Goal: Feedback & Contribution: Contribute content

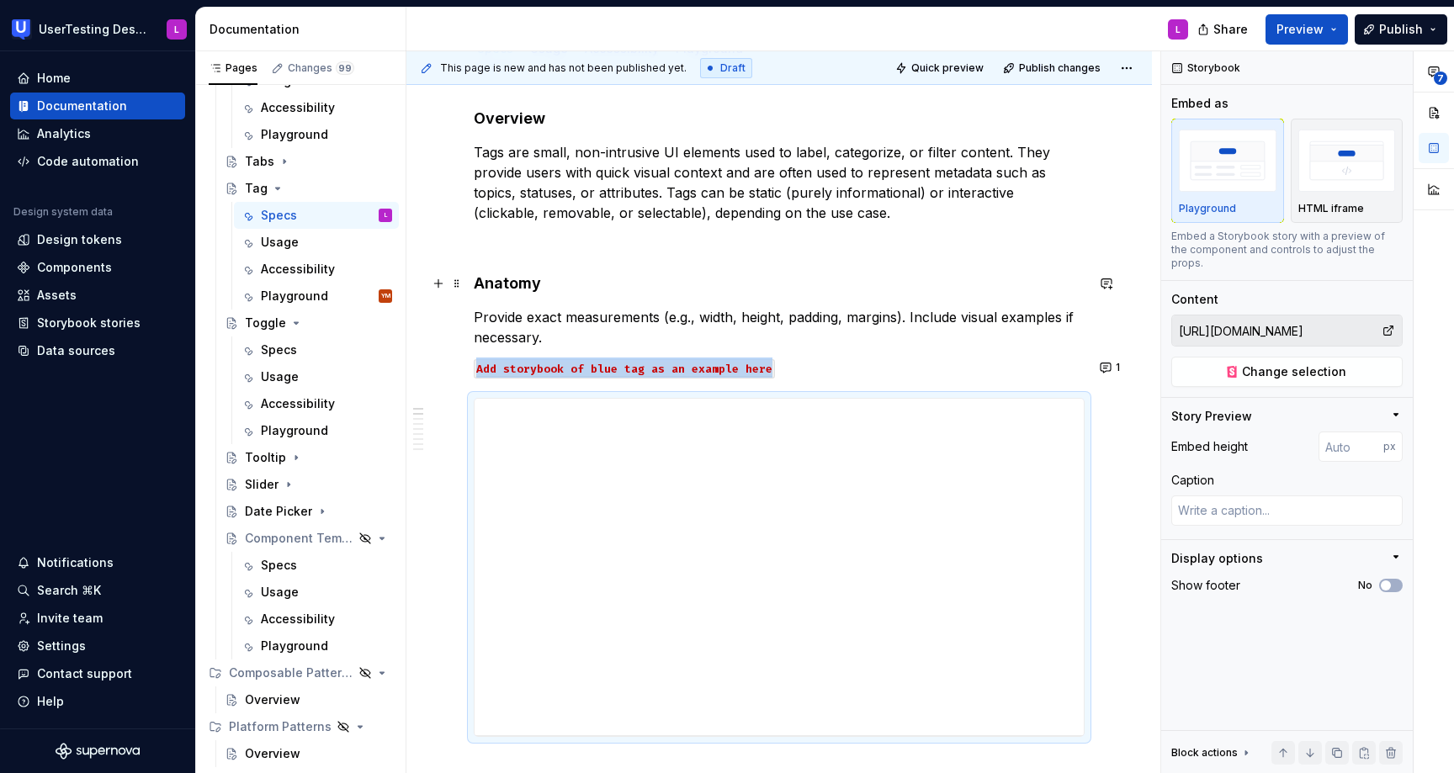
scroll to position [248, 0]
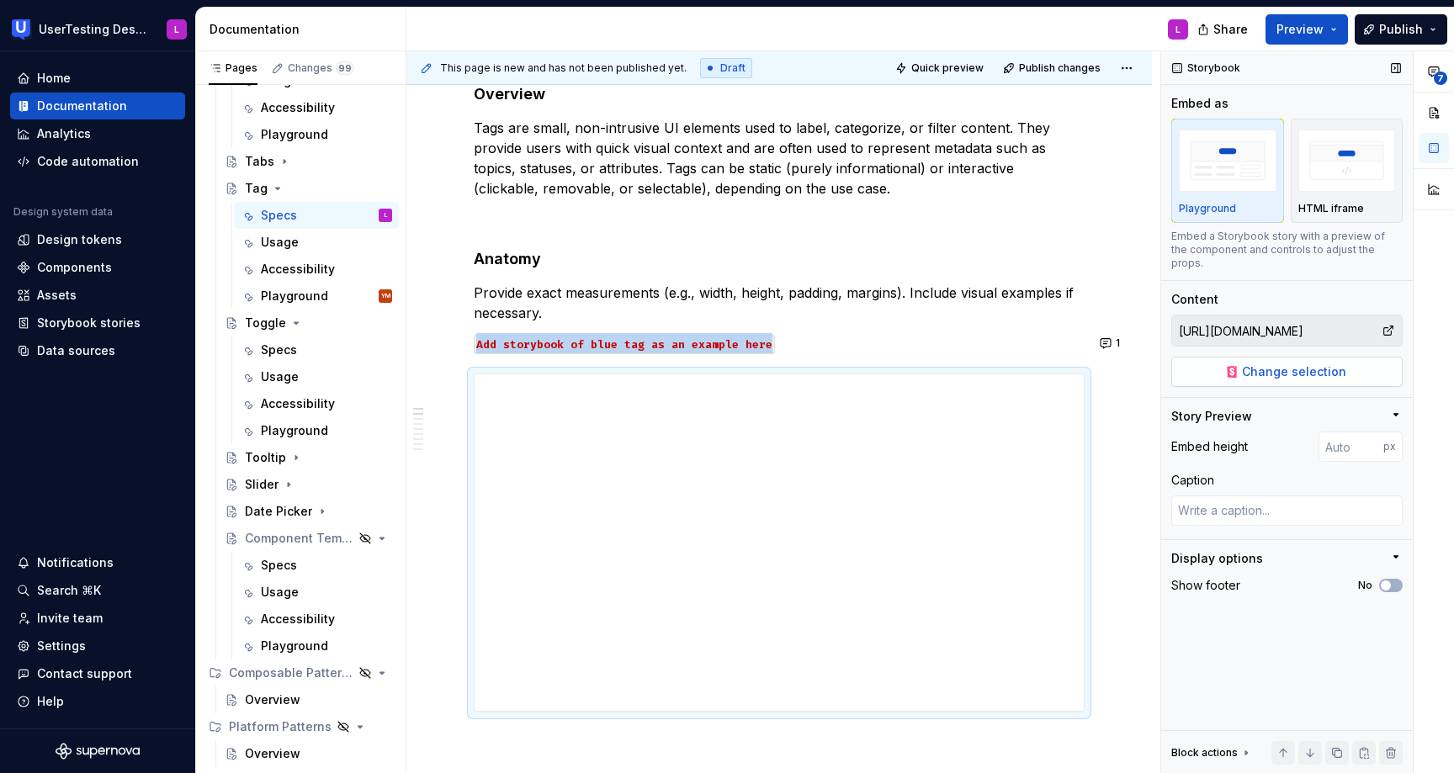
click at [1331, 364] on span "Change selection" at bounding box center [1294, 372] width 104 height 17
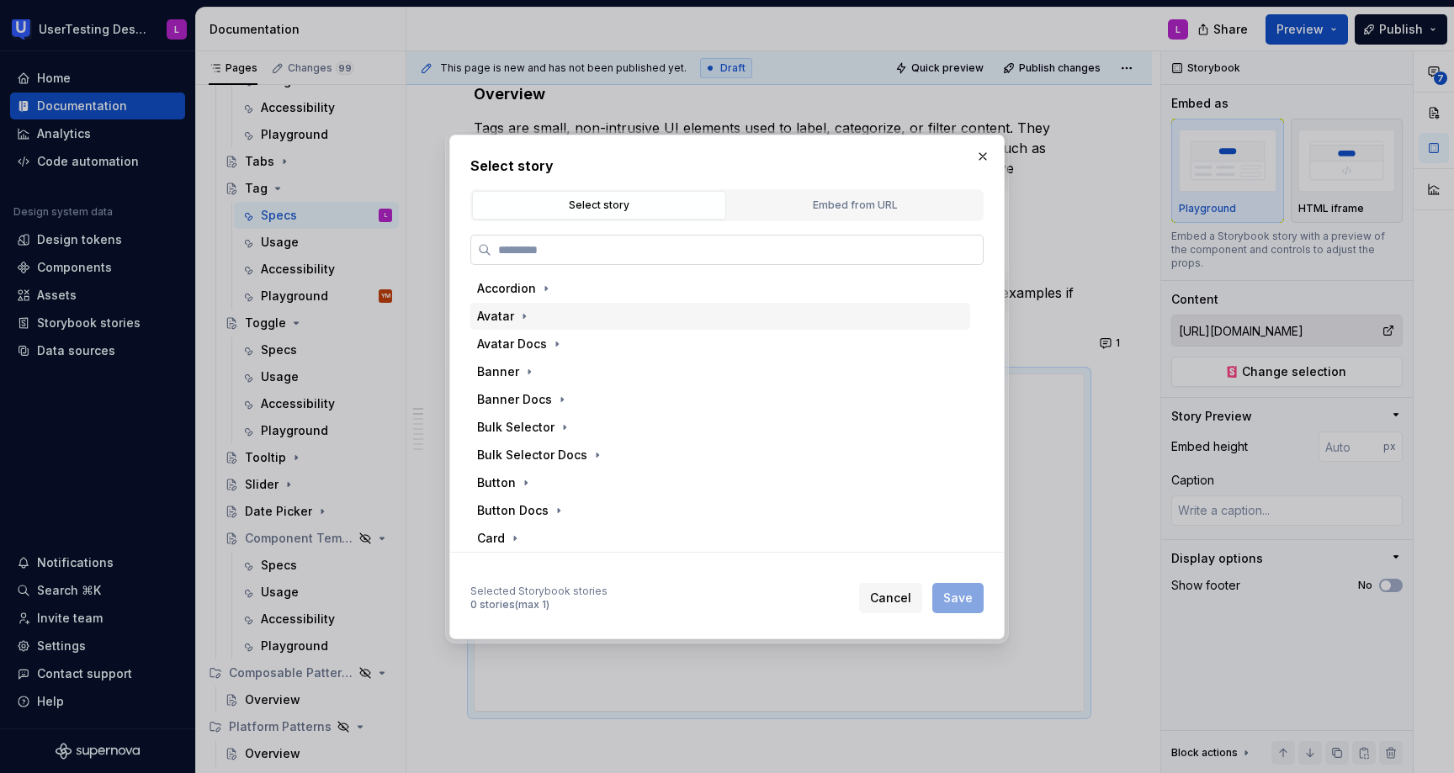
type textarea "*"
click at [837, 199] on div "Embed from URL" at bounding box center [855, 205] width 242 height 17
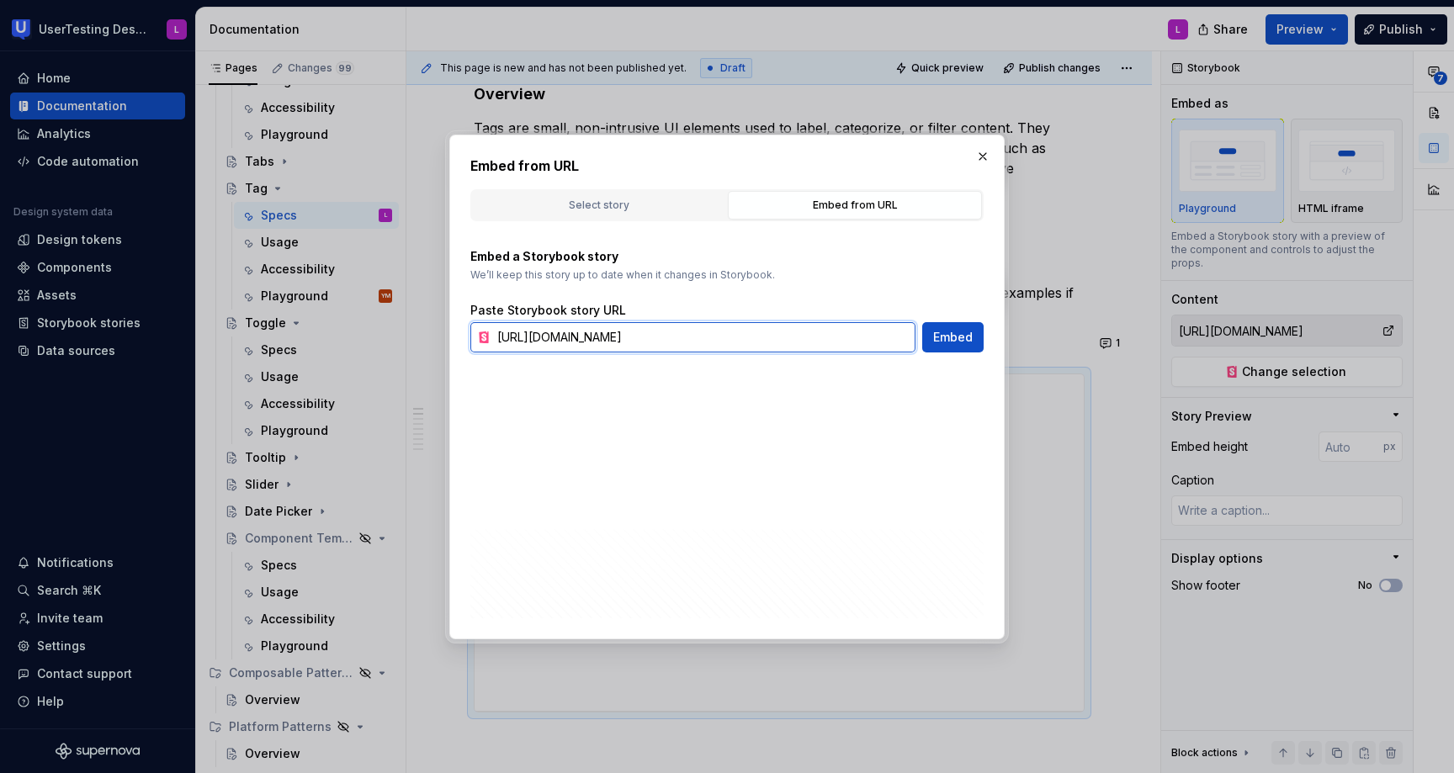
click at [673, 346] on input "[URL][DOMAIN_NAME]" at bounding box center [703, 337] width 425 height 30
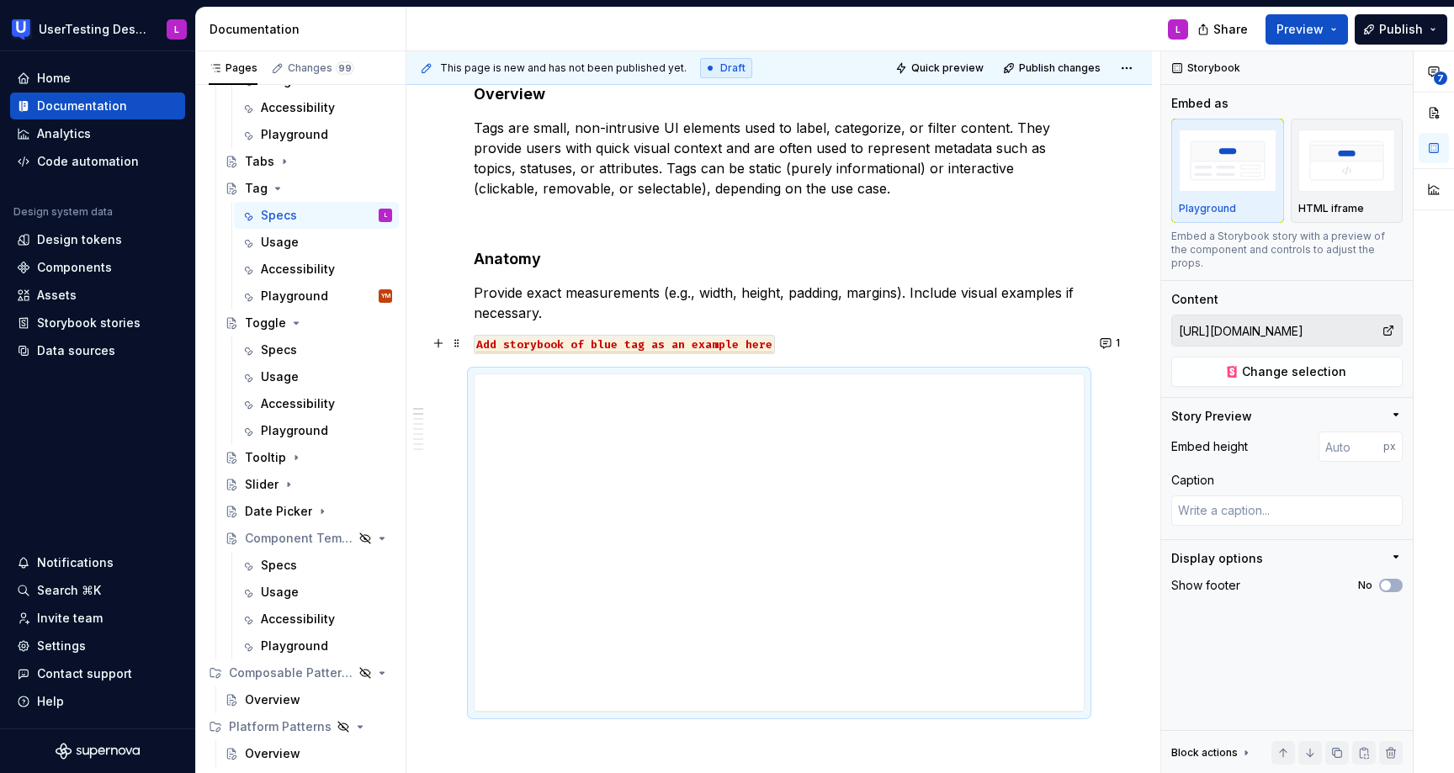
click at [996, 343] on p "Add storybook of blue tag as an example here" at bounding box center [779, 343] width 611 height 20
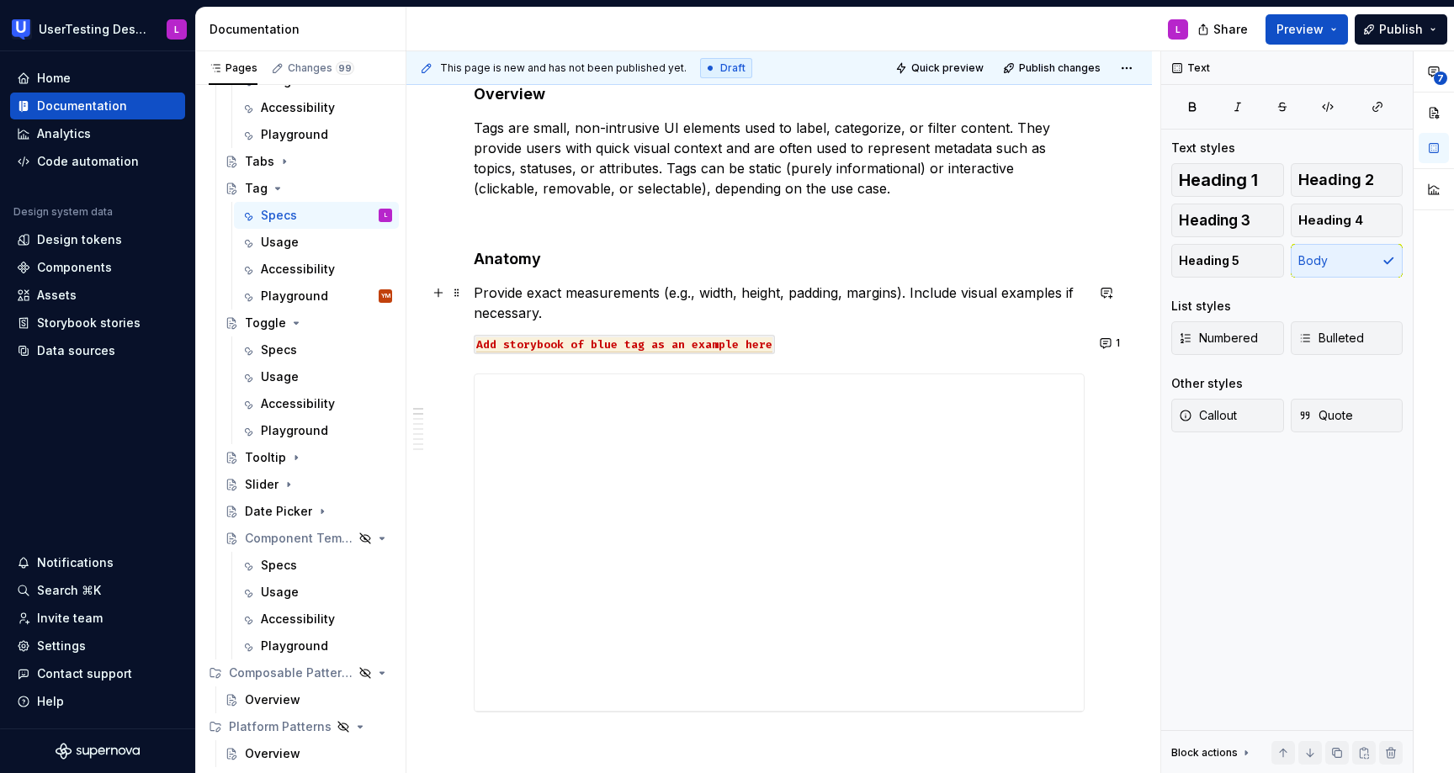
click at [1028, 322] on p "Provide exact measurements (e.g., width, height, padding, margins). Include vis…" at bounding box center [779, 303] width 611 height 40
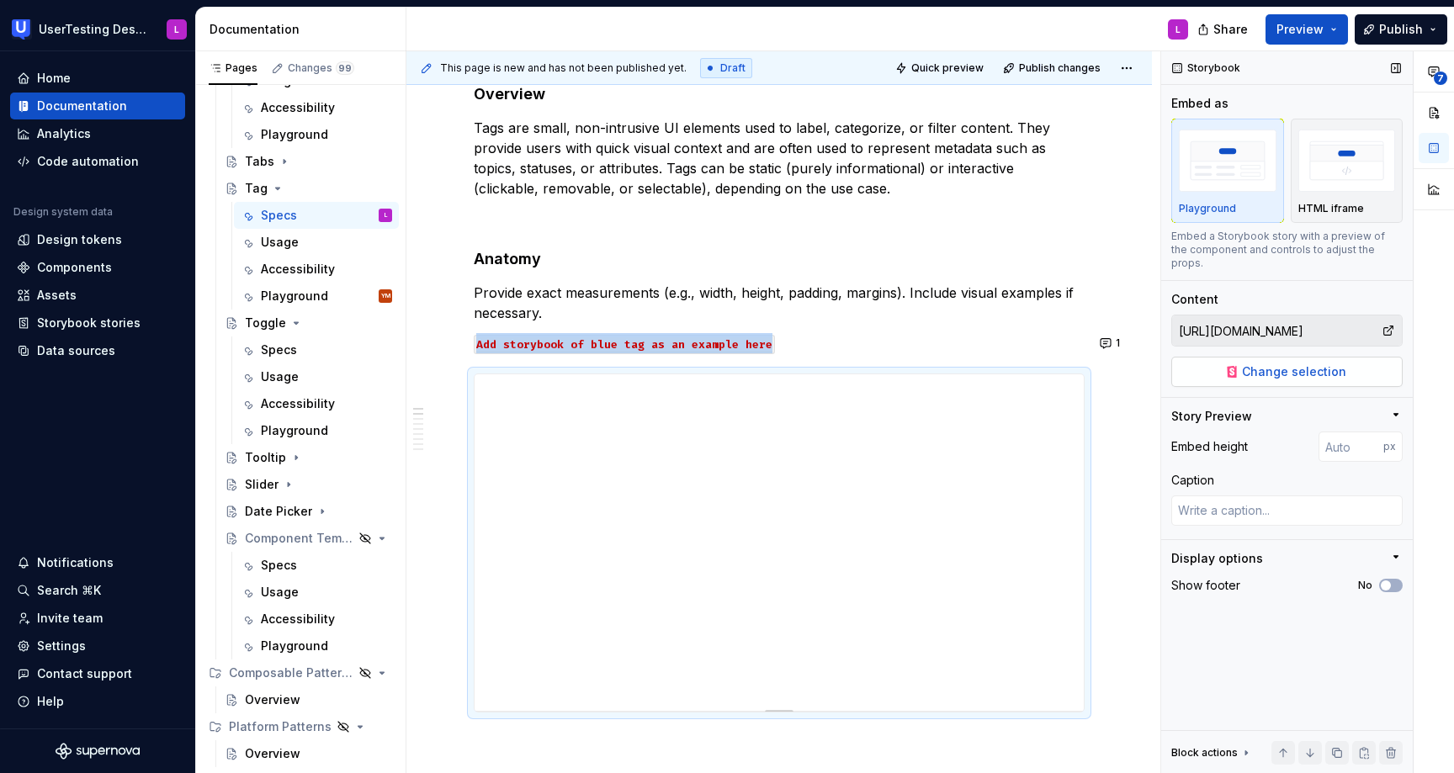
click at [1283, 364] on span "Change selection" at bounding box center [1294, 372] width 104 height 17
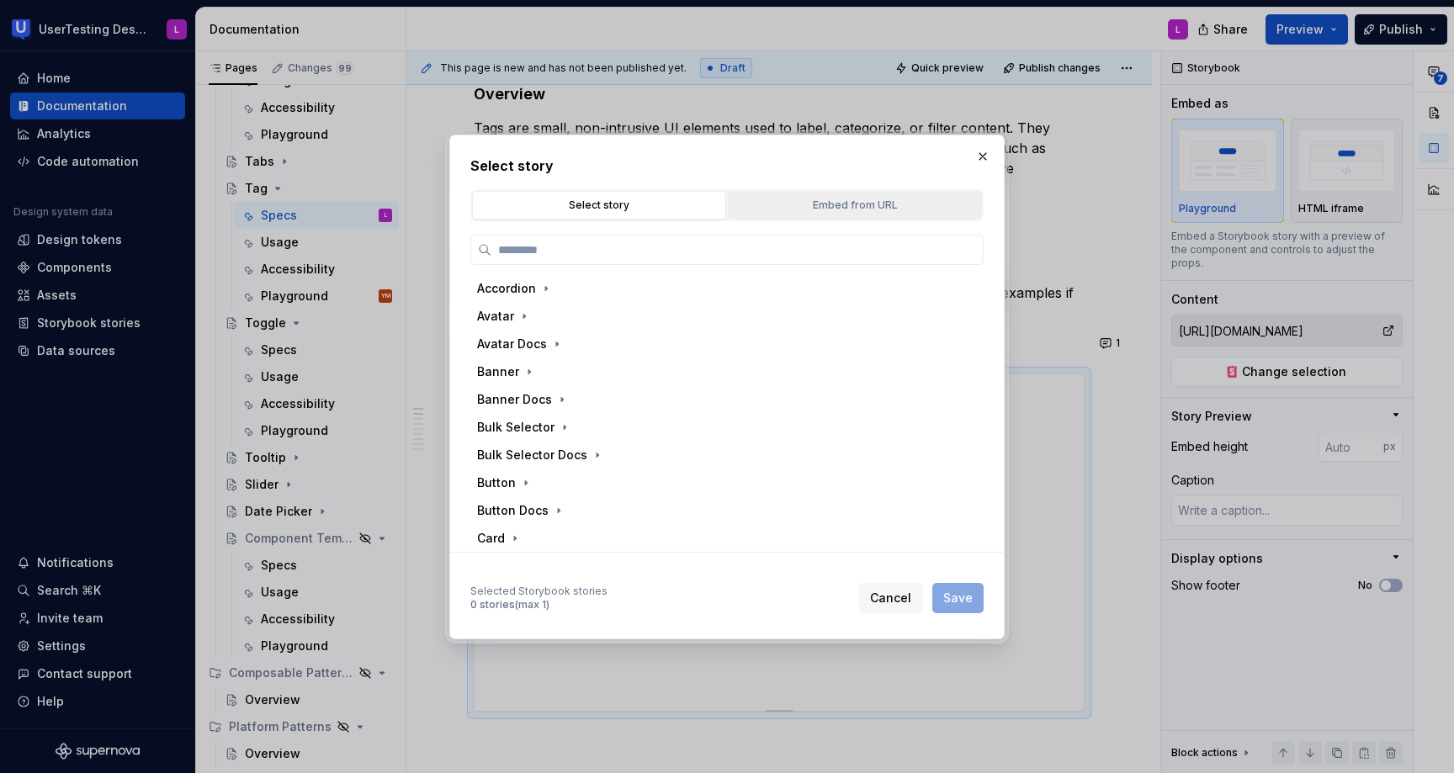
click at [839, 212] on button "Embed from URL" at bounding box center [855, 205] width 254 height 29
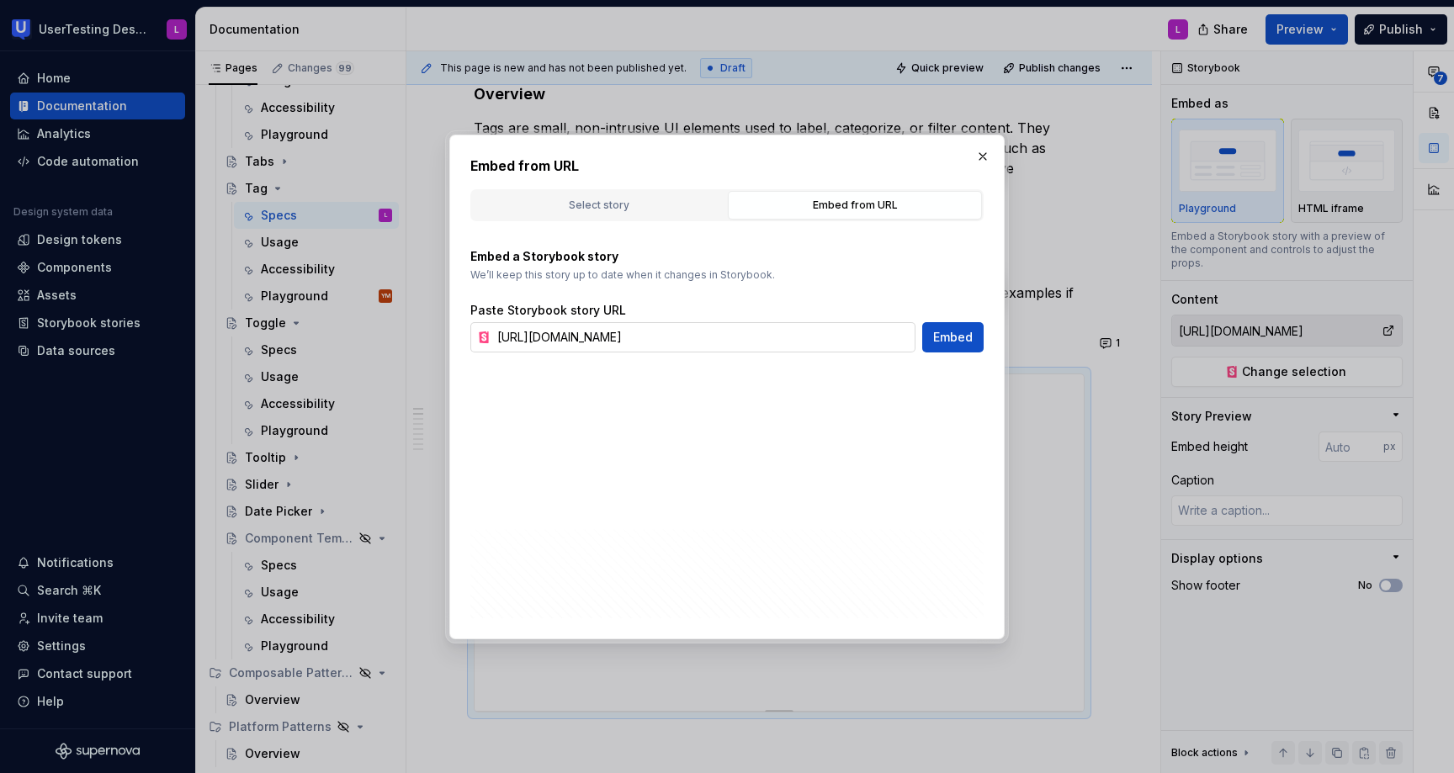
click at [652, 343] on input "[URL][DOMAIN_NAME]" at bounding box center [703, 337] width 425 height 30
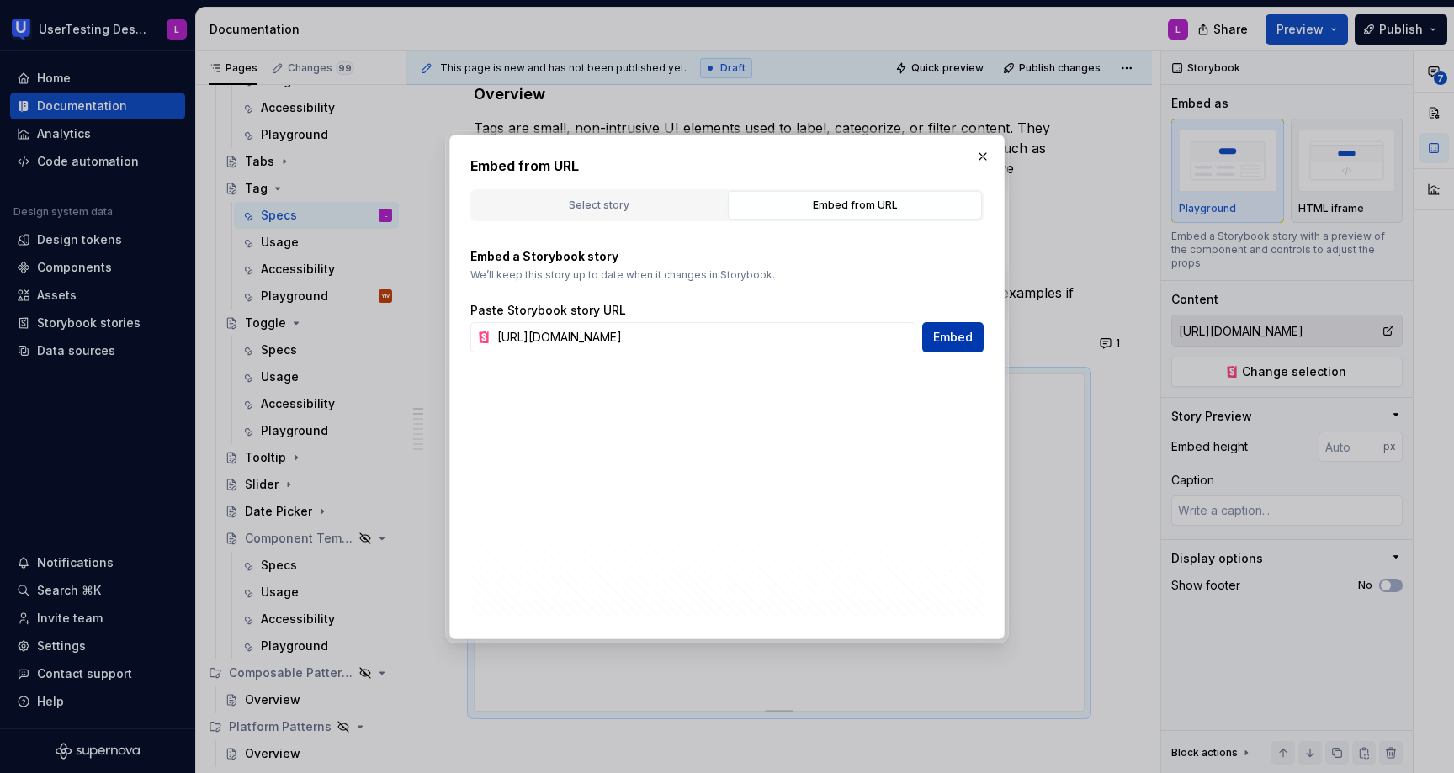
scroll to position [0, 0]
click at [968, 336] on span "Embed" at bounding box center [953, 337] width 40 height 17
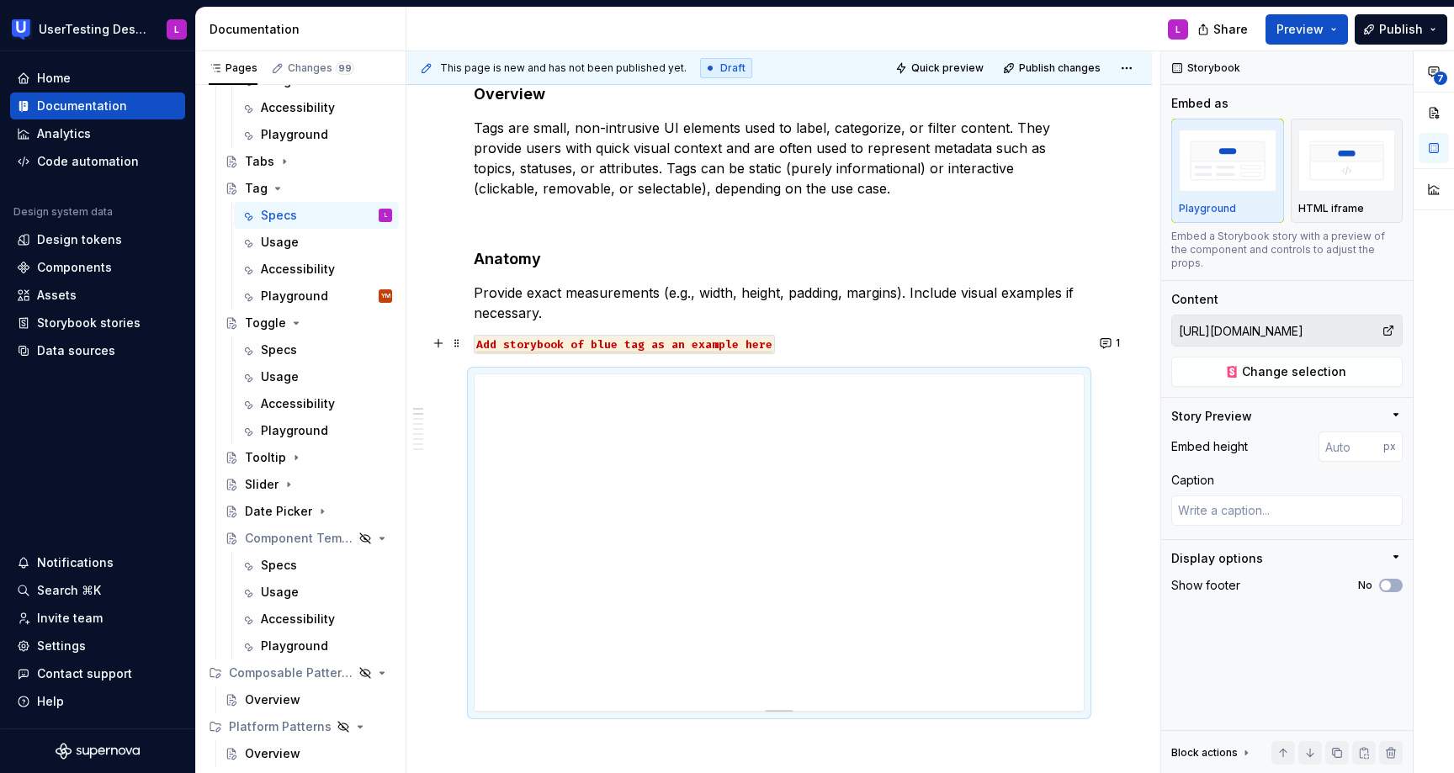
click at [960, 337] on p "Add storybook of blue tag as an example here" at bounding box center [779, 343] width 611 height 20
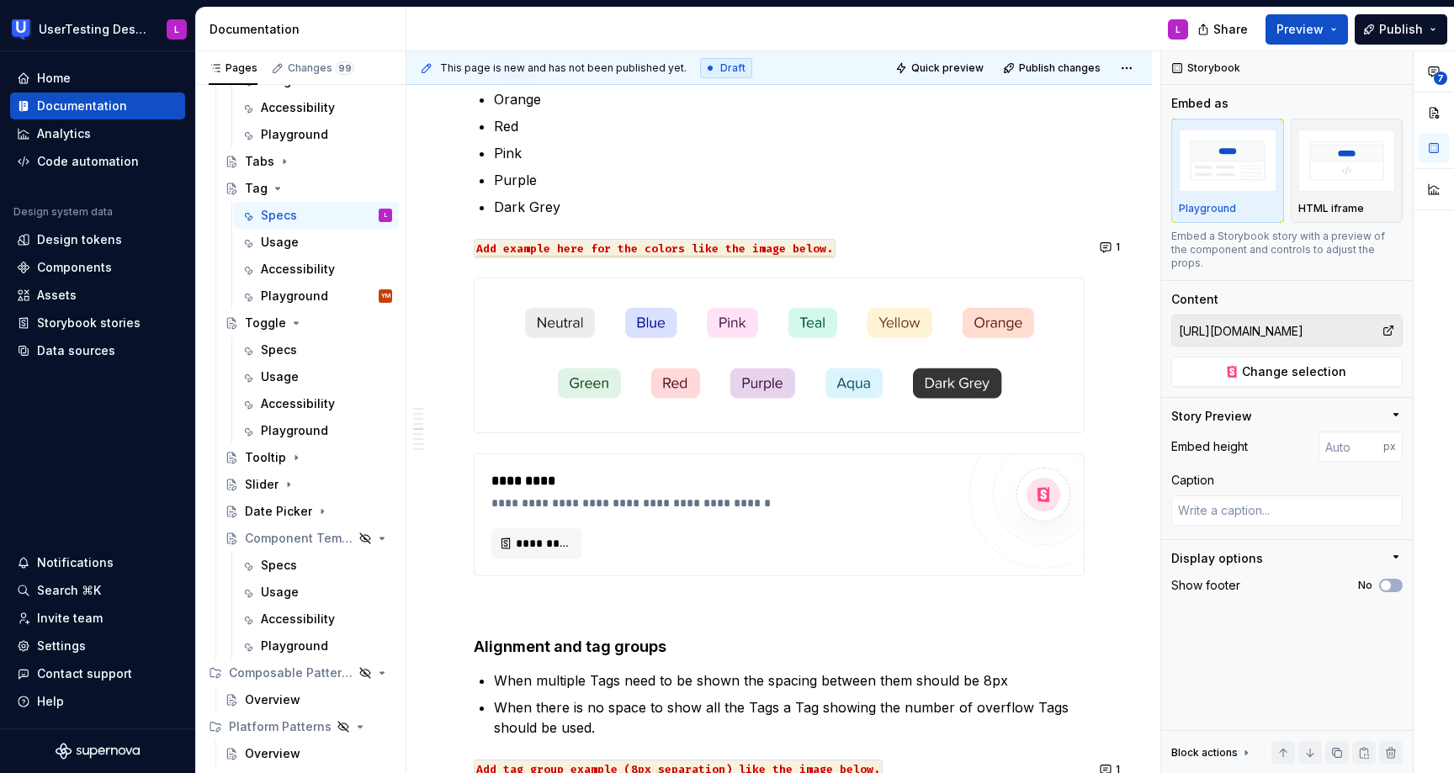
scroll to position [1861, 0]
click at [581, 477] on div "*********" at bounding box center [727, 479] width 473 height 20
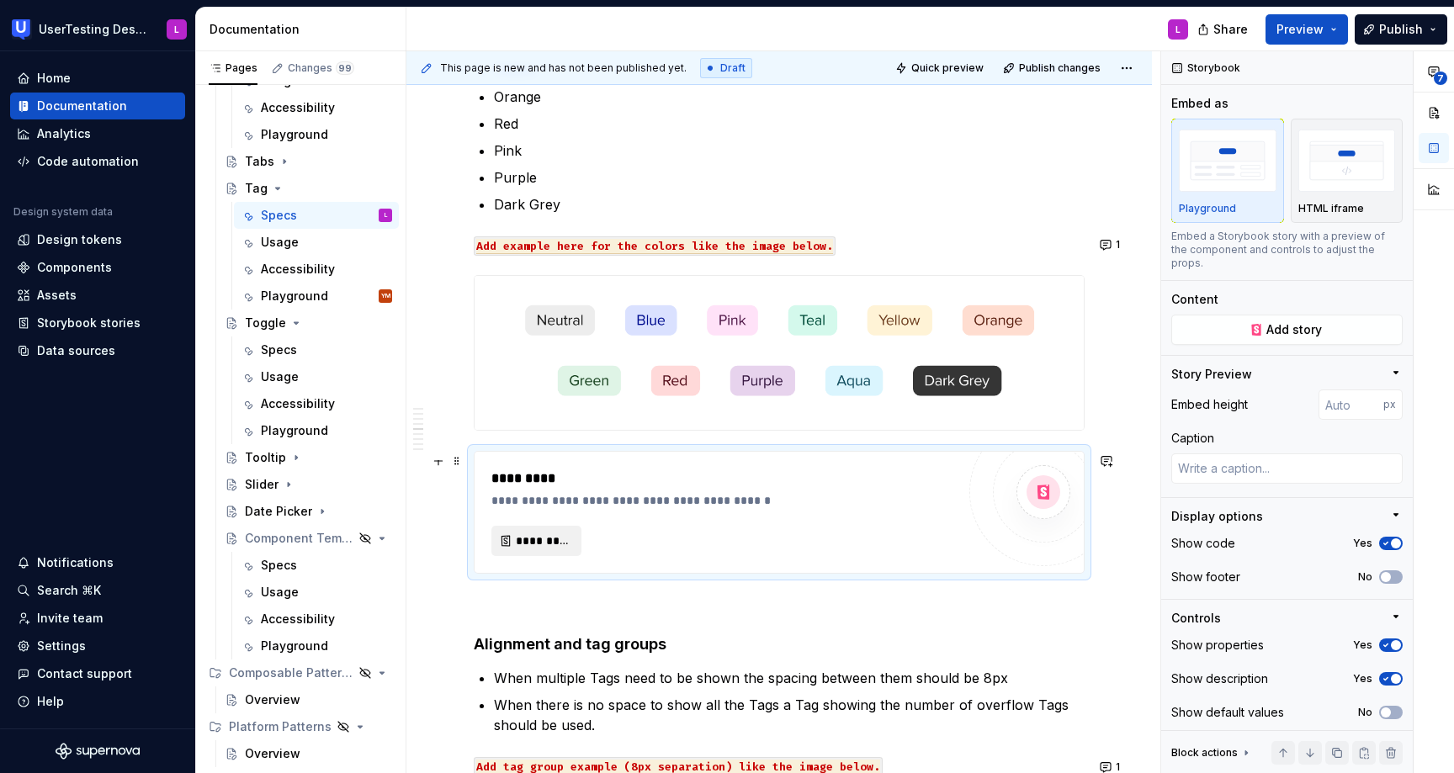
click at [536, 545] on span "*********" at bounding box center [543, 541] width 55 height 17
type textarea "*"
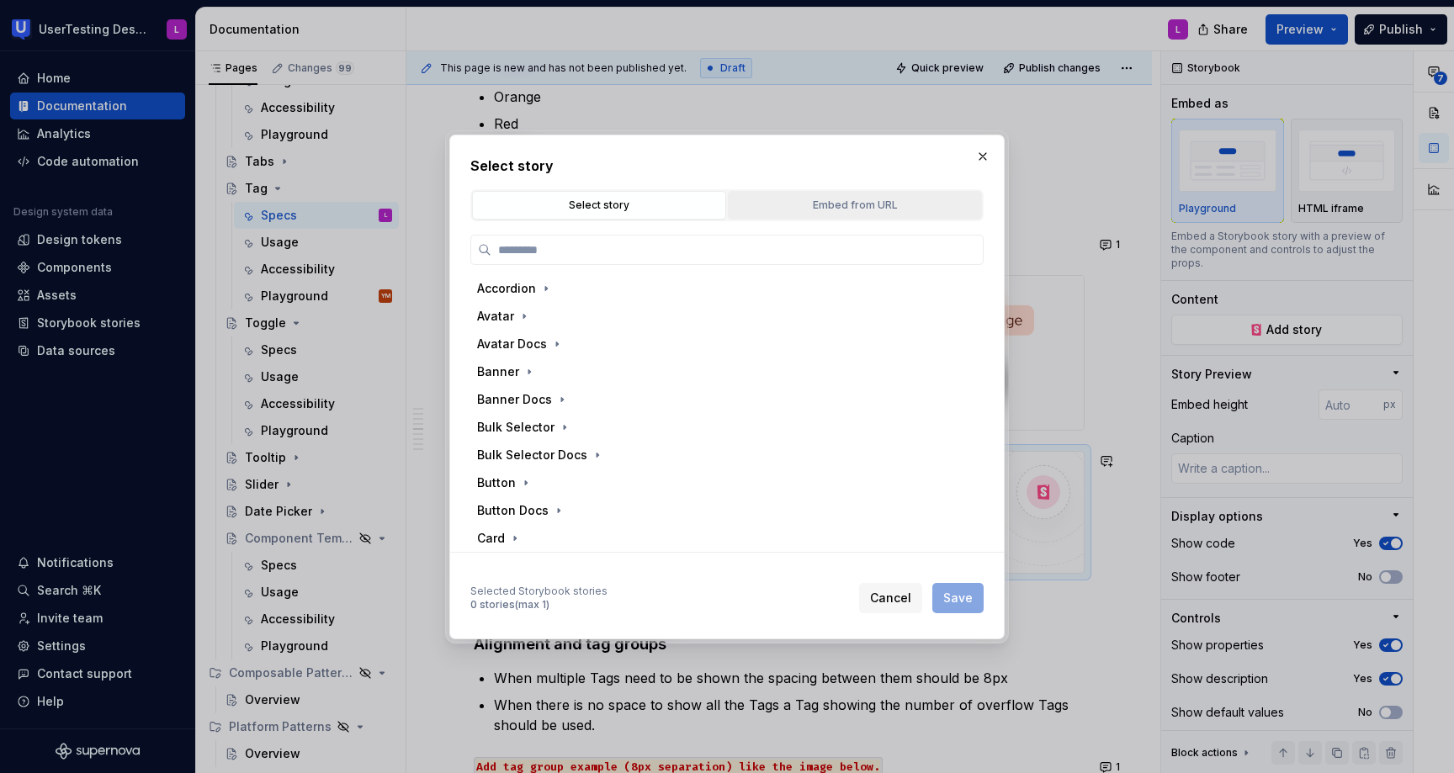
click at [785, 215] on button "Embed from URL" at bounding box center [855, 205] width 254 height 29
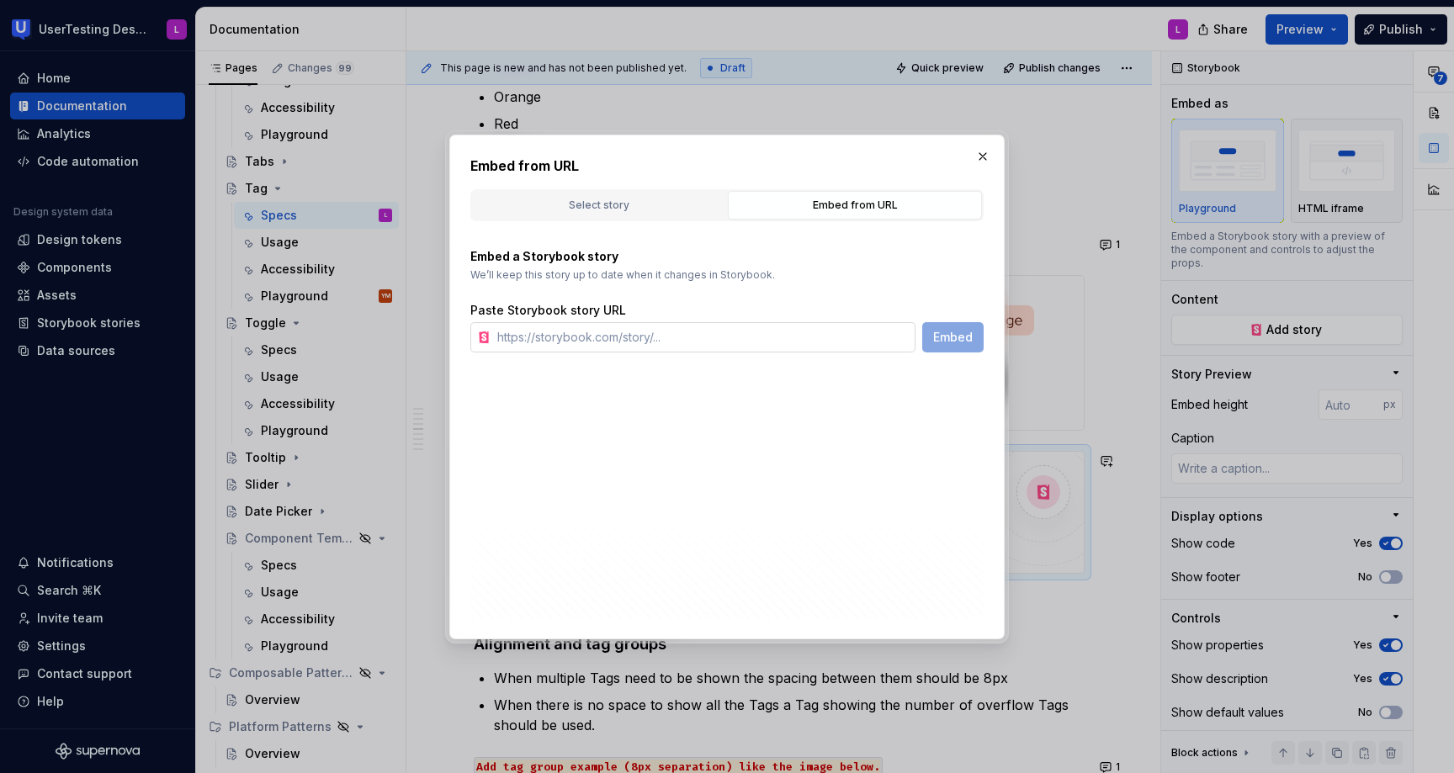
click at [691, 342] on input "text" at bounding box center [703, 337] width 425 height 30
paste input "[URL][DOMAIN_NAME]"
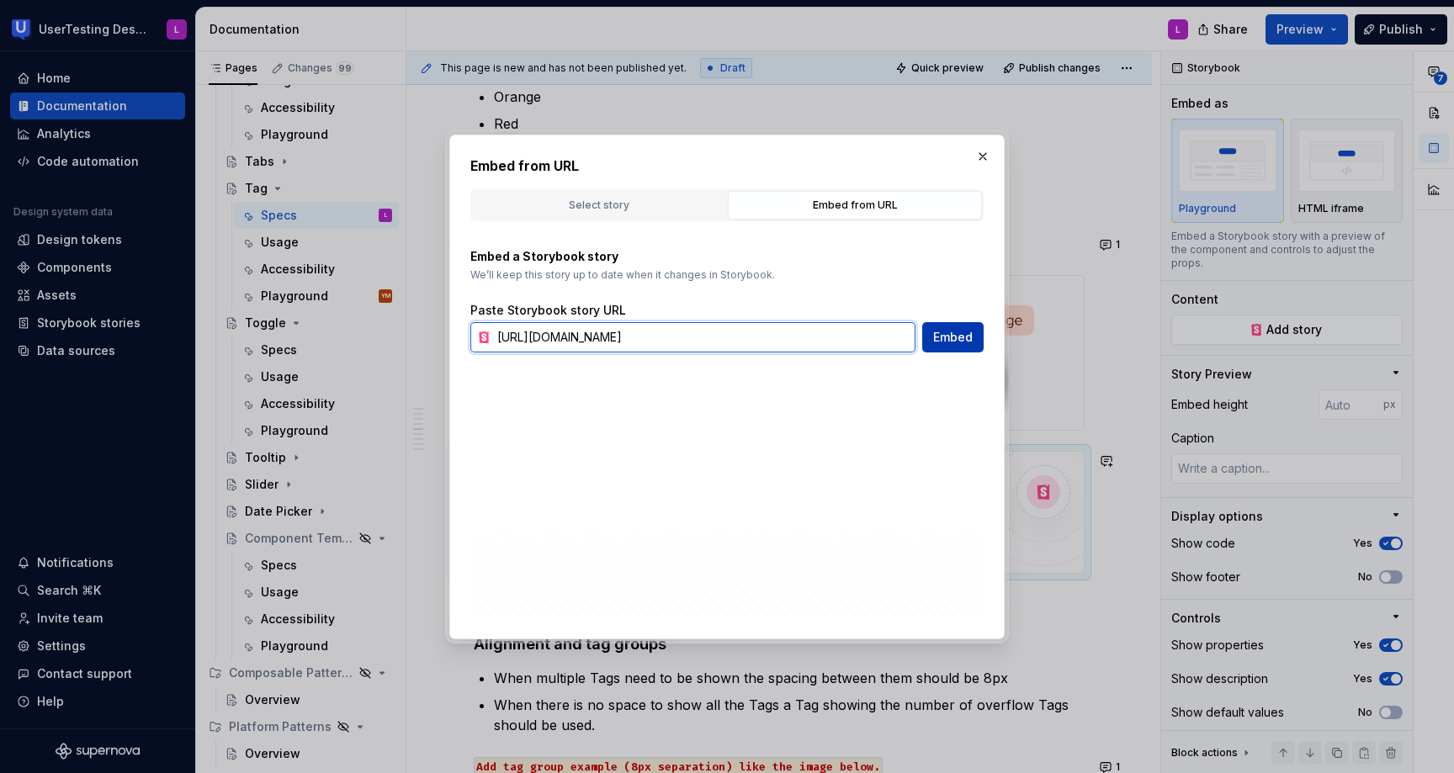
type input "[URL][DOMAIN_NAME]"
click at [959, 336] on span "Embed" at bounding box center [953, 337] width 40 height 17
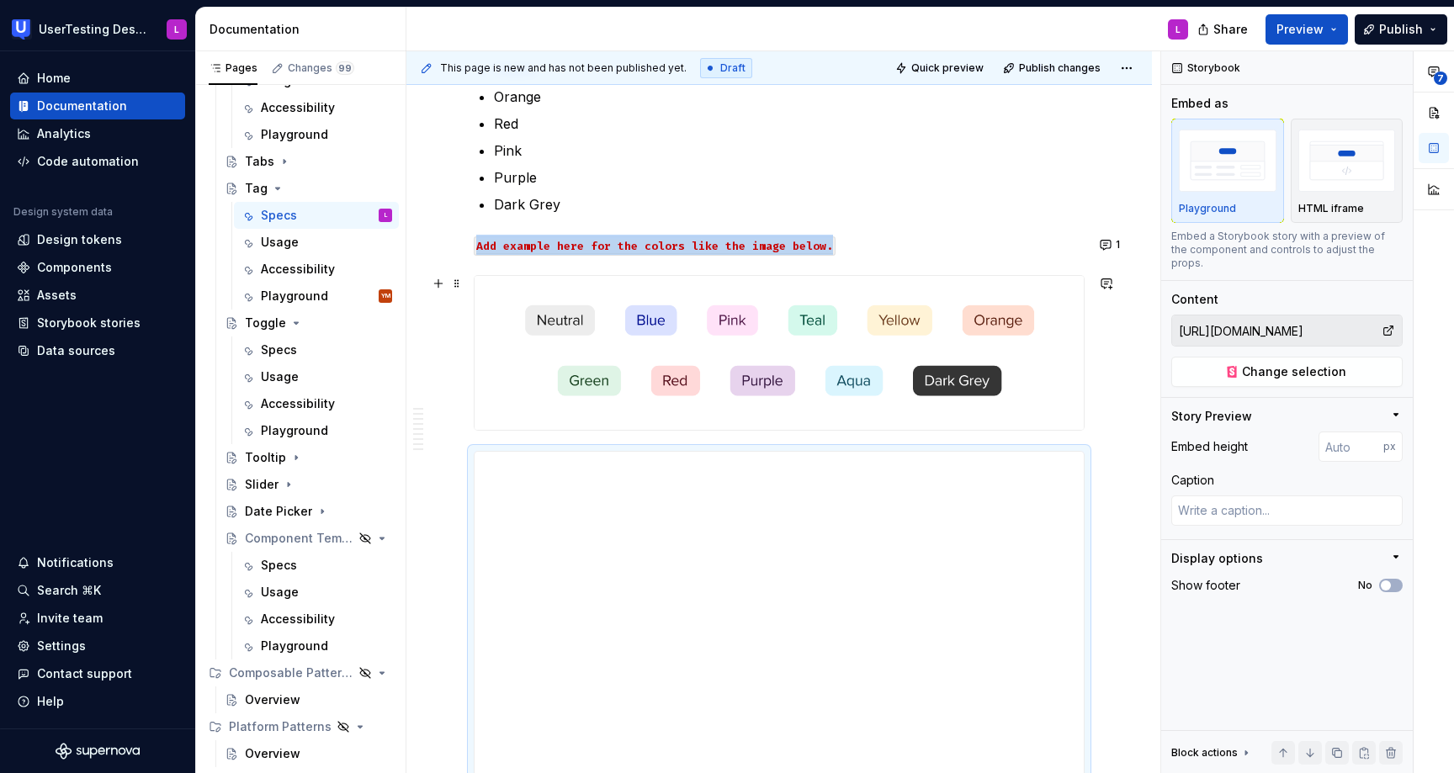
click at [903, 346] on img at bounding box center [779, 353] width 609 height 154
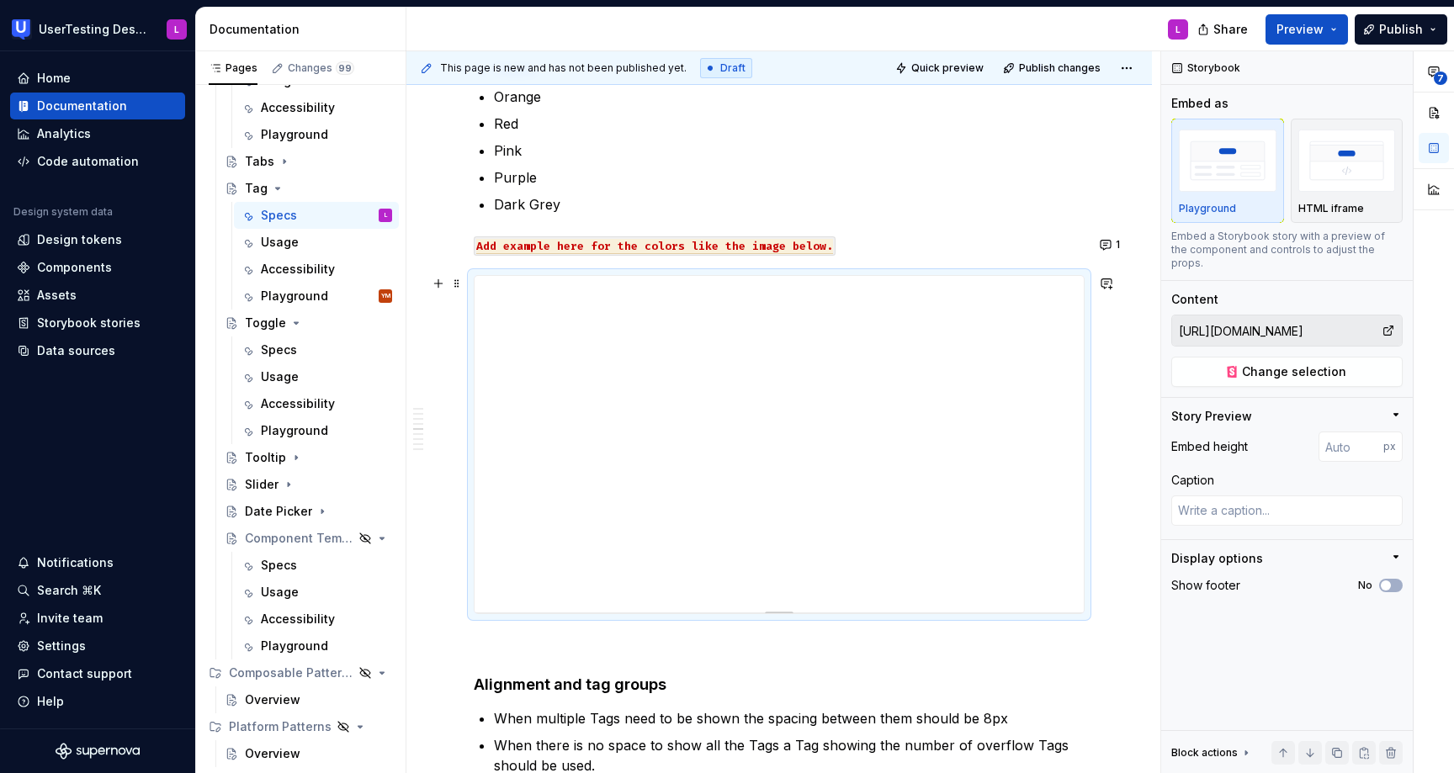
type textarea "*"
type input "398"
type textarea "*"
type input "396"
type textarea "*"
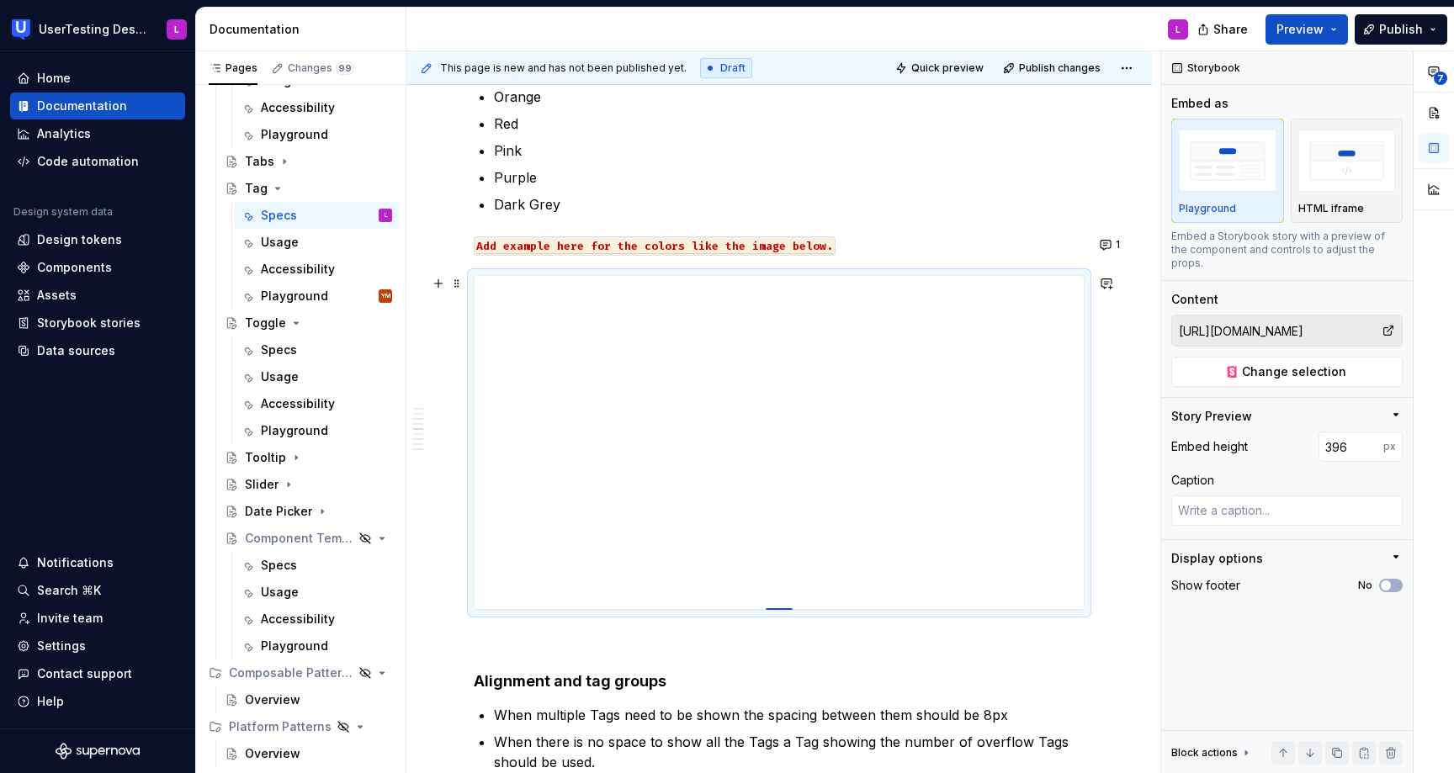
type input "365"
type textarea "*"
type input "339"
type textarea "*"
type input "317"
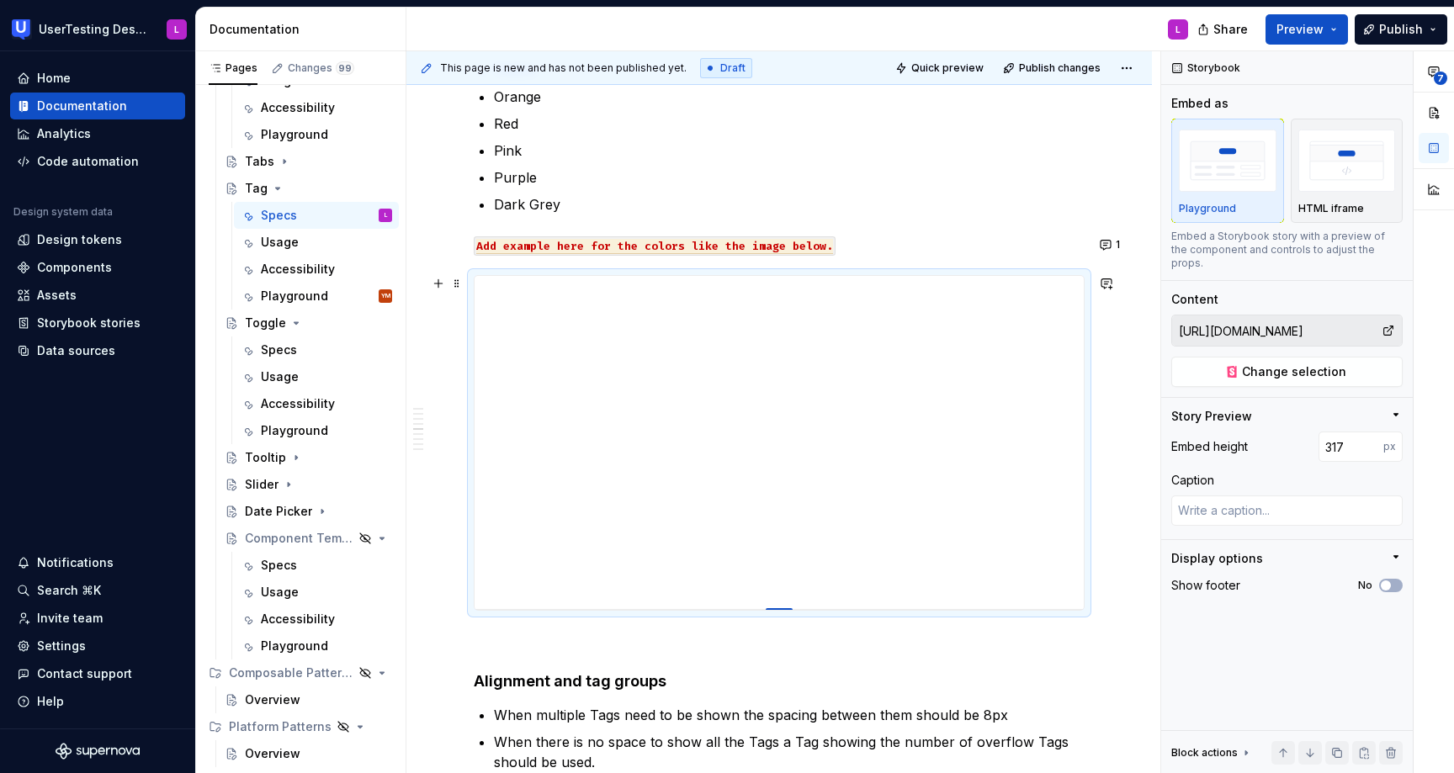
type textarea "*"
type input "299"
type textarea "*"
type input "293"
type textarea "*"
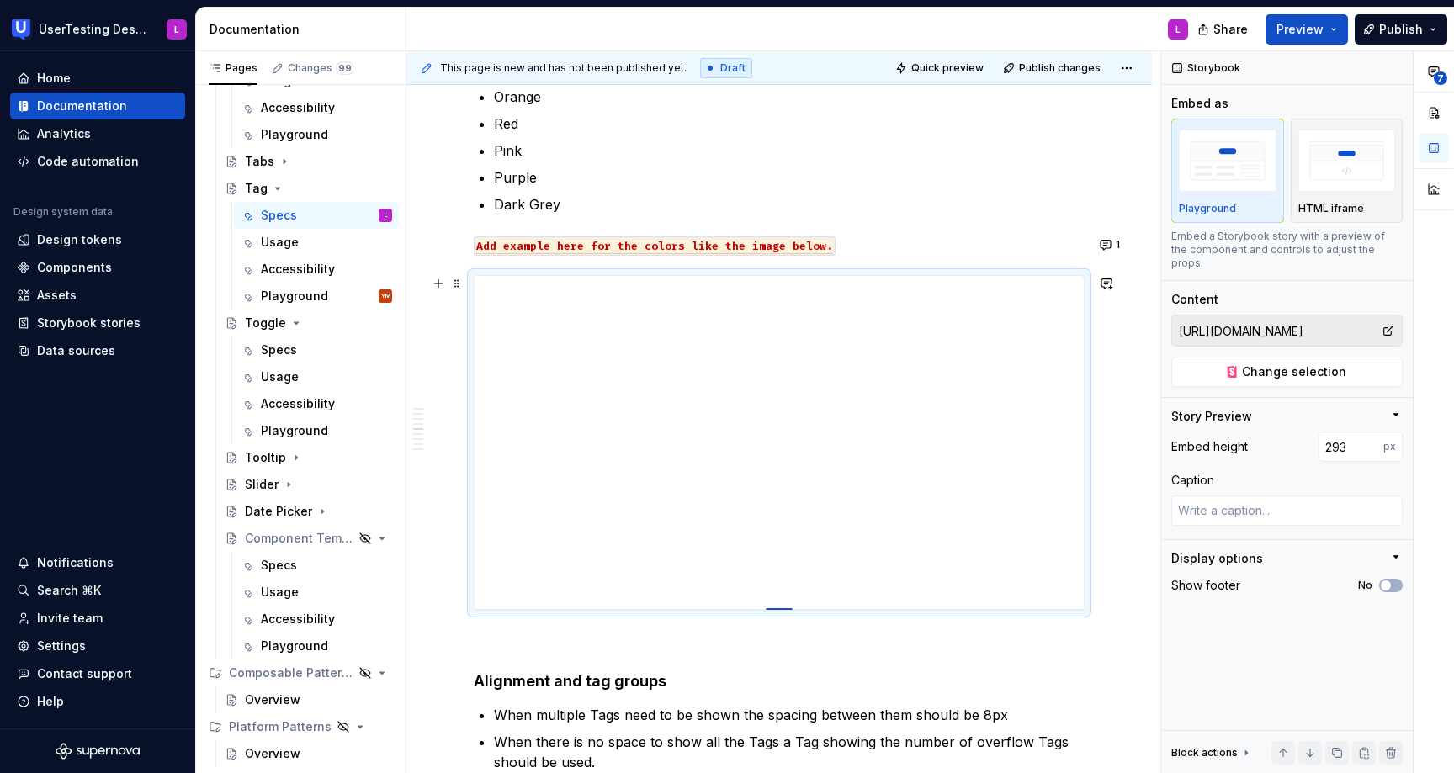
type input "285"
type textarea "*"
type input "275"
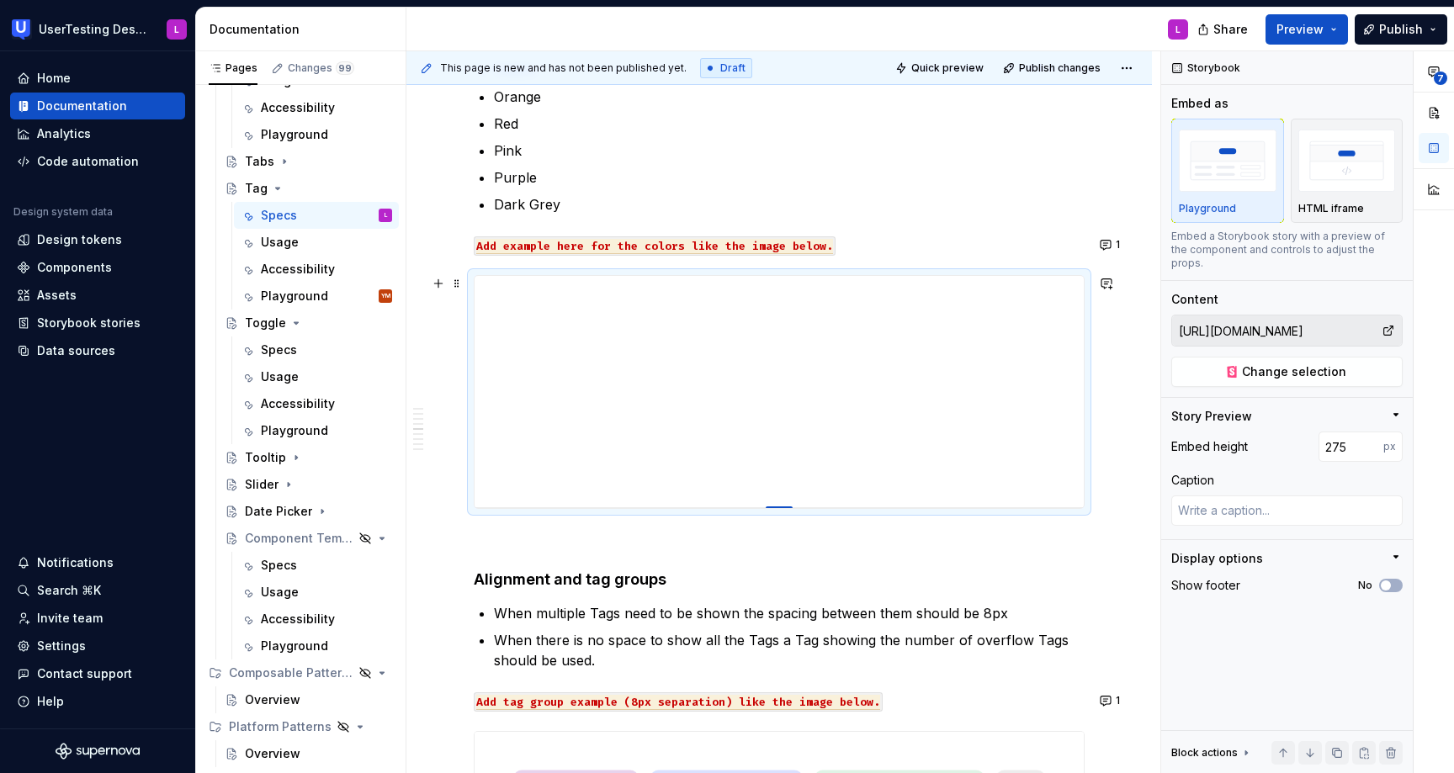
type textarea "*"
type input "266"
type textarea "*"
type input "257"
type textarea "*"
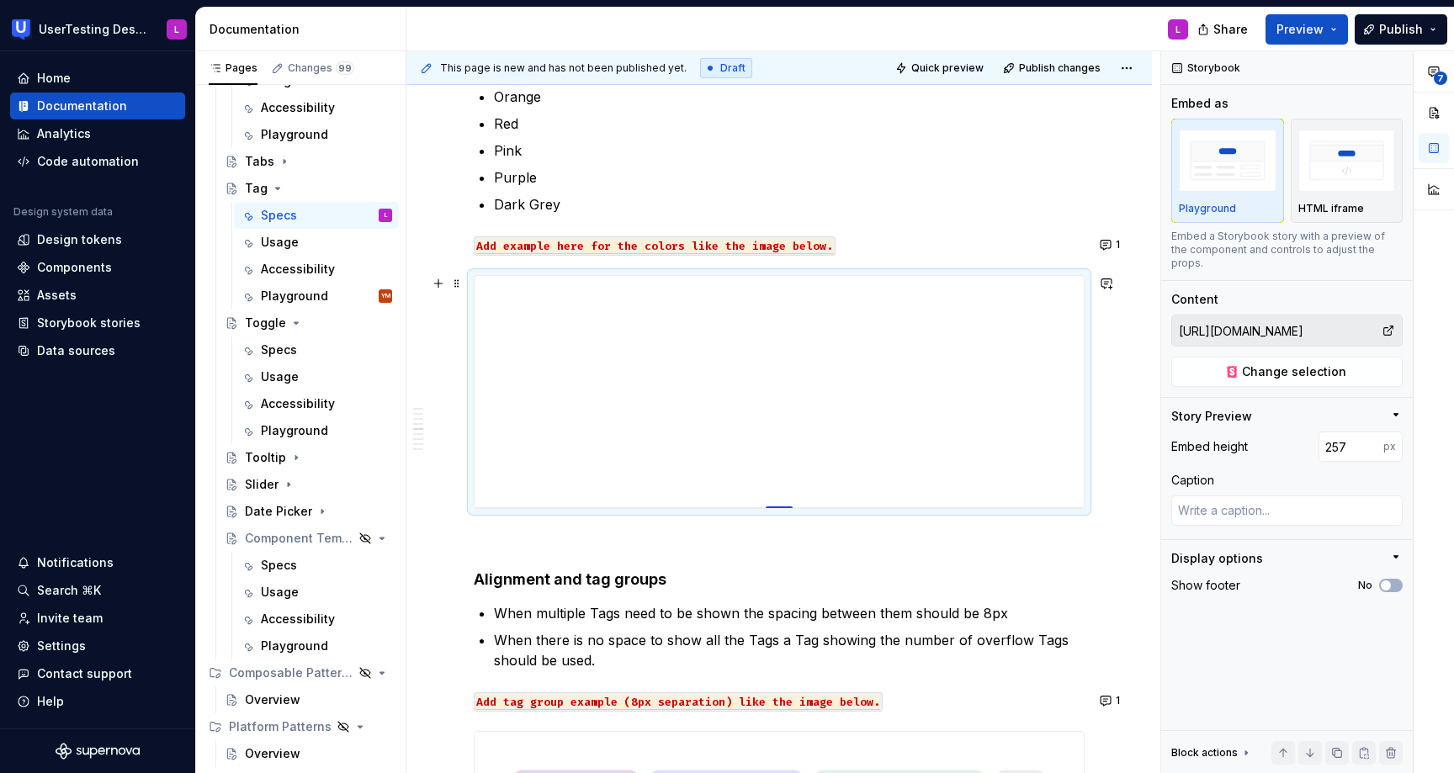
type input "243"
type textarea "*"
type input "235"
type textarea "*"
type input "229"
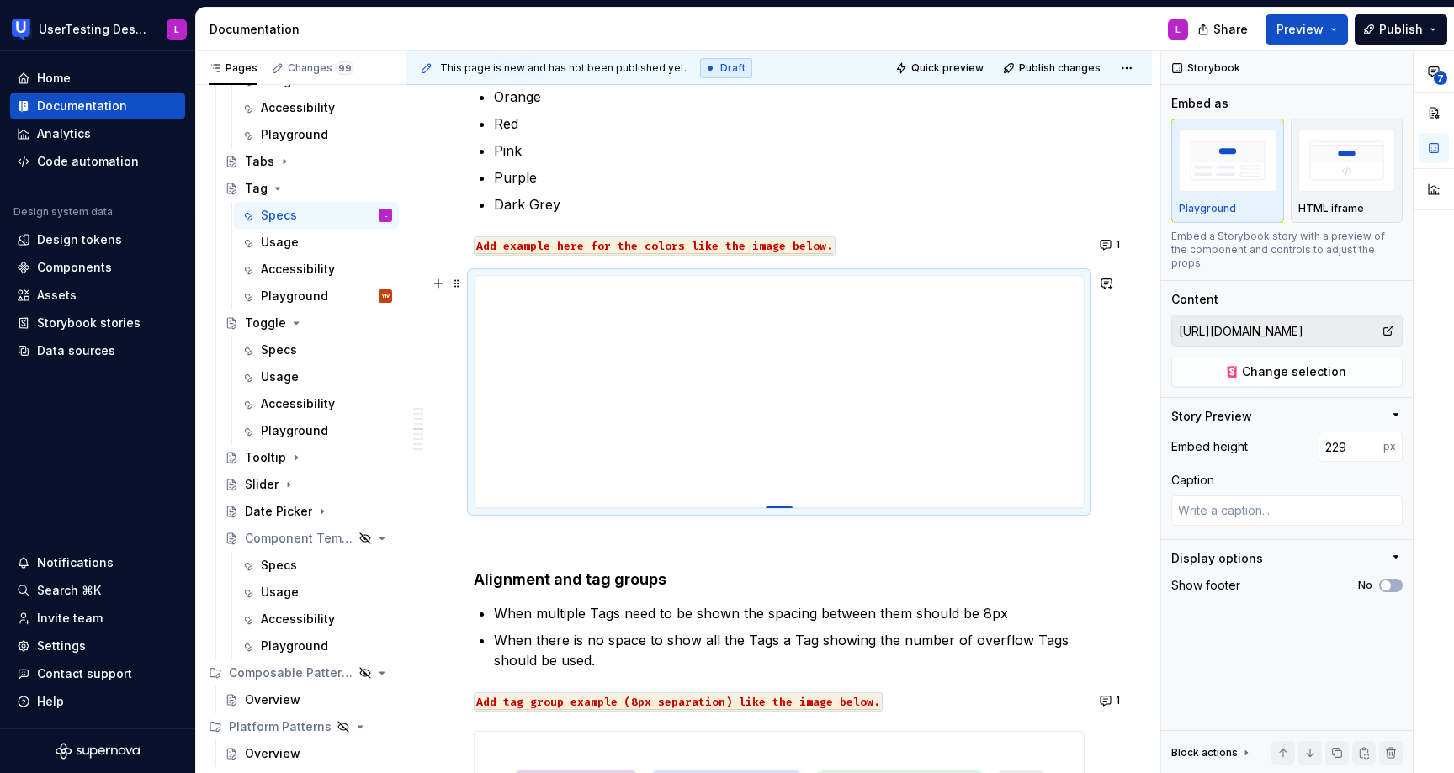
type textarea "*"
type input "224"
type textarea "*"
type input "223"
type textarea "*"
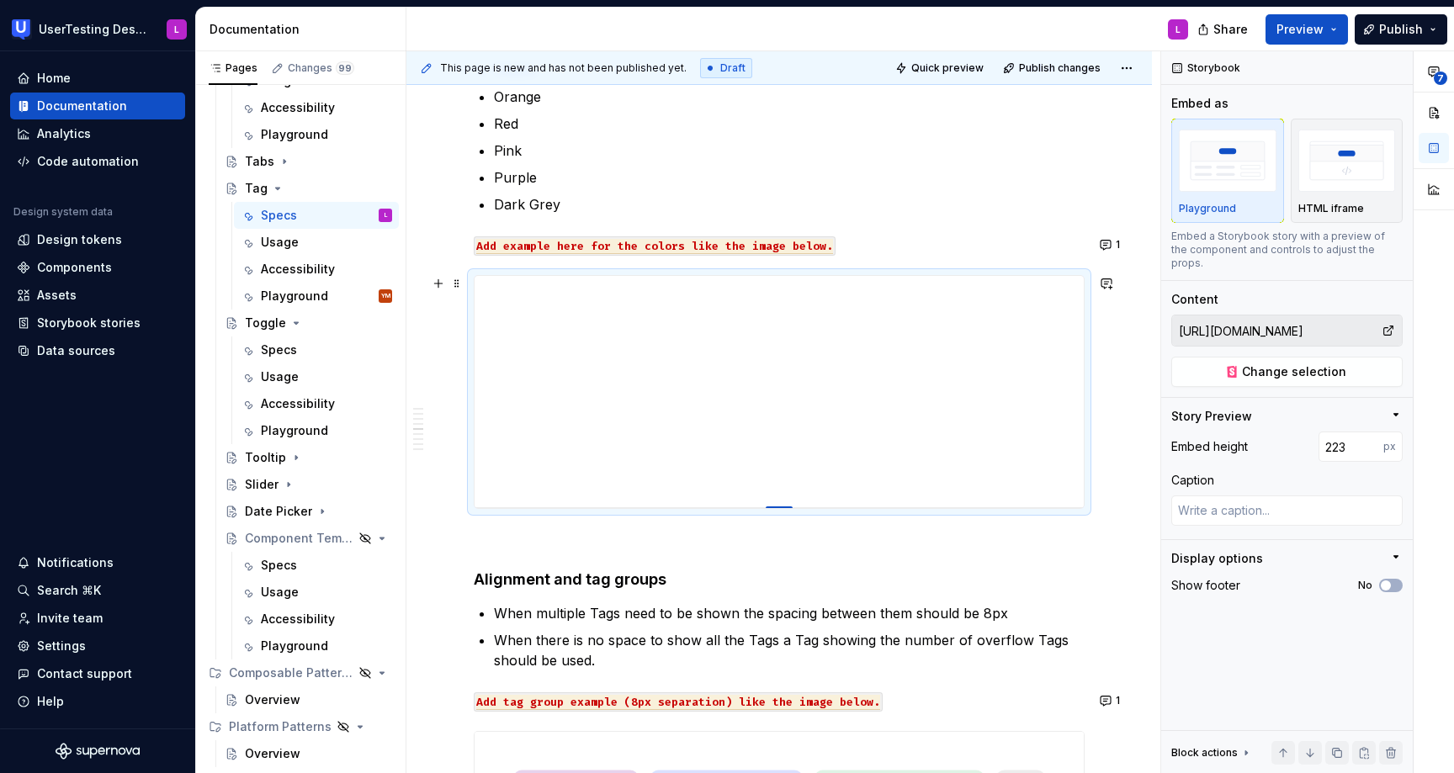
type input "221"
type textarea "*"
type input "218"
type textarea "*"
type input "215"
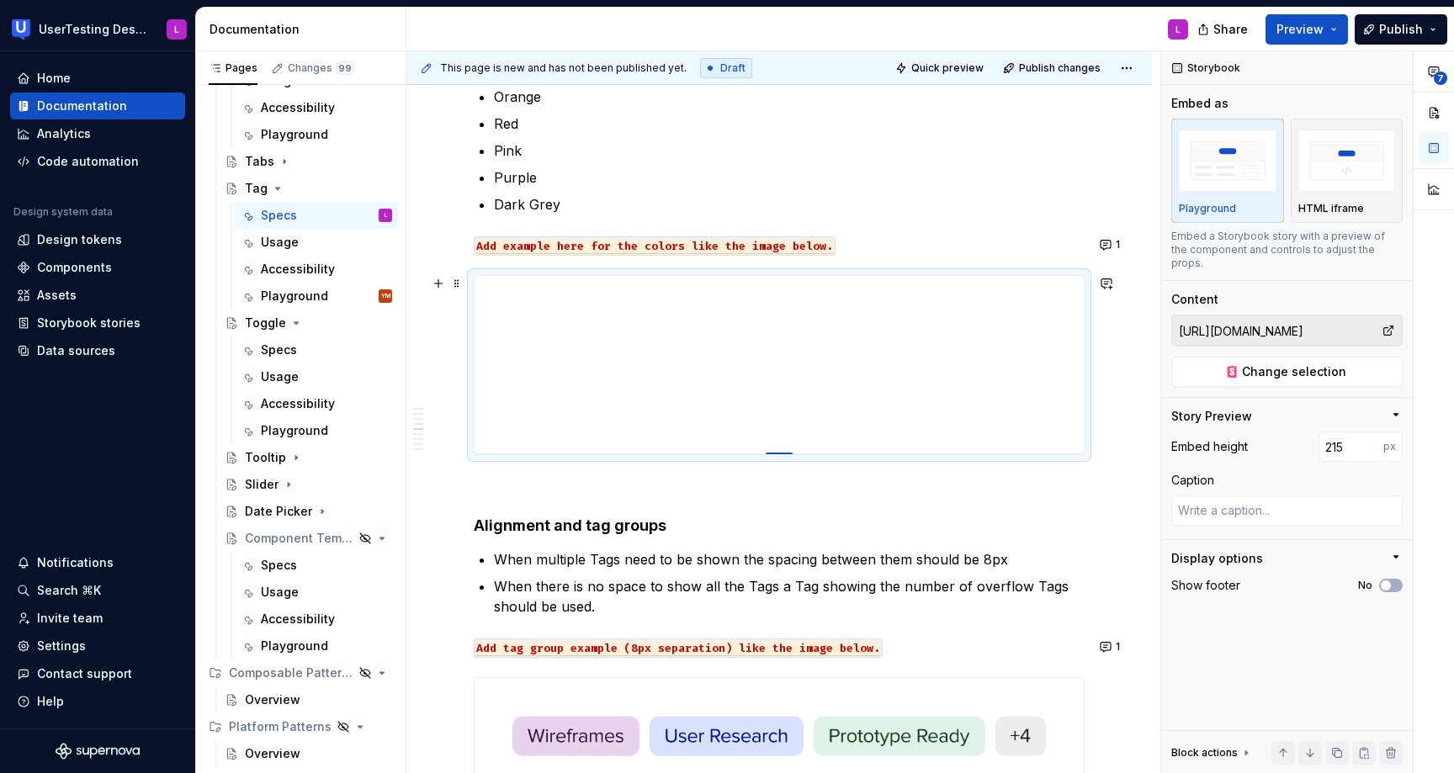
type textarea "*"
type input "211"
type textarea "*"
type input "209"
type textarea "*"
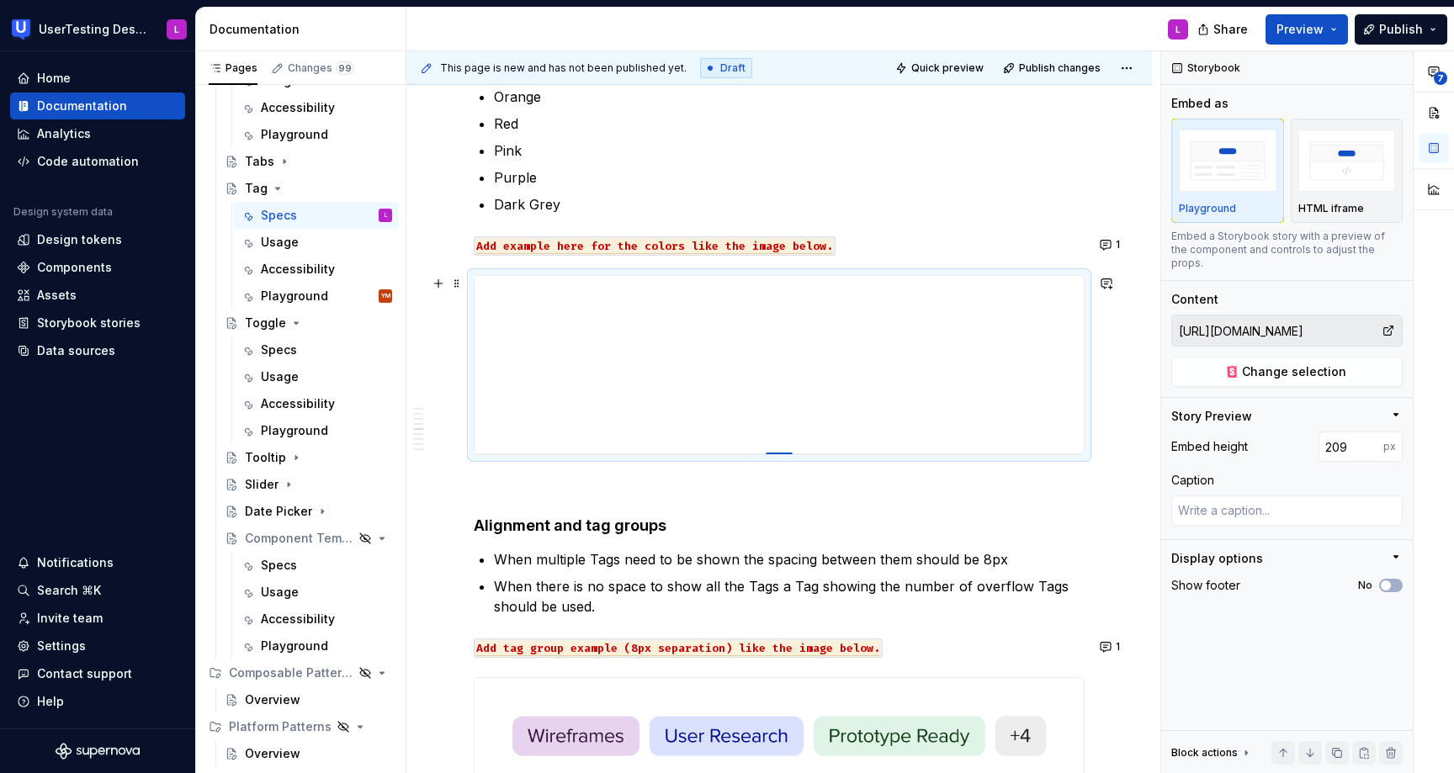
type input "206"
type textarea "*"
type input "205"
type textarea "*"
type input "203"
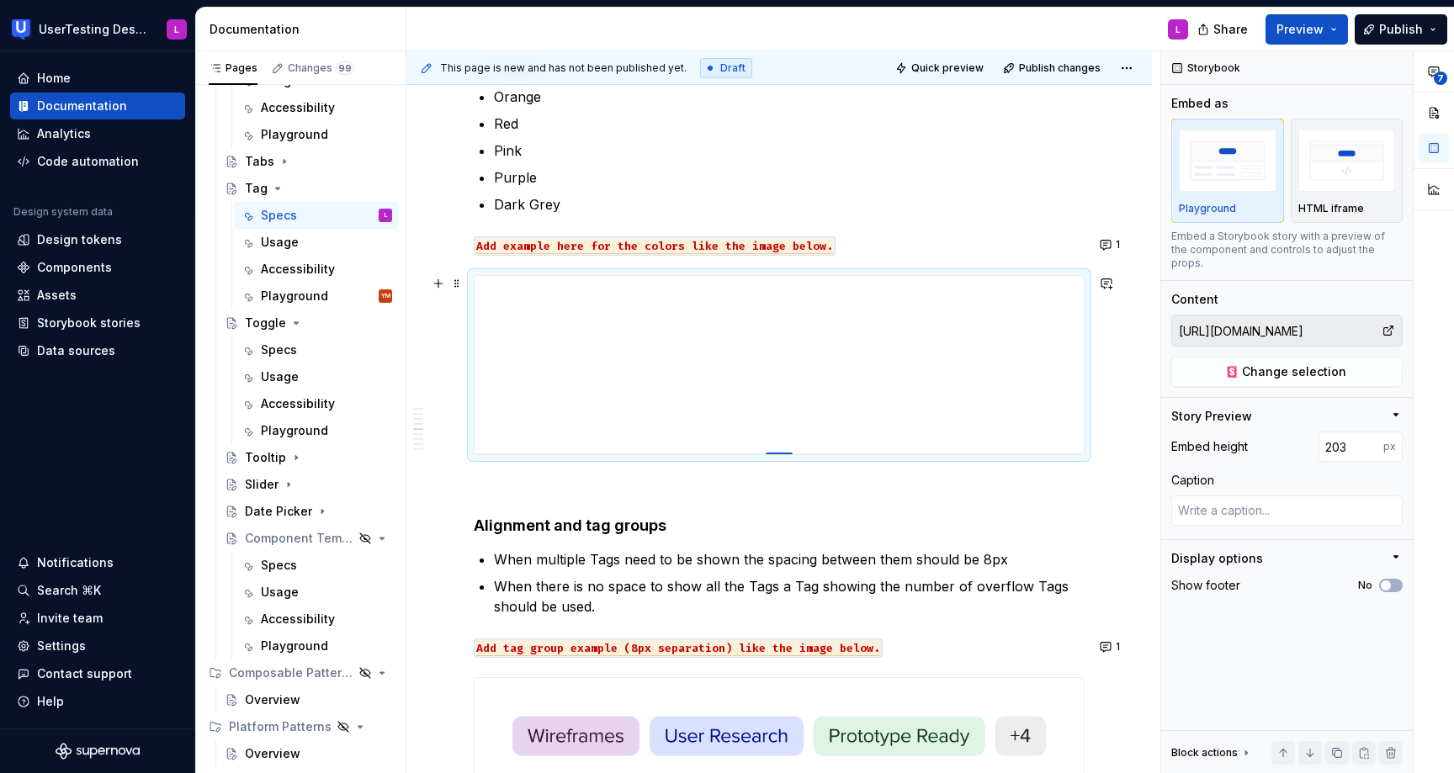
type textarea "*"
type input "201"
type textarea "*"
type input "200"
type textarea "*"
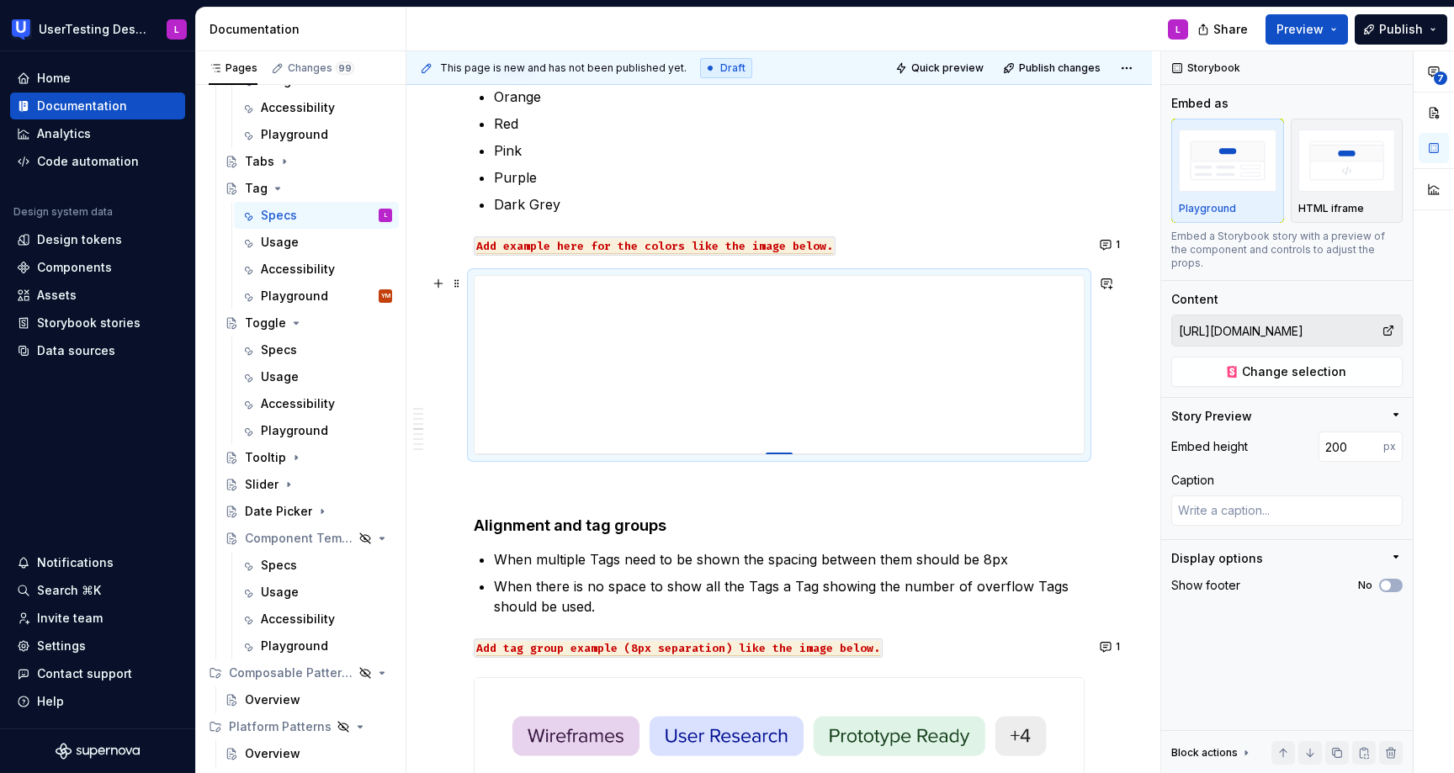
type input "199"
type textarea "*"
type input "198"
type textarea "*"
type input "197"
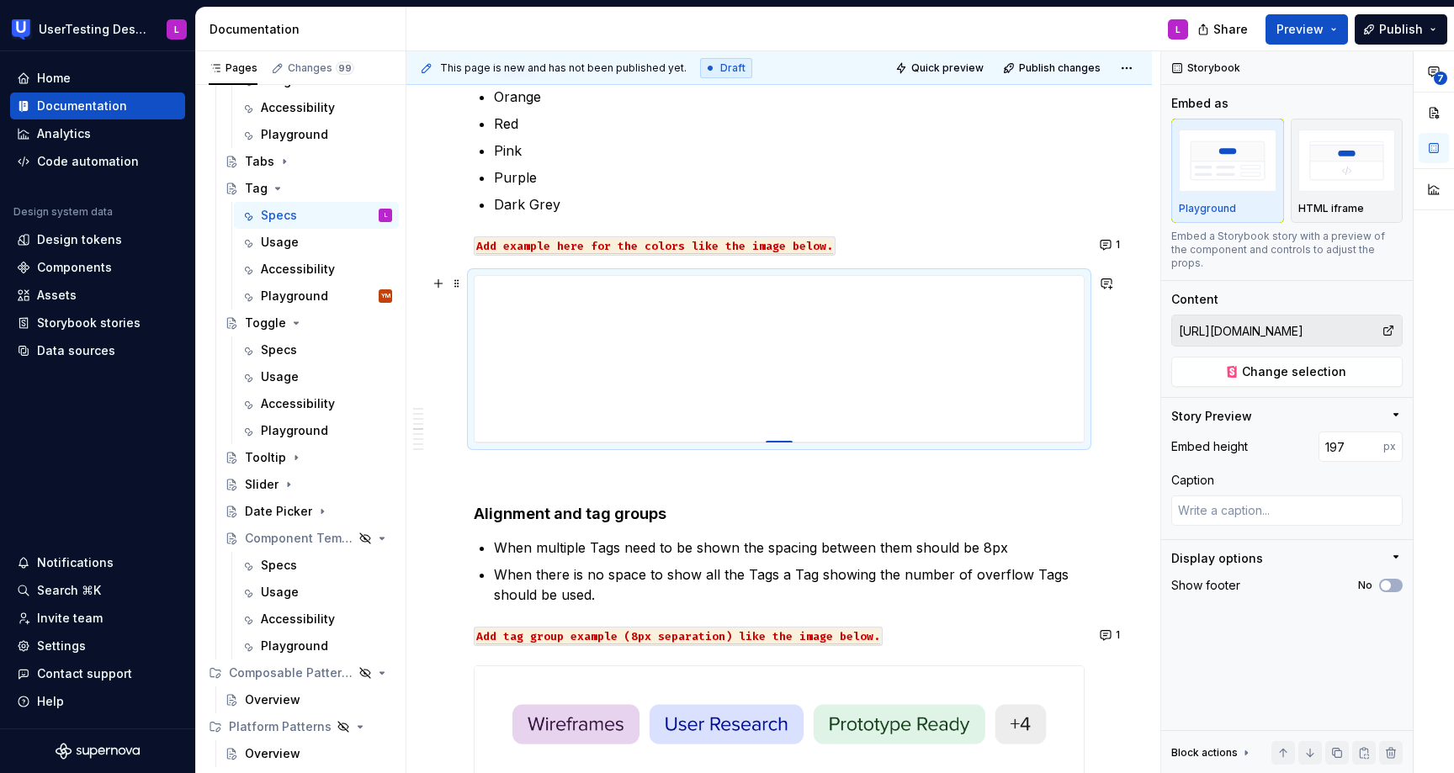
type textarea "*"
type input "196"
type textarea "*"
type input "195"
type textarea "*"
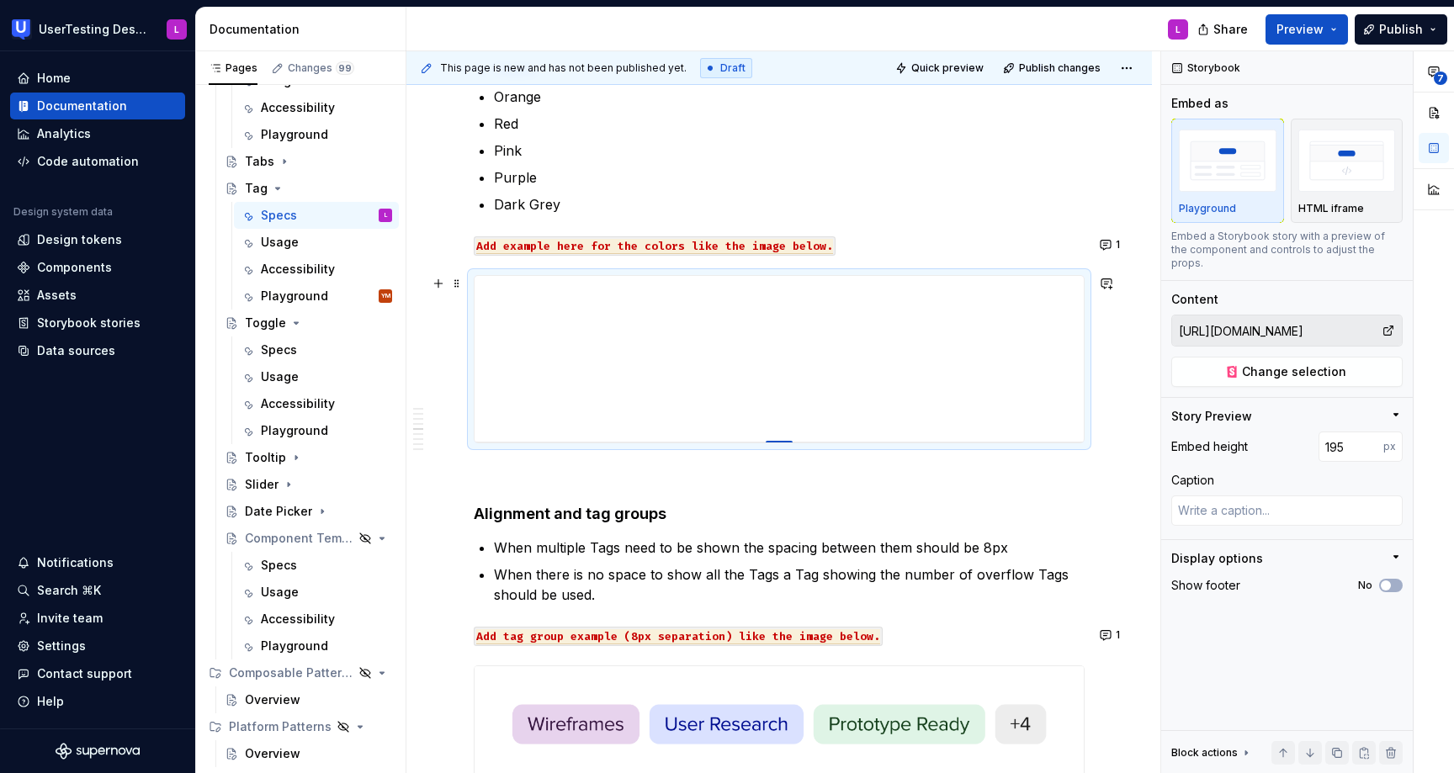
type input "193"
type textarea "*"
type input "191"
type textarea "*"
type input "190"
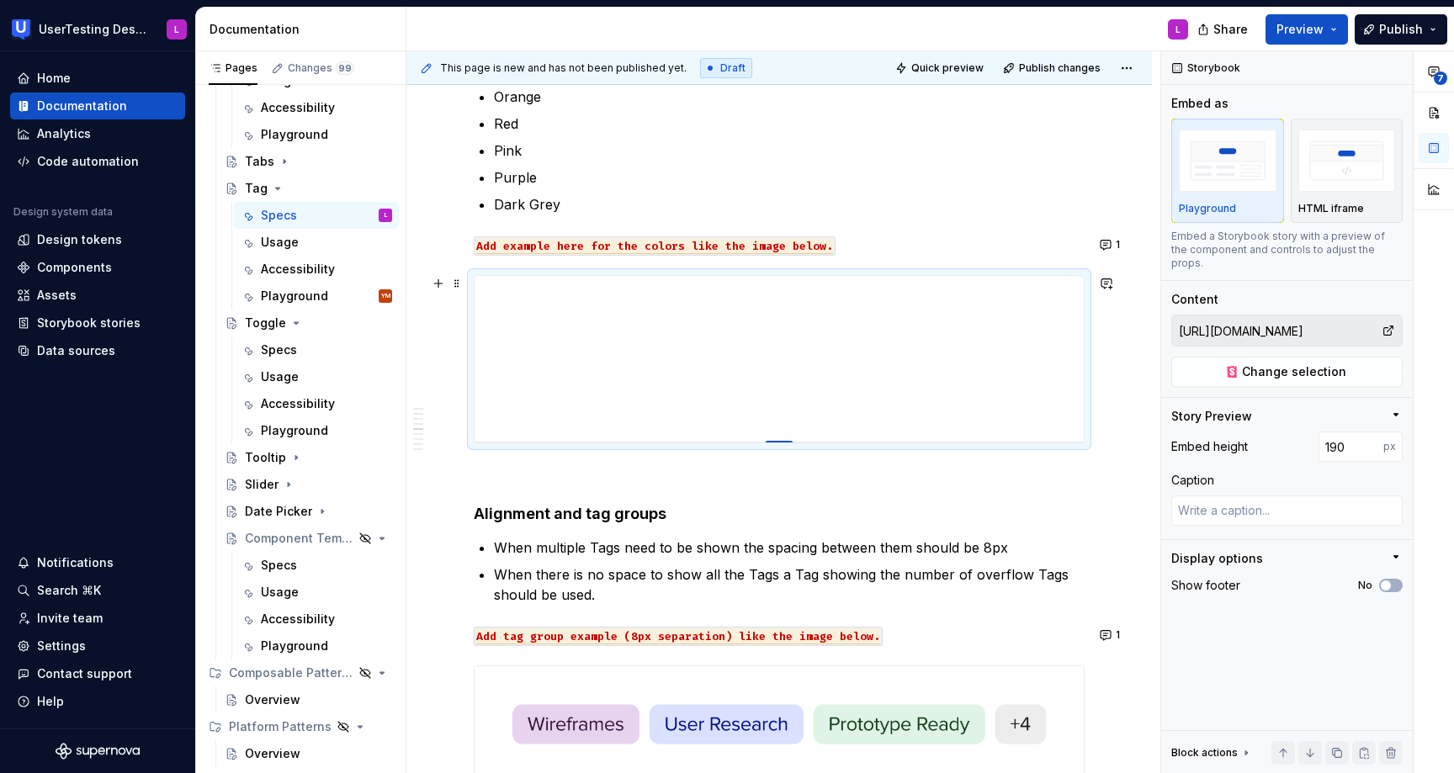
type textarea "*"
type input "189"
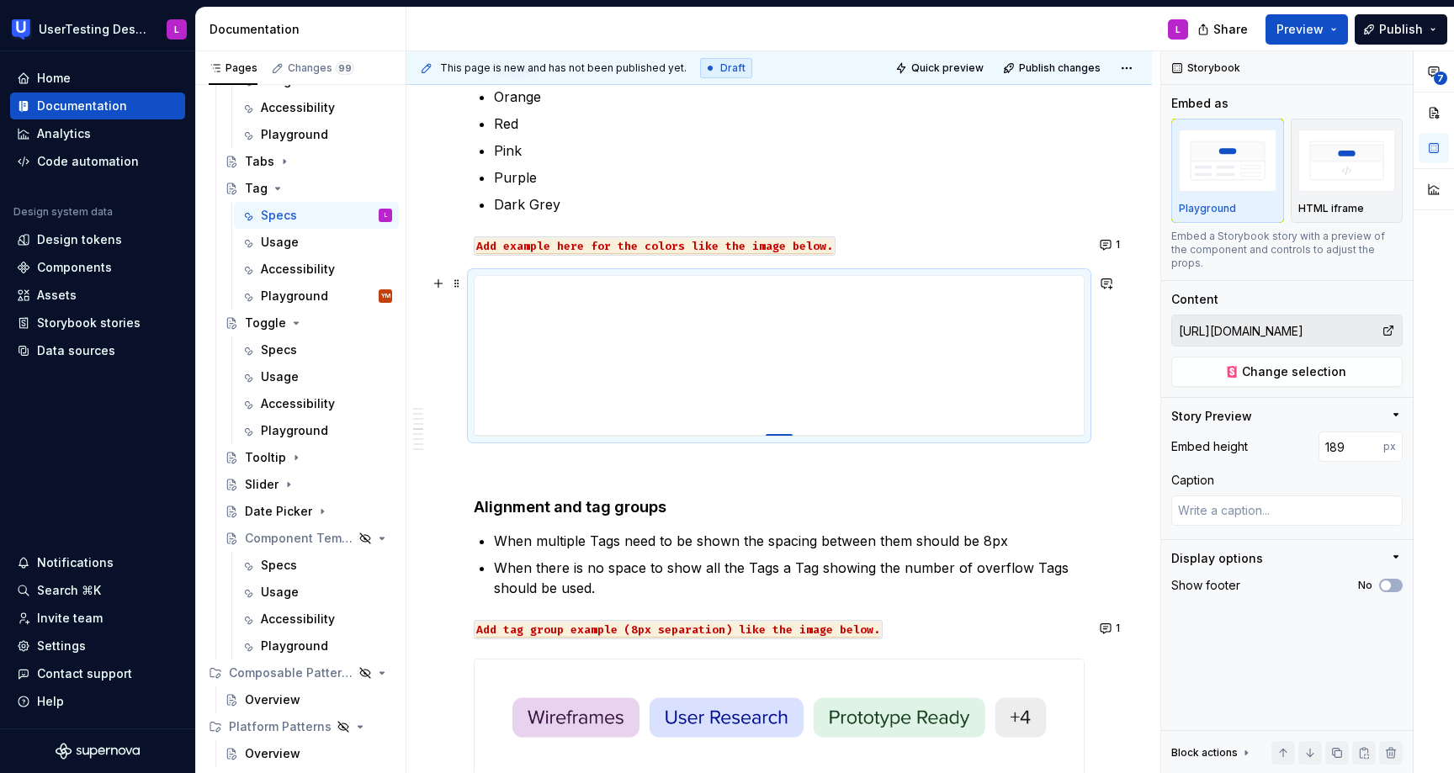
type textarea "*"
type input "188"
type textarea "*"
type input "187"
type textarea "*"
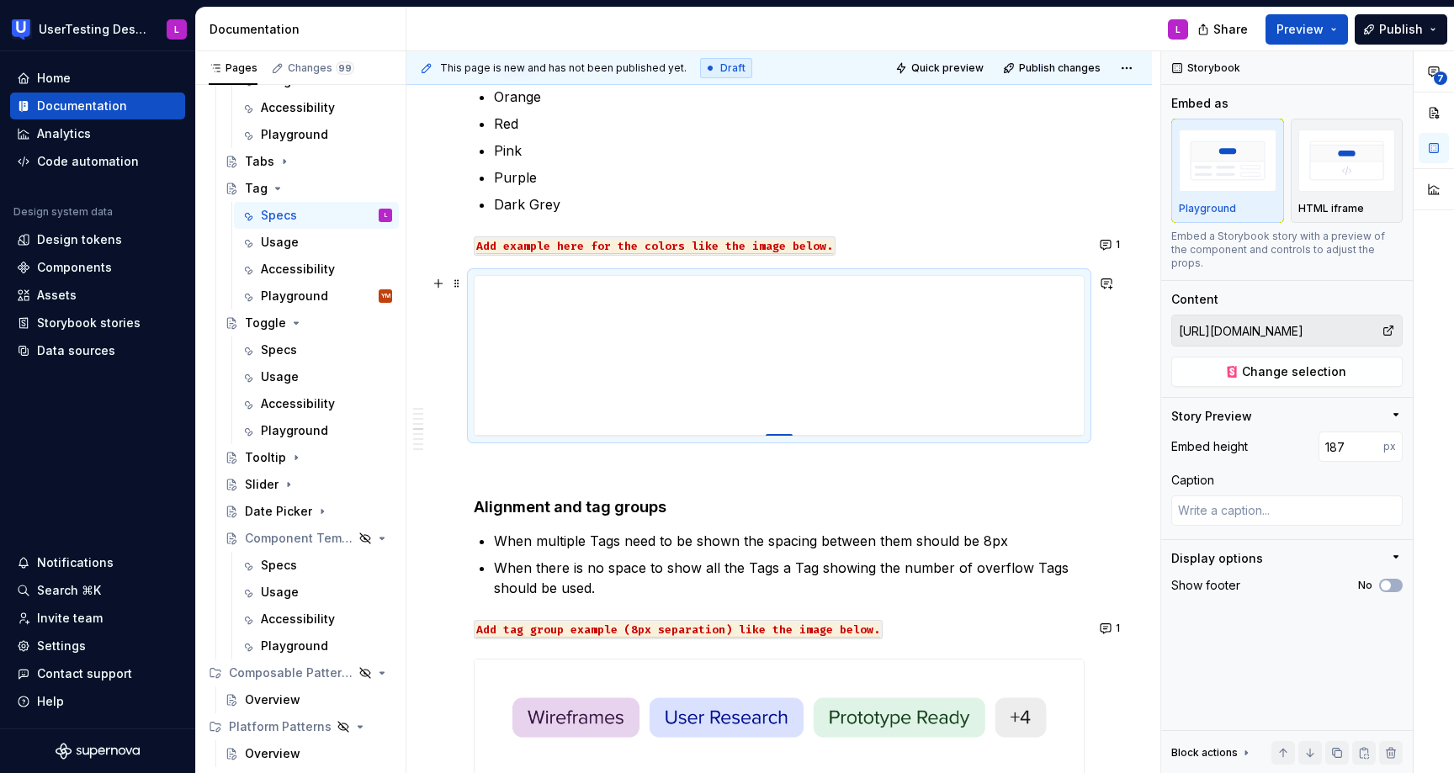
type input "186"
type textarea "*"
type input "183"
type textarea "*"
type input "182"
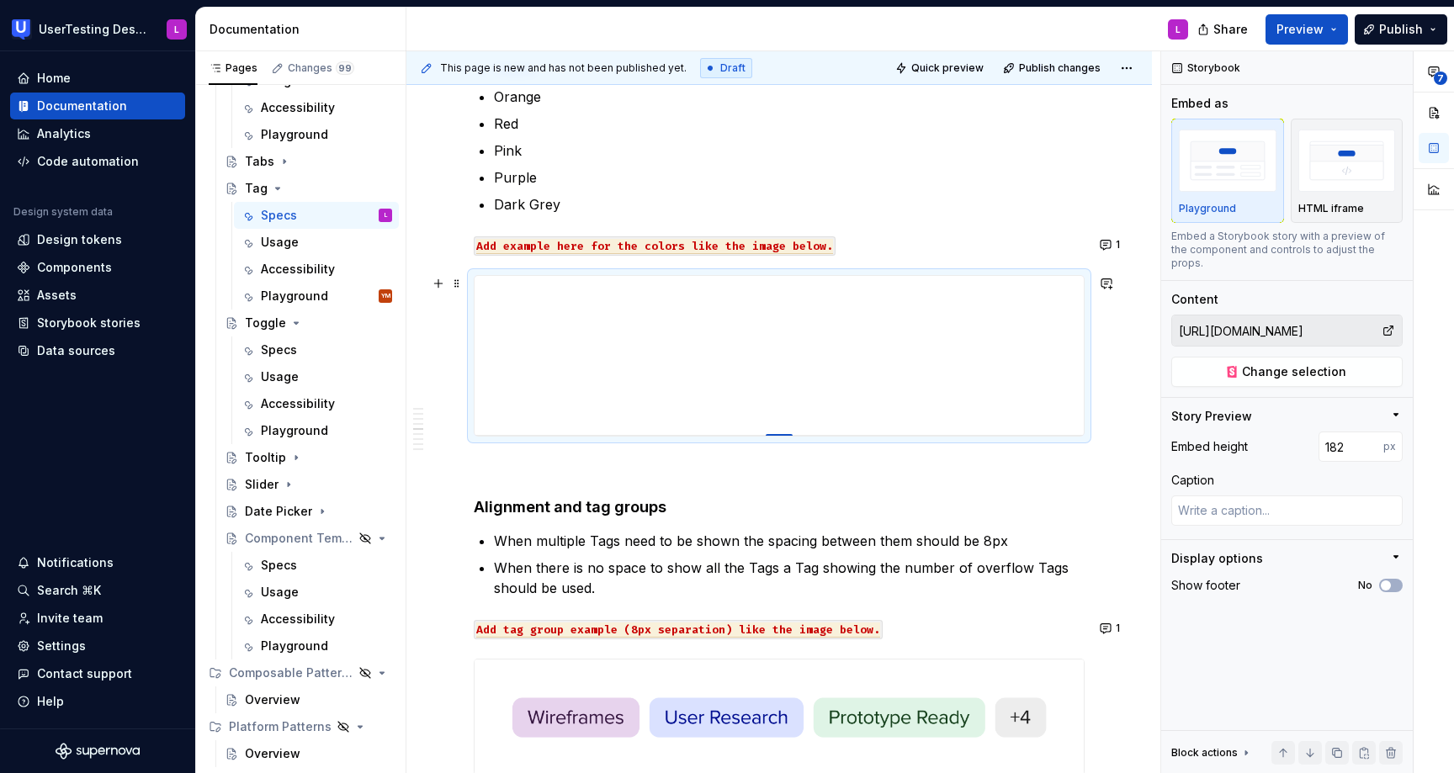
type textarea "*"
type input "181"
type textarea "*"
type input "180"
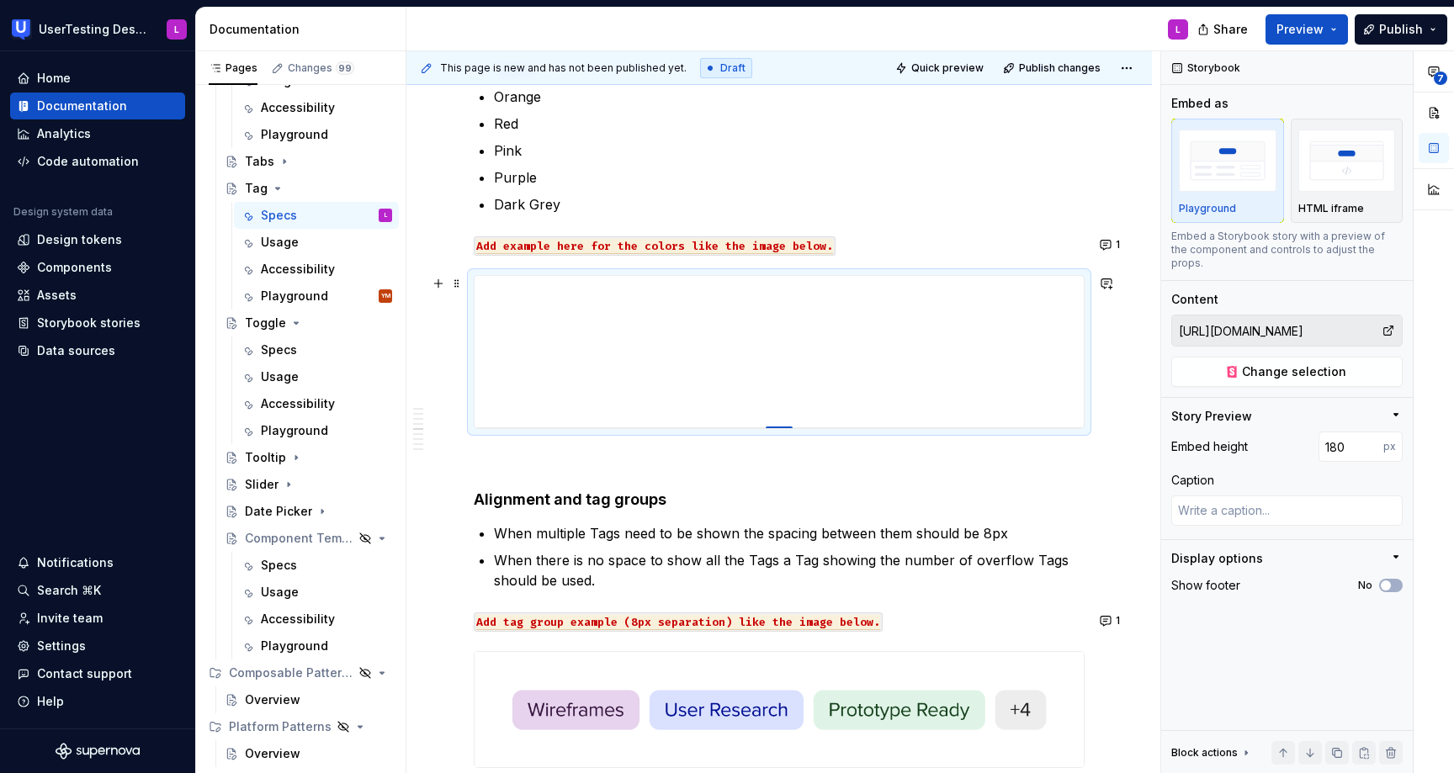
type textarea "*"
type input "179"
type textarea "*"
type input "178"
type textarea "*"
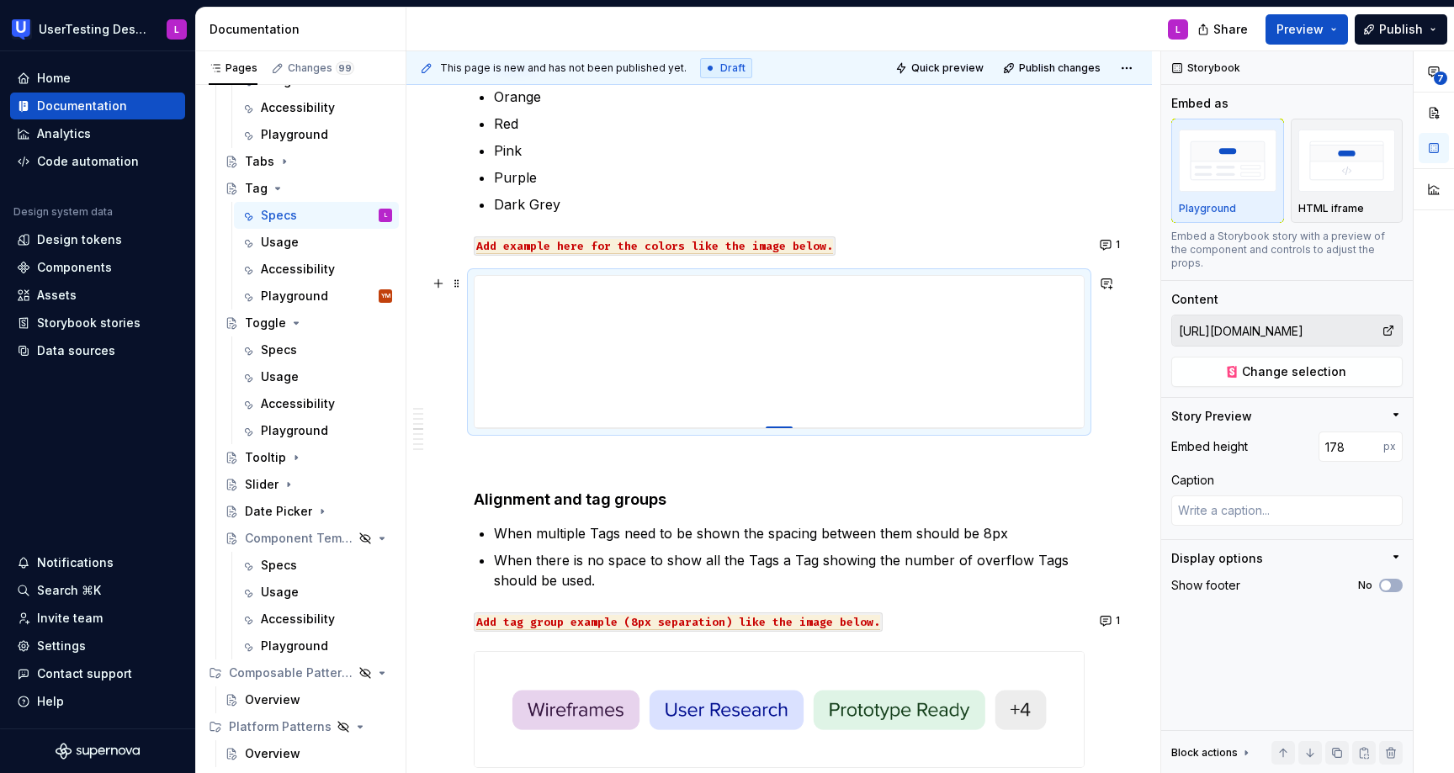
type input "177"
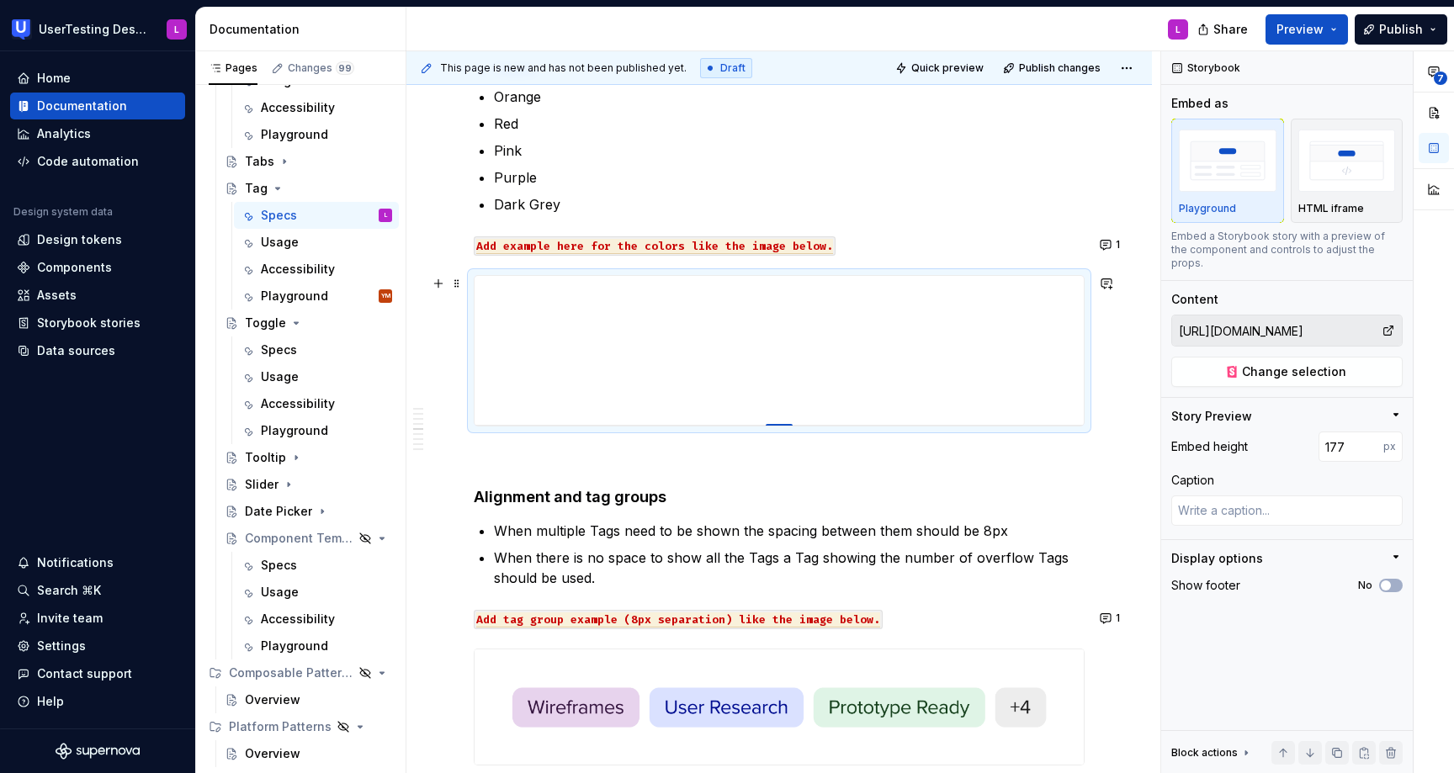
type textarea "*"
type input "176"
type textarea "*"
type input "175"
type textarea "*"
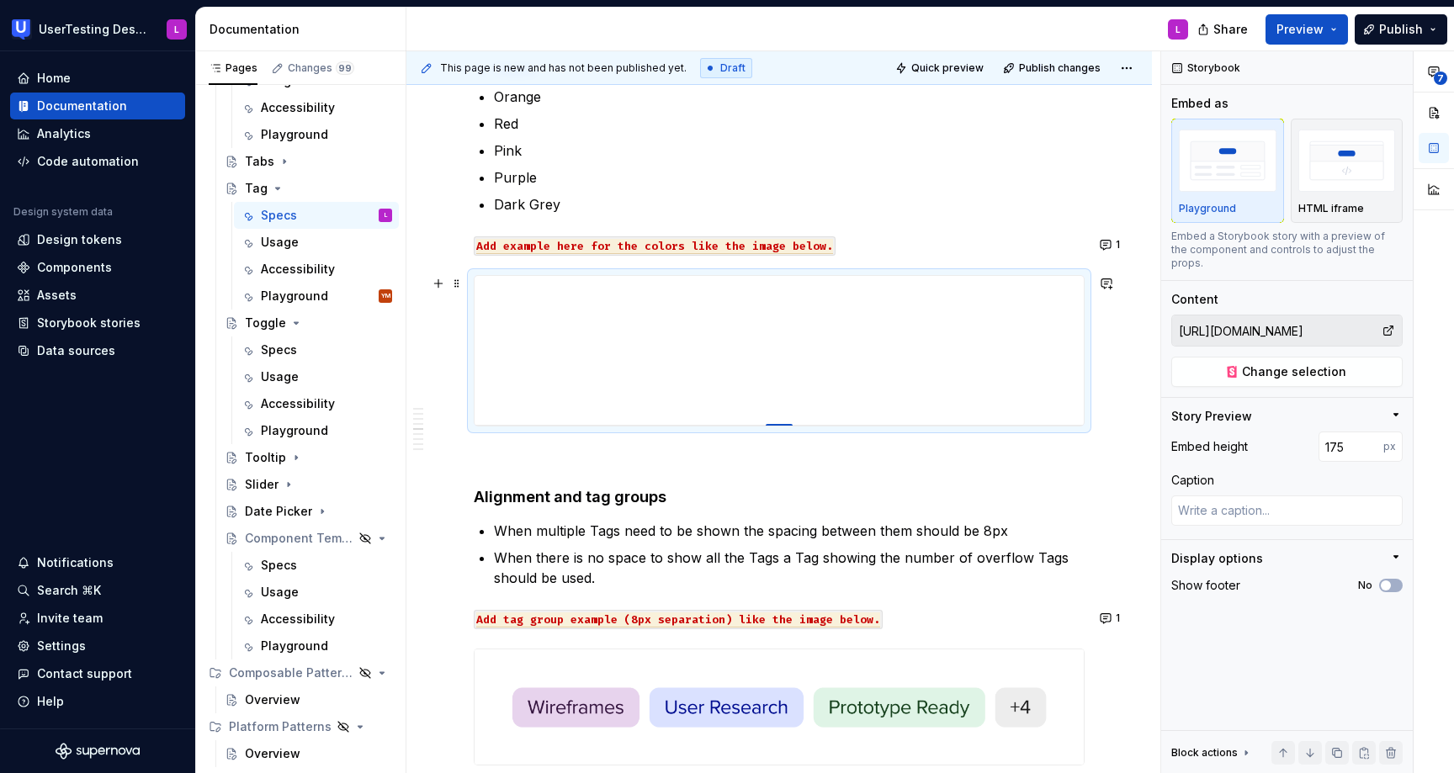
type input "174"
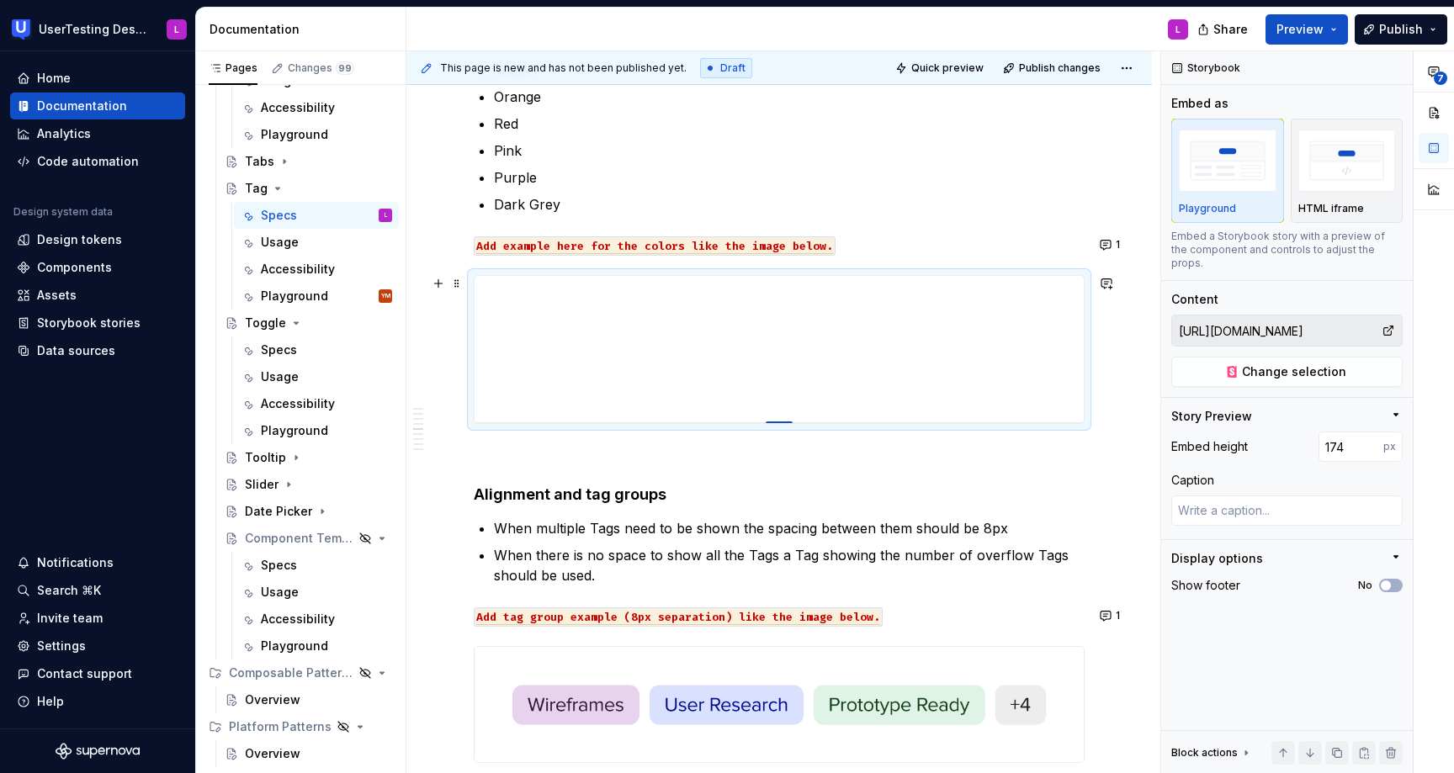
type textarea "*"
type input "173"
type textarea "*"
type input "172"
type textarea "*"
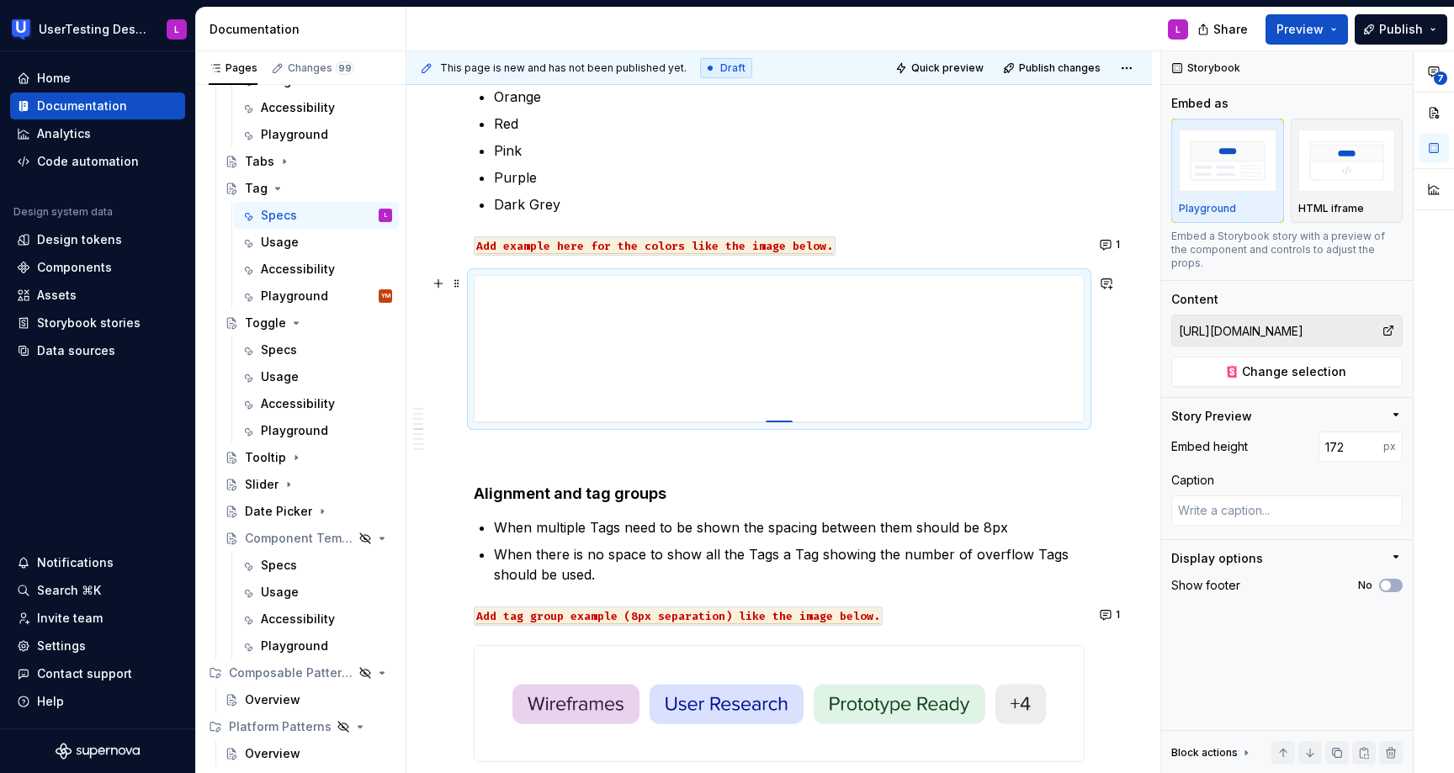
type input "171"
type textarea "*"
type input "170"
type textarea "*"
type input "169"
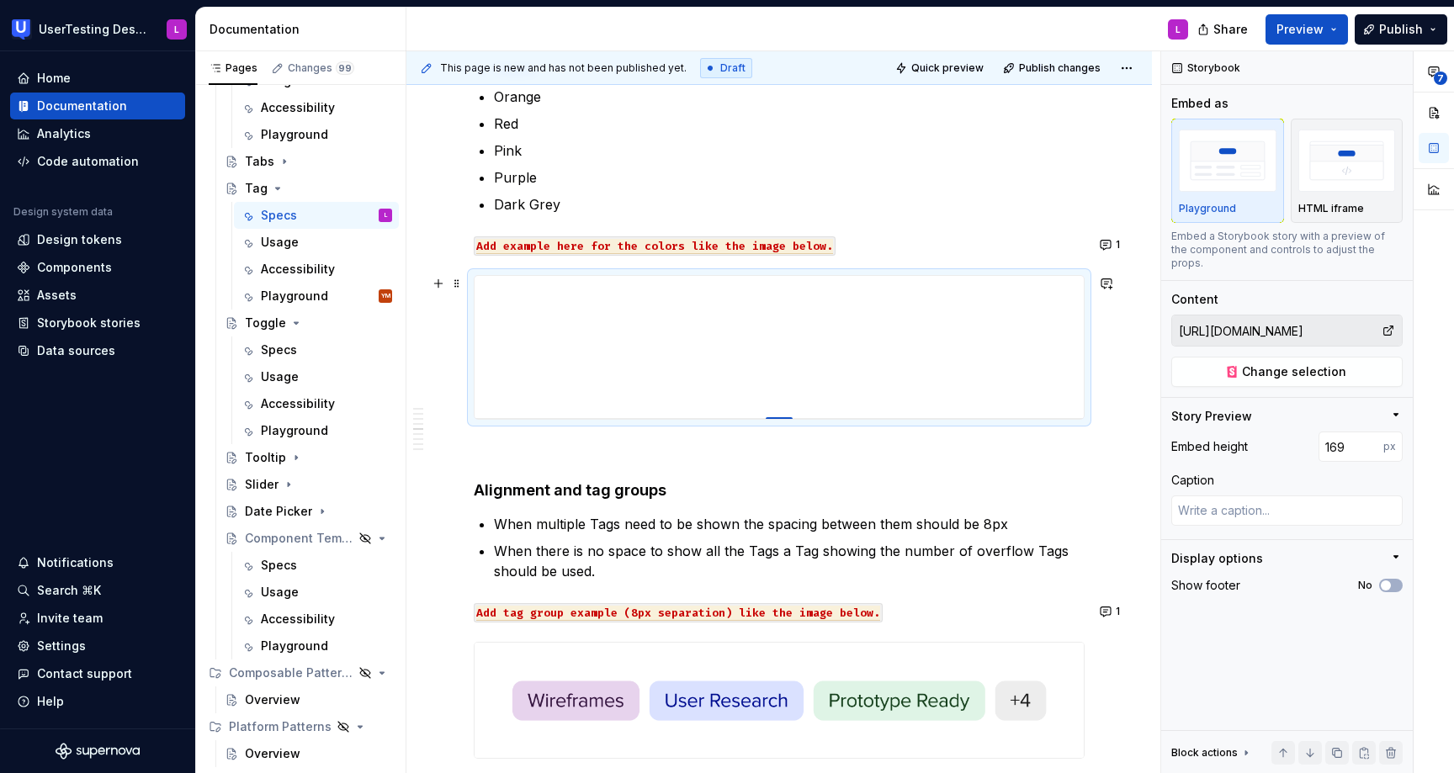
drag, startPoint x: 788, startPoint y: 612, endPoint x: 798, endPoint y: 418, distance: 193.8
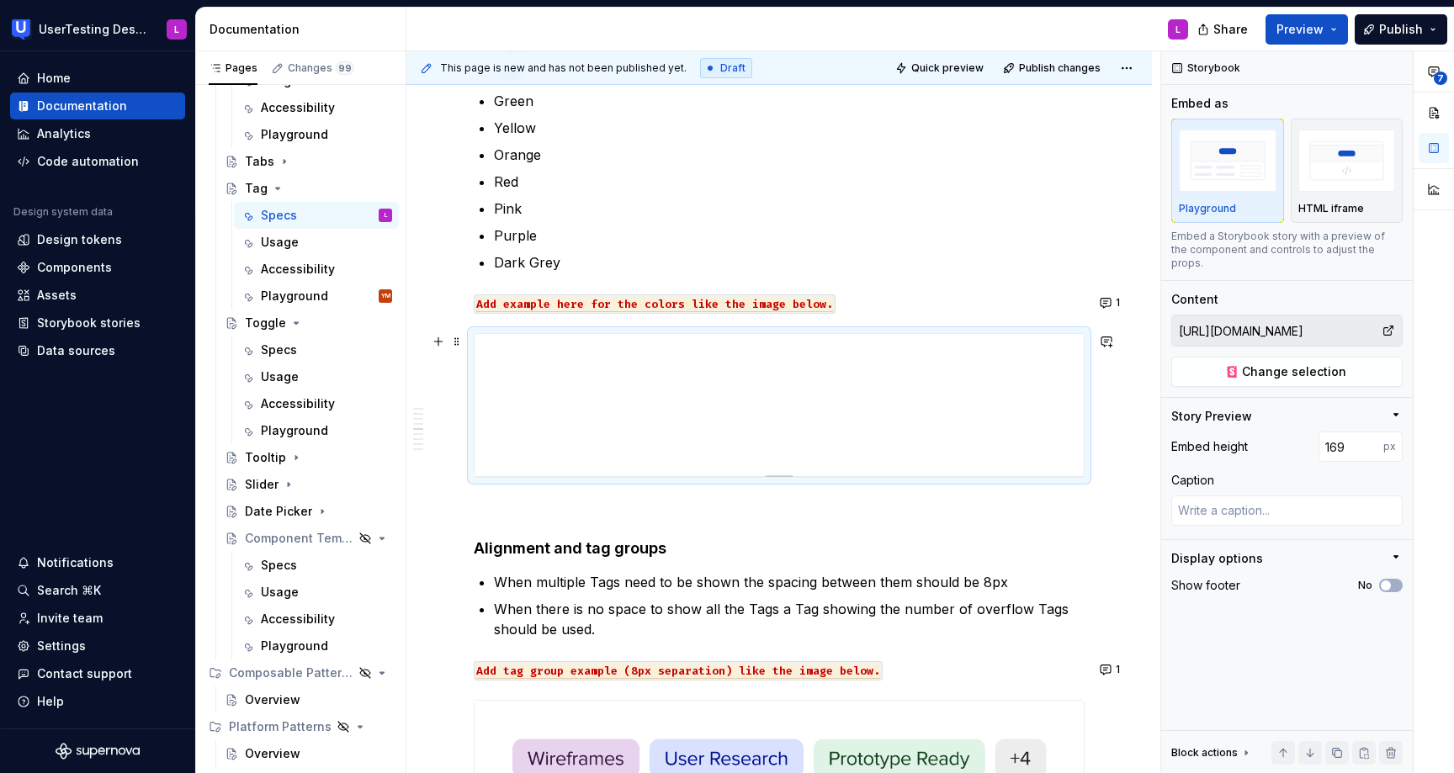
scroll to position [1798, 0]
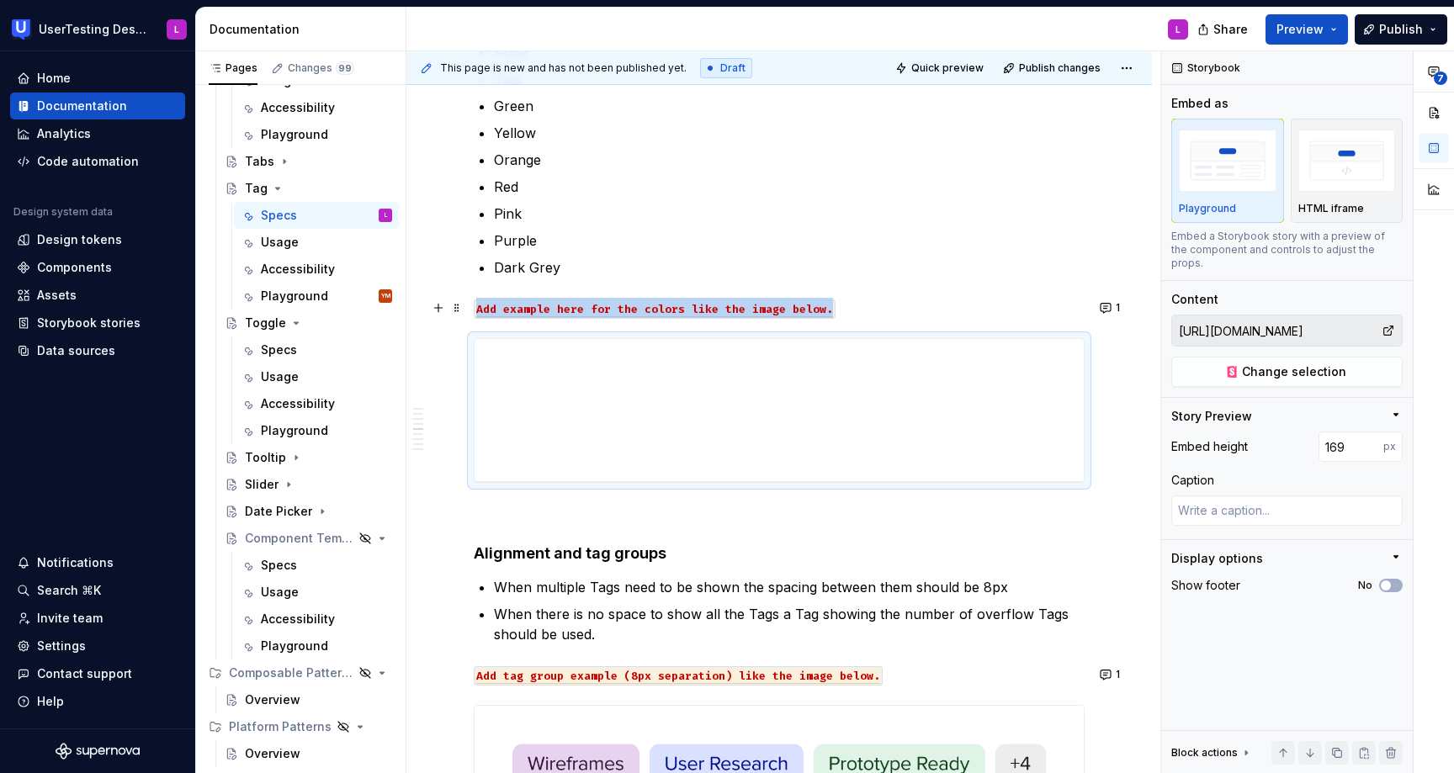
click at [826, 306] on span "Add example here for the colors like the image below." at bounding box center [654, 309] width 357 height 15
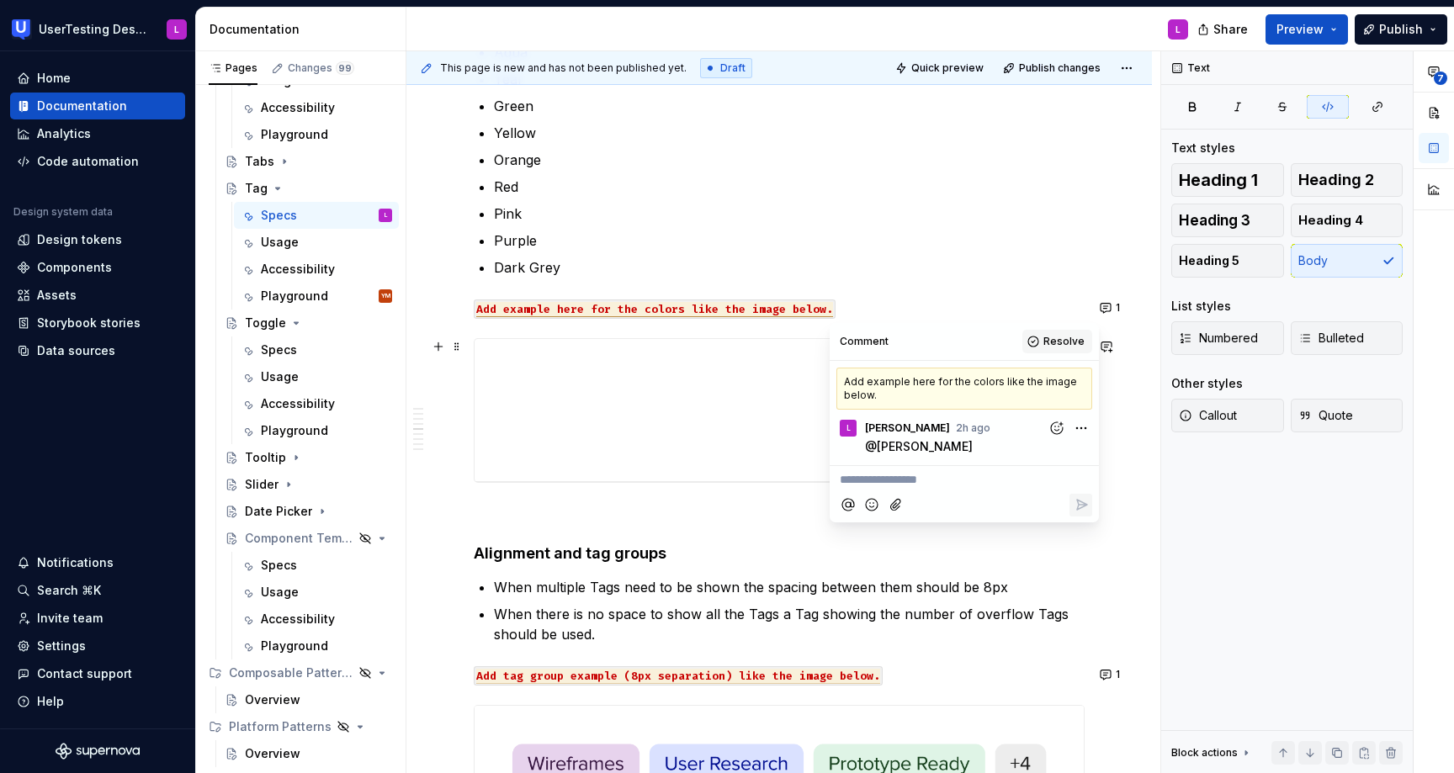
click at [1054, 339] on span "Resolve" at bounding box center [1064, 341] width 41 height 13
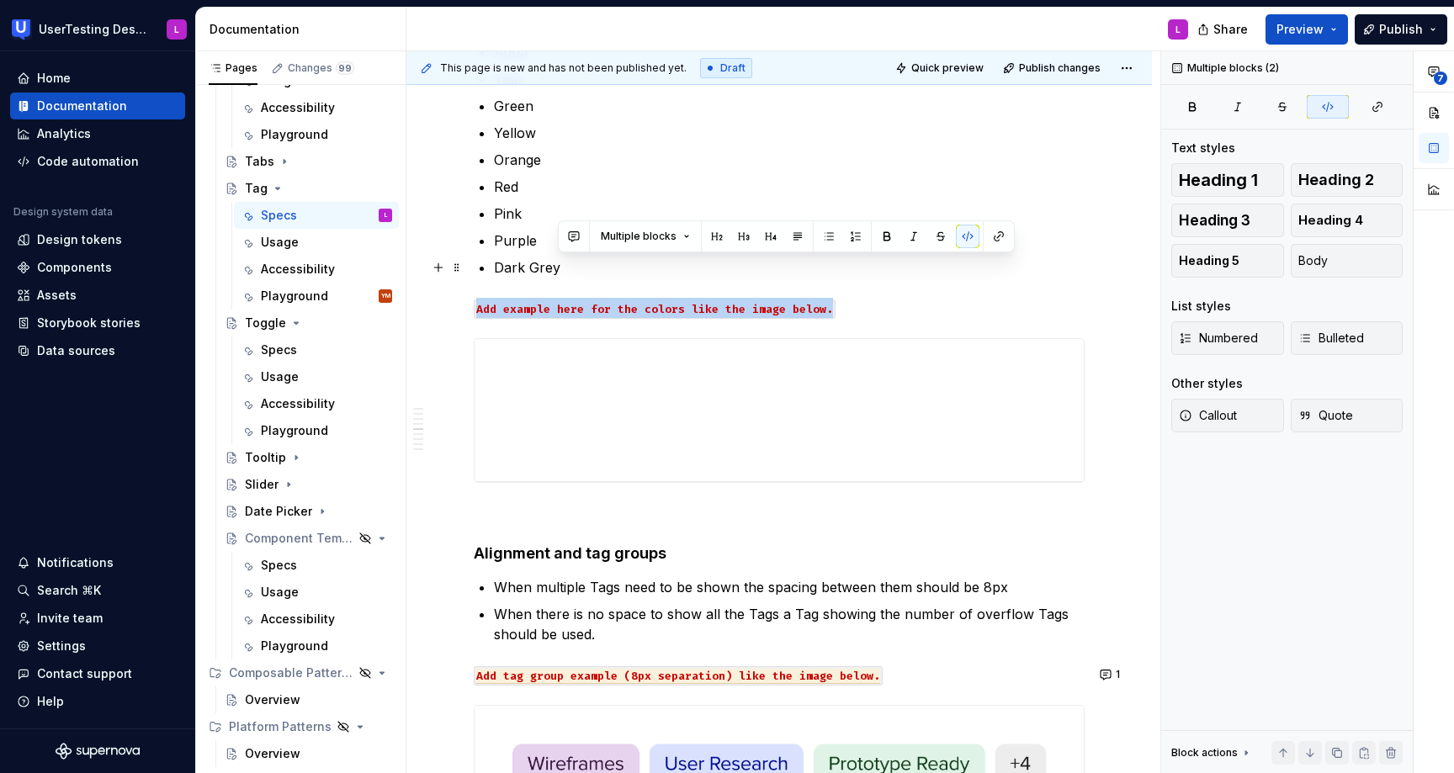
drag, startPoint x: 913, startPoint y: 305, endPoint x: 909, endPoint y: 275, distance: 30.6
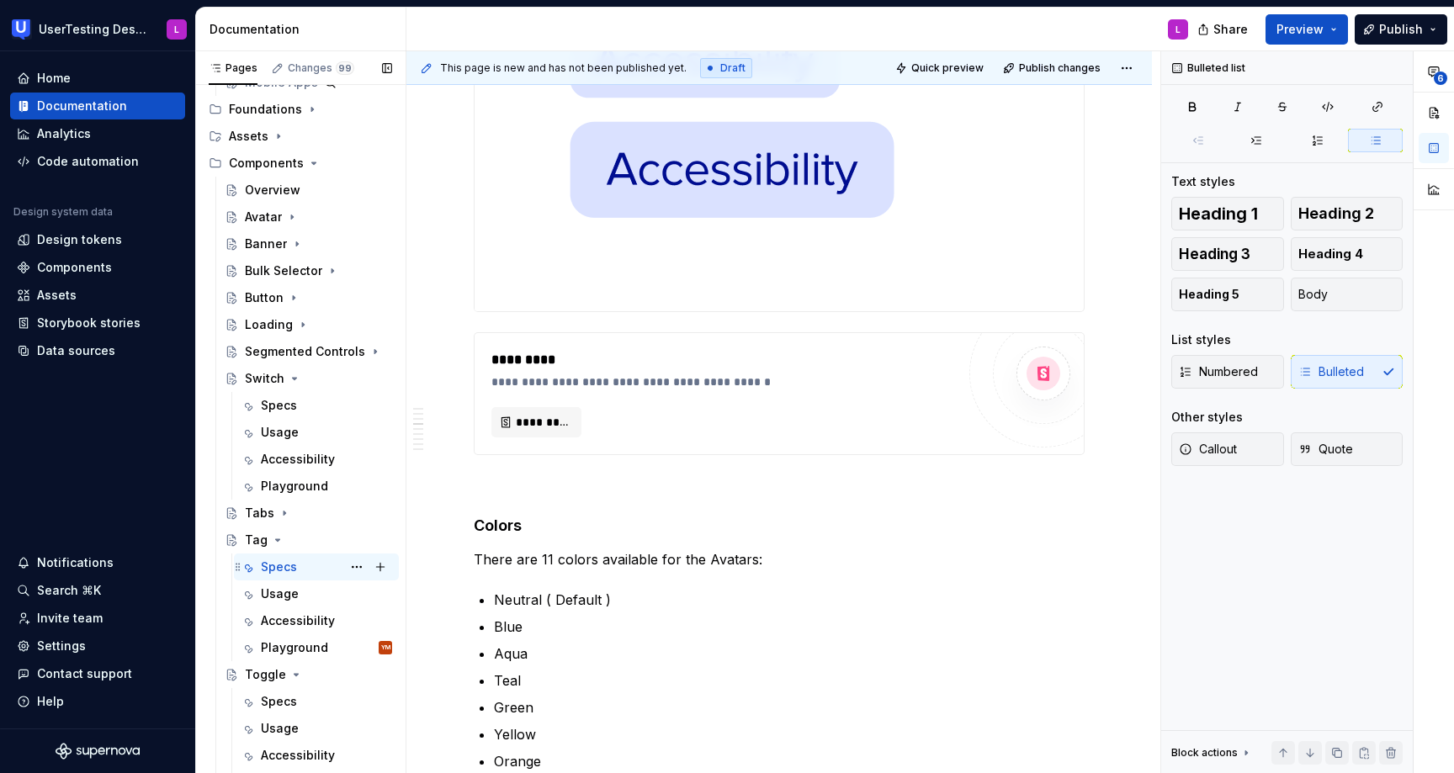
scroll to position [185, 0]
click at [294, 300] on icon "Page tree" at bounding box center [293, 300] width 13 height 13
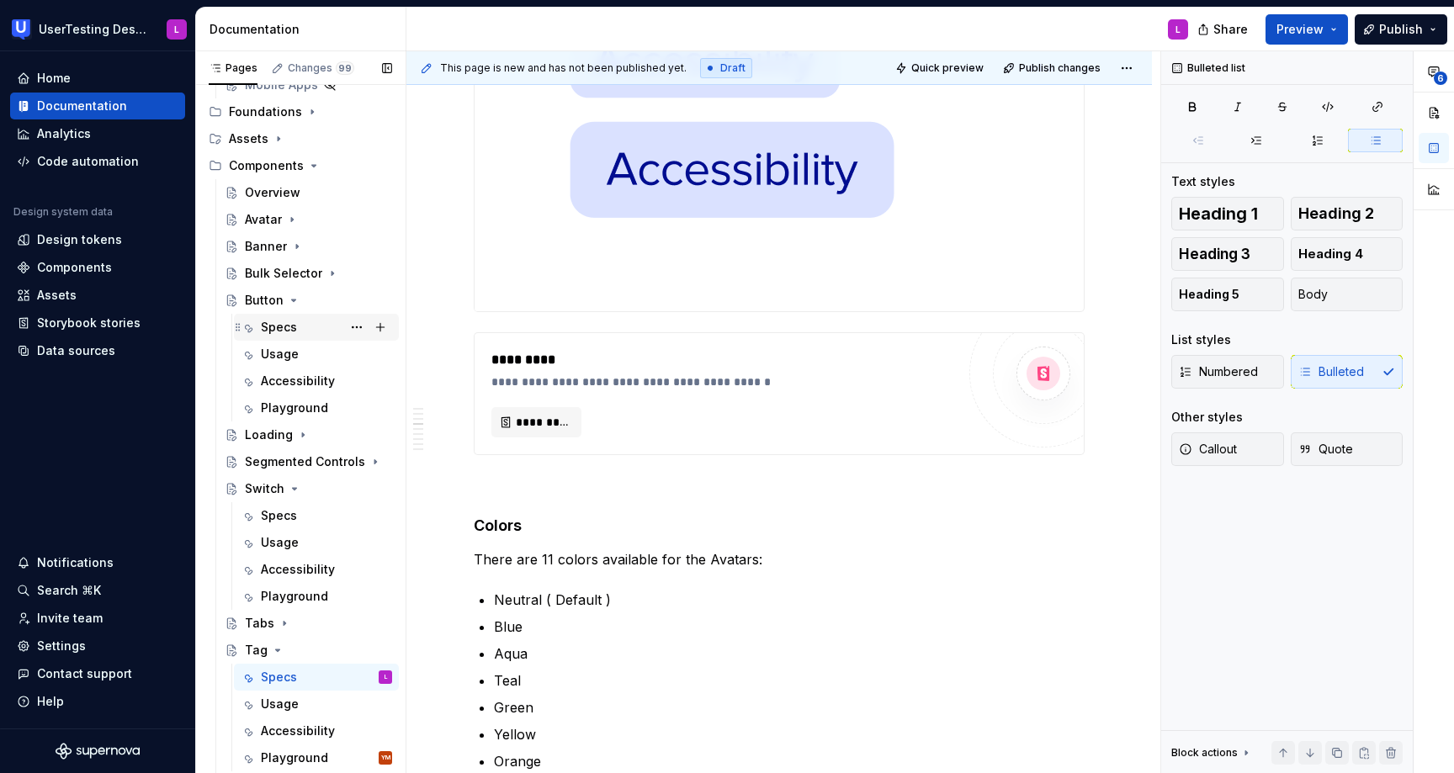
click at [288, 332] on div "Specs" at bounding box center [279, 327] width 36 height 17
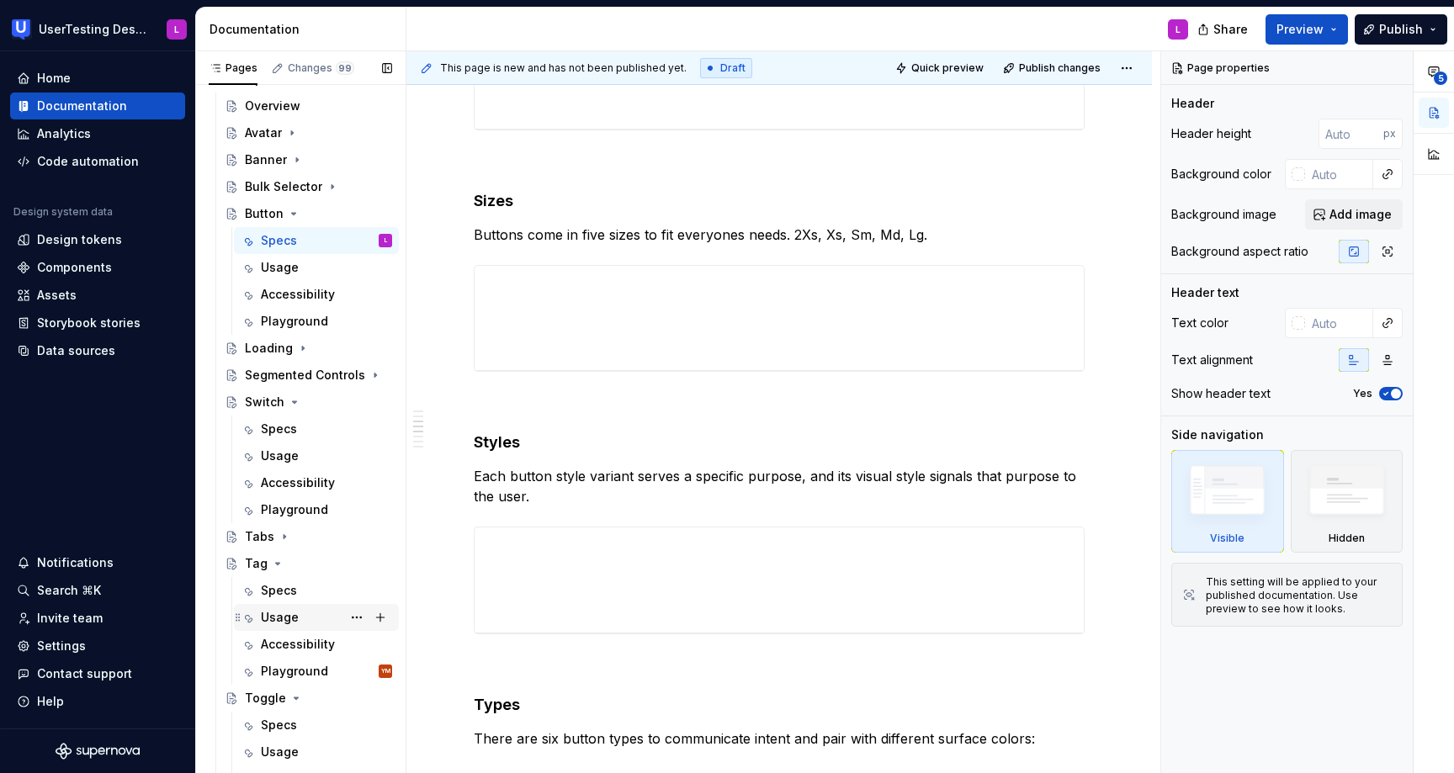
scroll to position [281, 0]
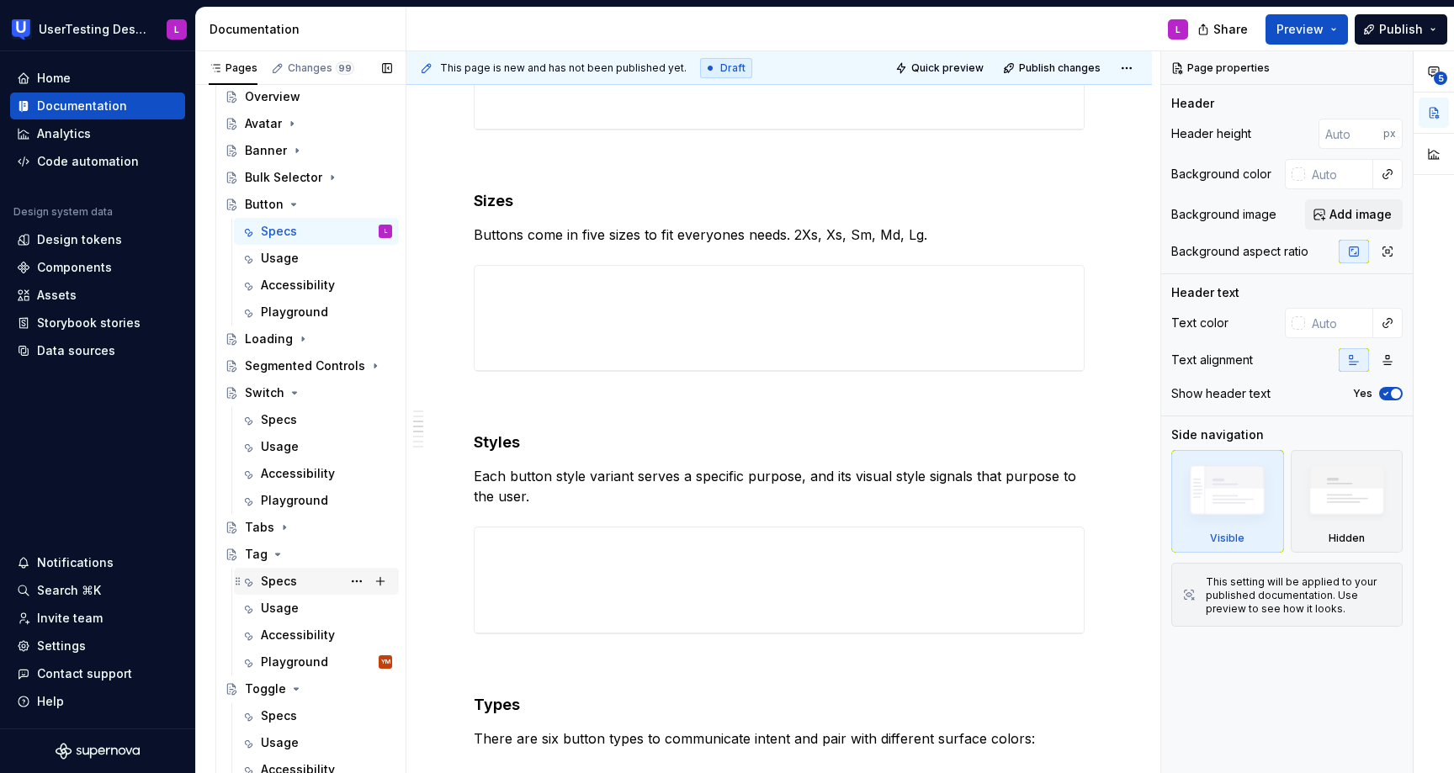
click at [288, 584] on div "Specs" at bounding box center [279, 581] width 36 height 17
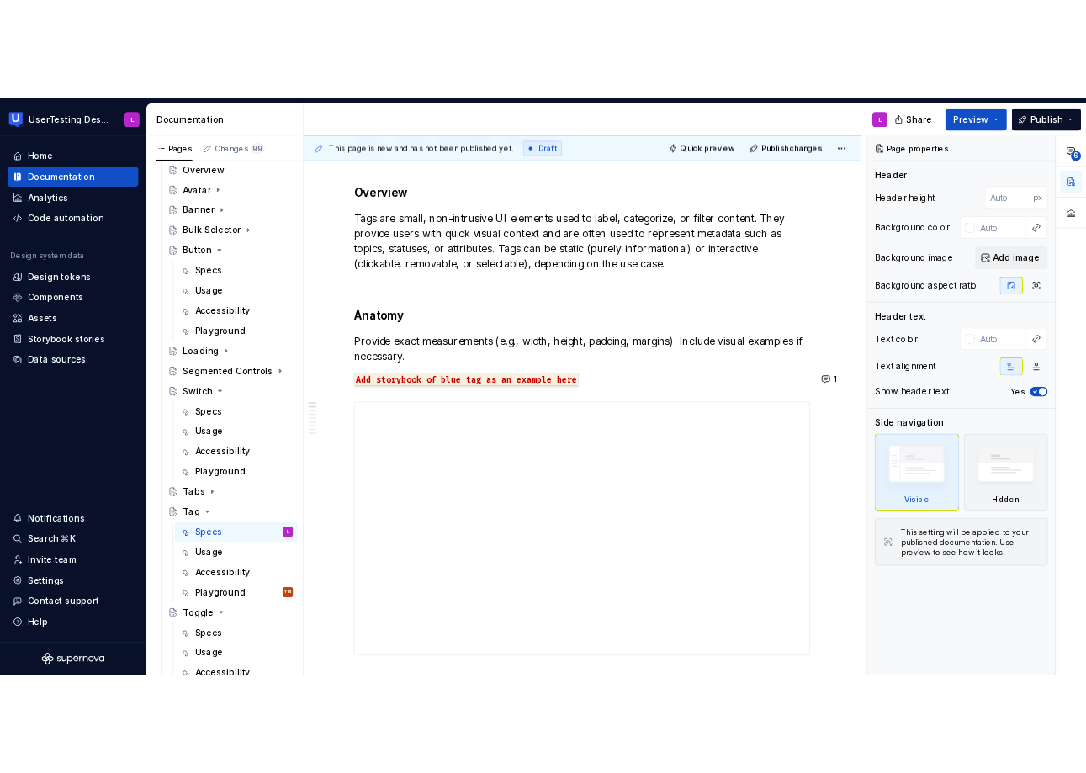
scroll to position [386, 0]
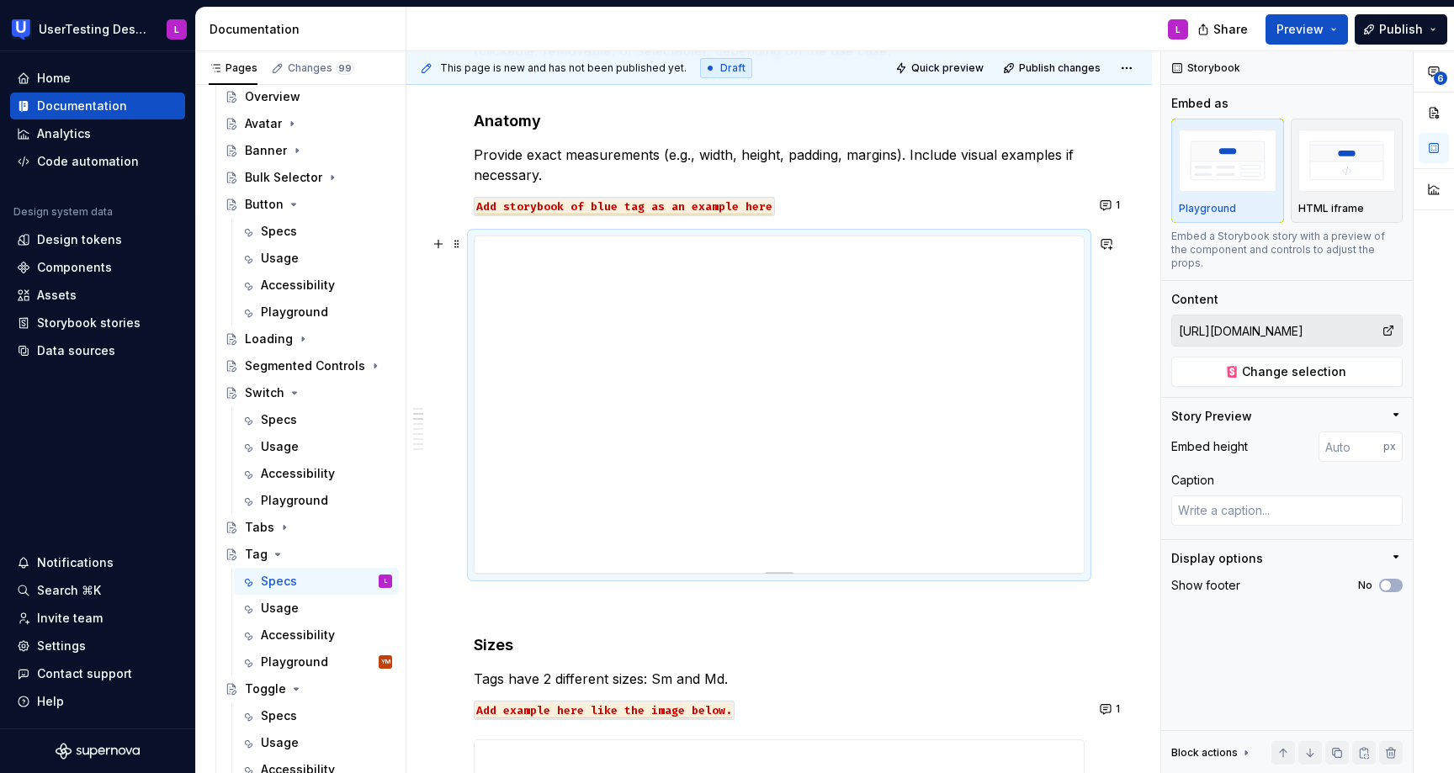
type textarea "*"
type input "399"
type textarea "*"
type input "395"
type textarea "*"
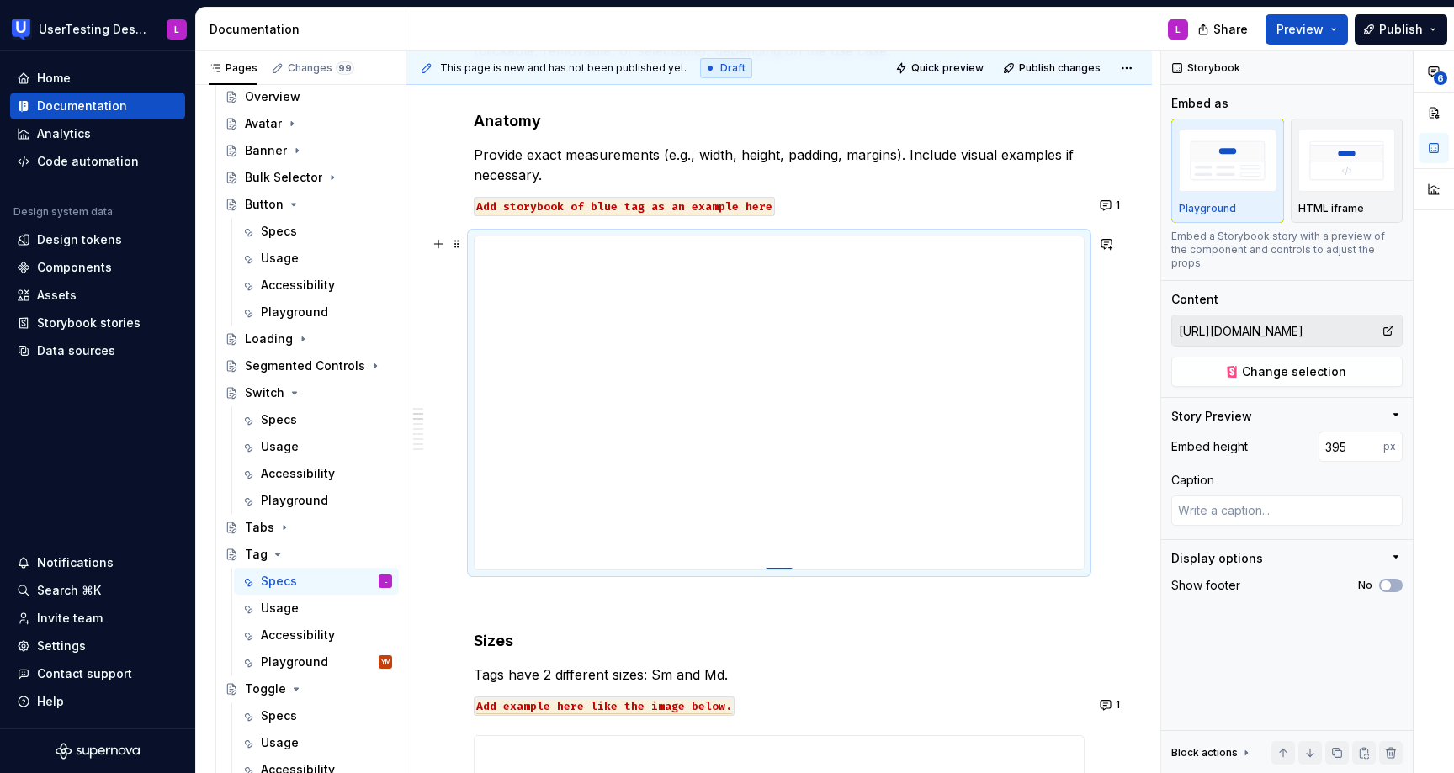
type input "342"
type textarea "*"
type input "310"
type textarea "*"
type input "274"
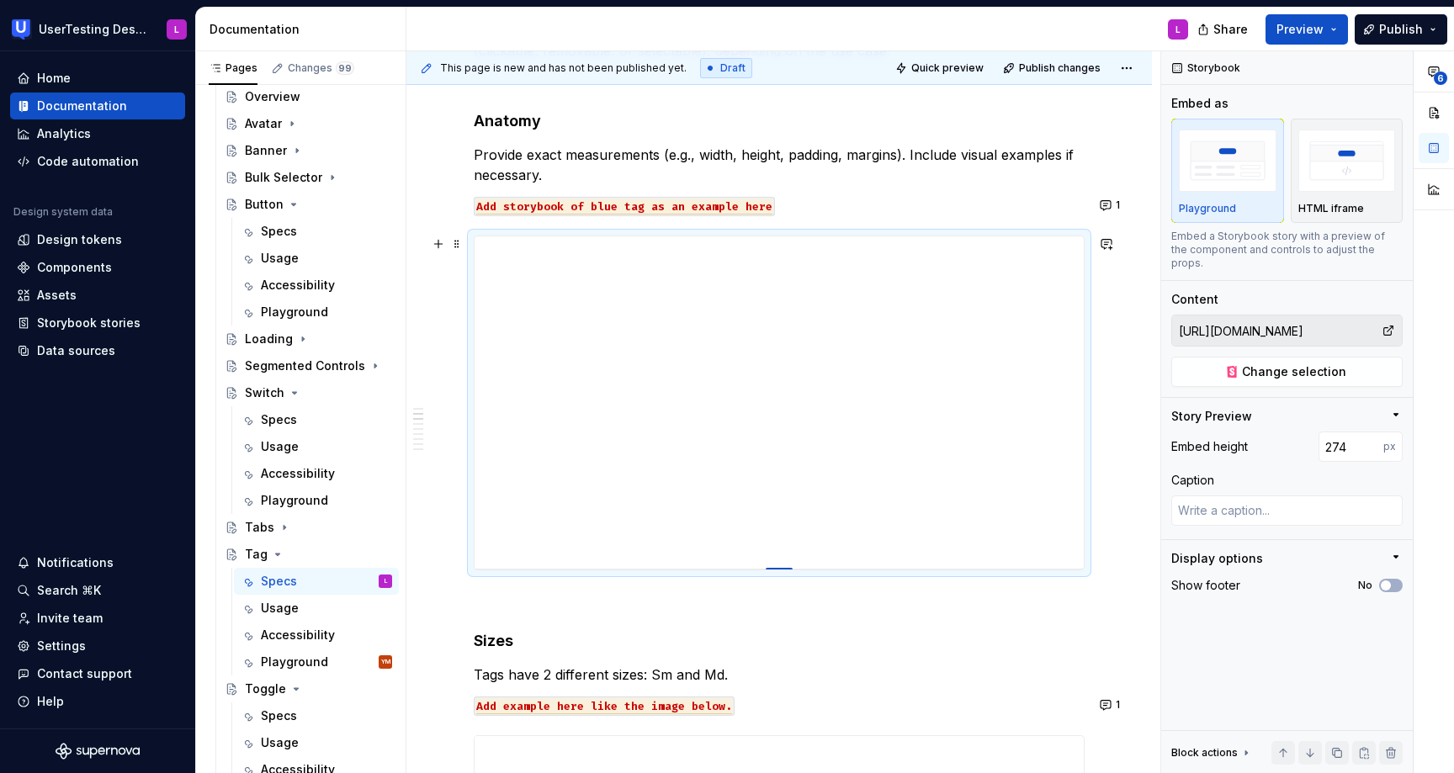
type textarea "*"
type input "232"
type textarea "*"
type input "208"
type textarea "*"
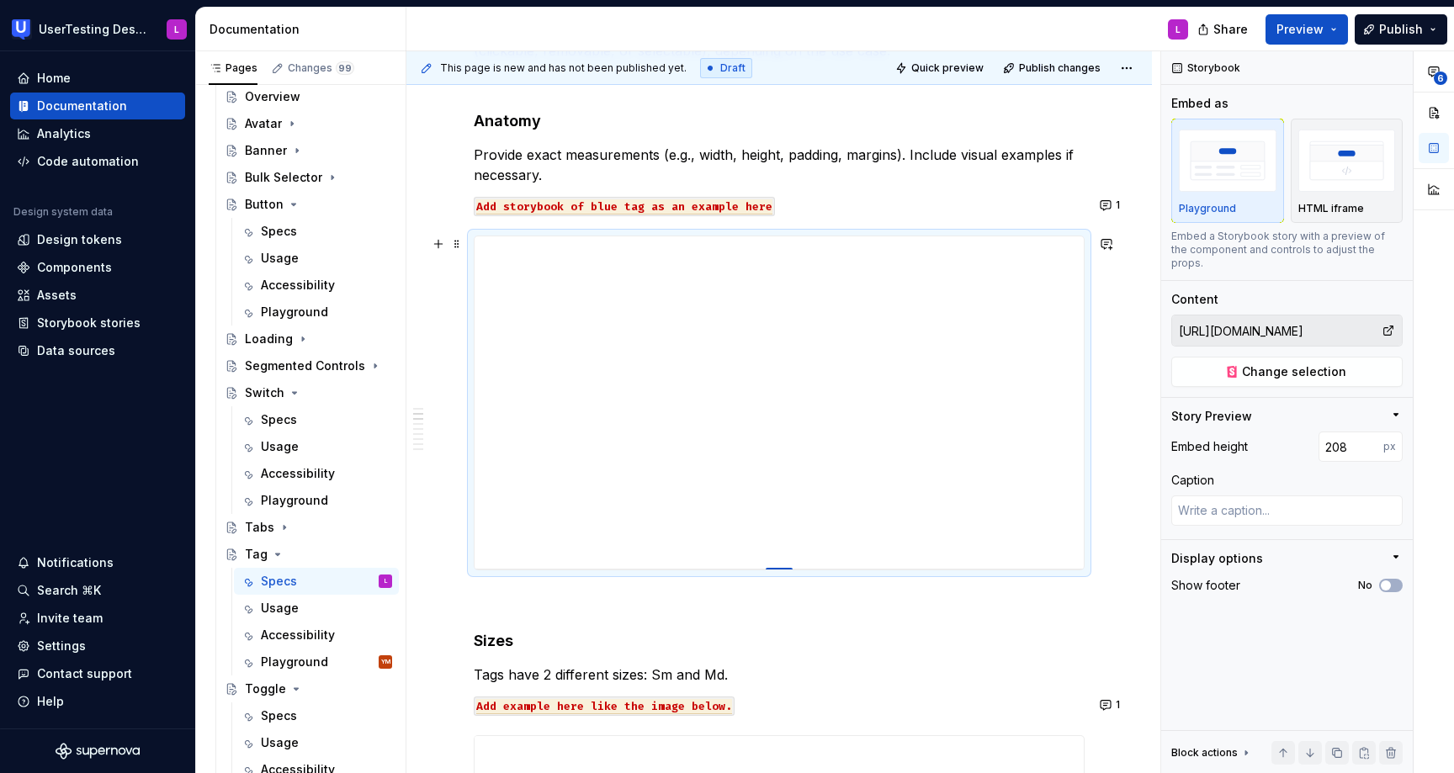
type input "189"
type textarea "*"
type input "179"
type textarea "*"
type input "174"
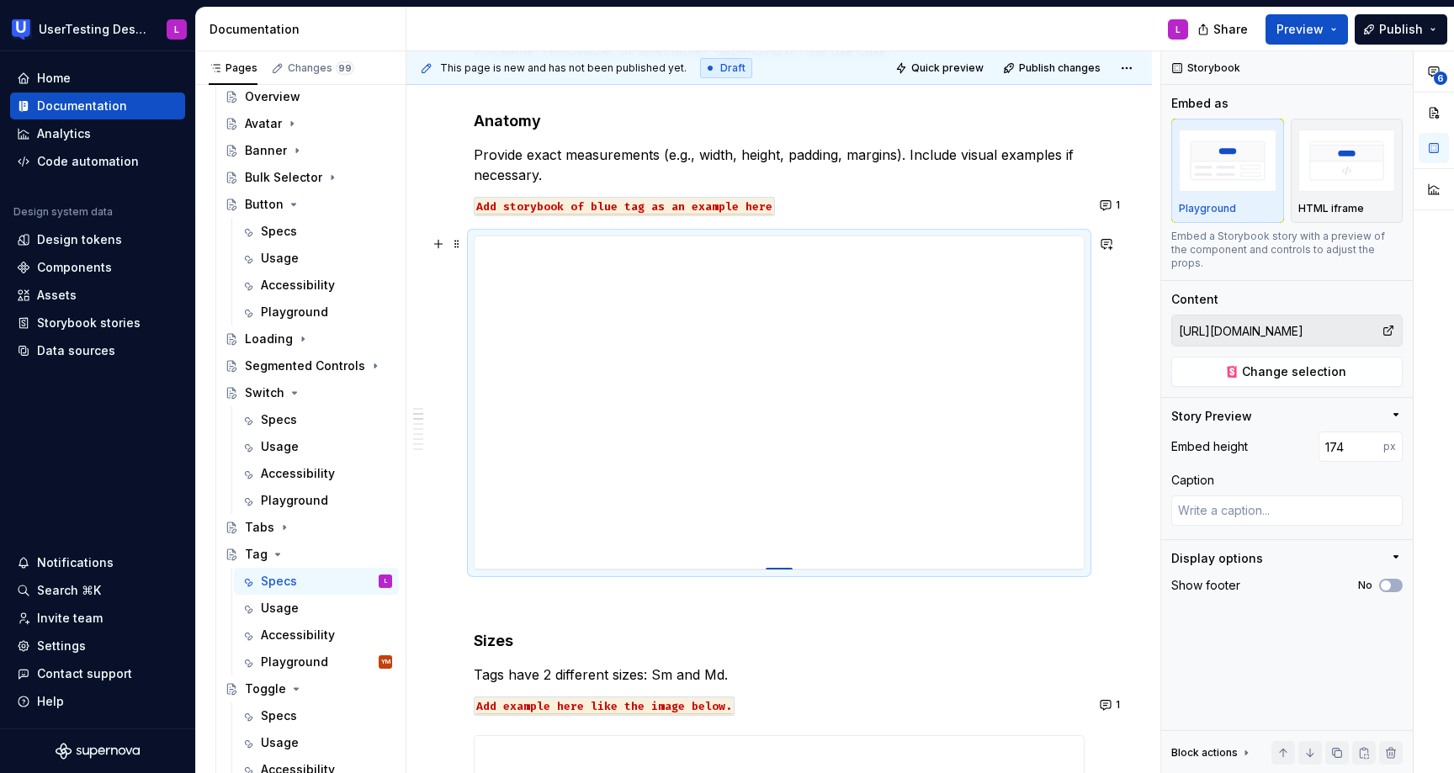
type textarea "*"
type input "168"
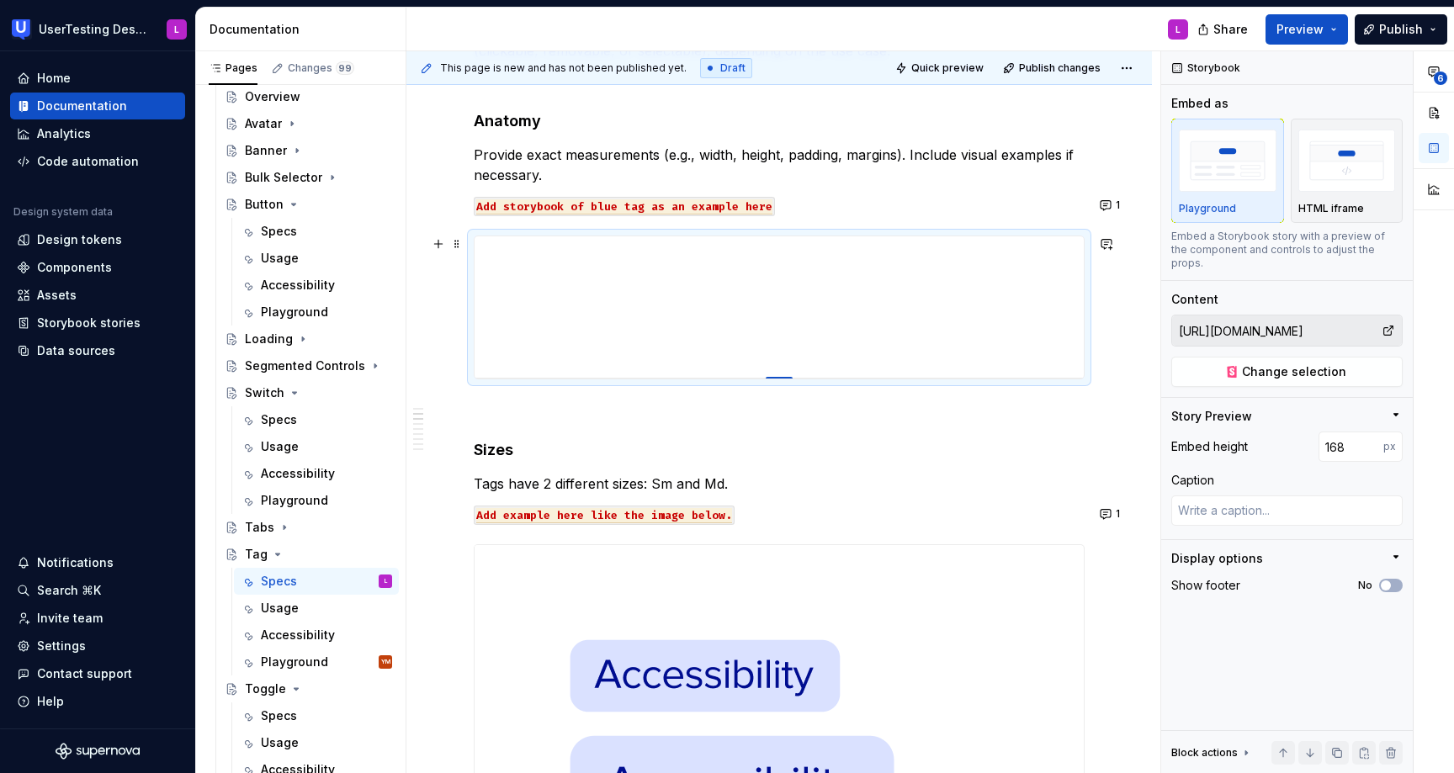
type textarea "*"
type input "162"
type textarea "*"
type input "157"
type textarea "*"
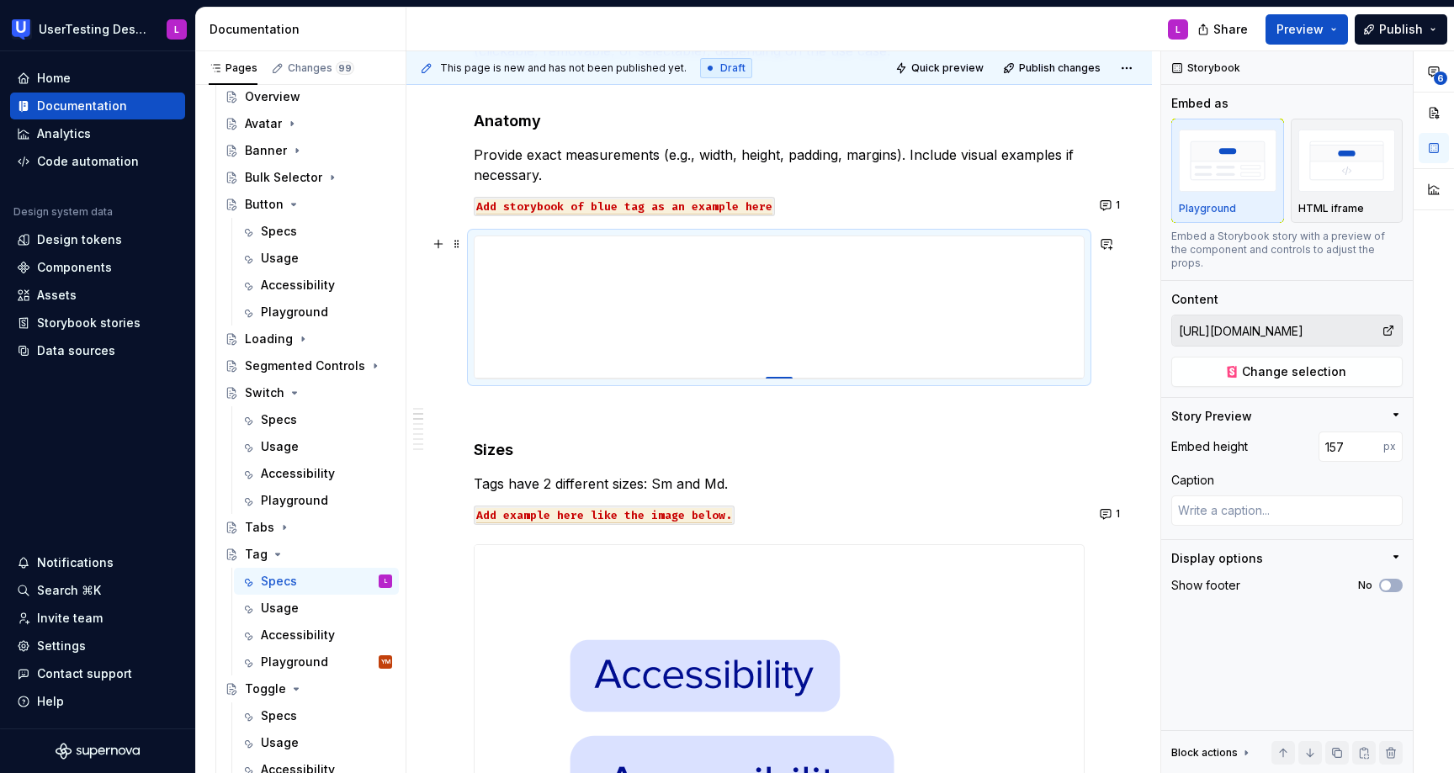
type input "153"
type textarea "*"
type input "152"
type textarea "*"
type input "151"
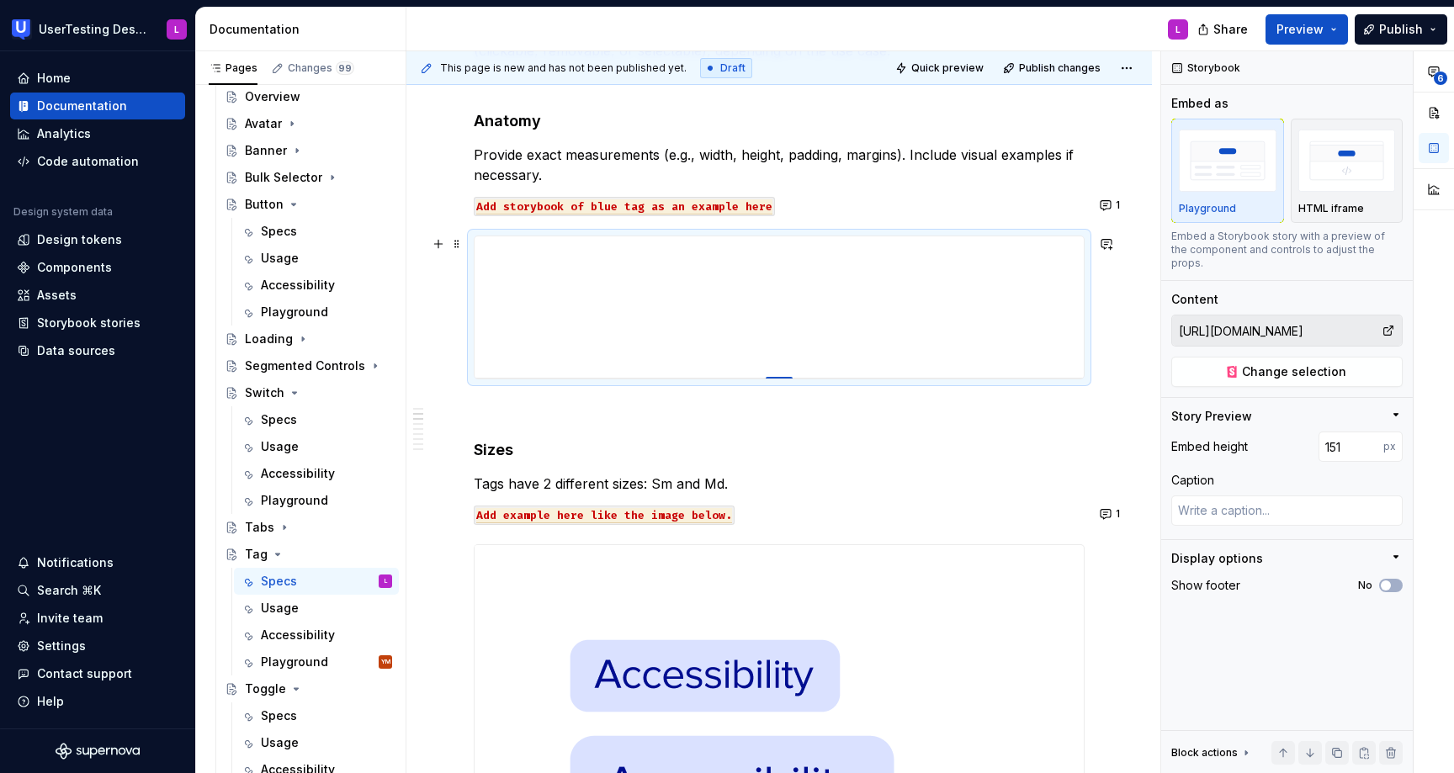
type textarea "*"
type input "150"
type textarea "*"
type input "148"
type textarea "*"
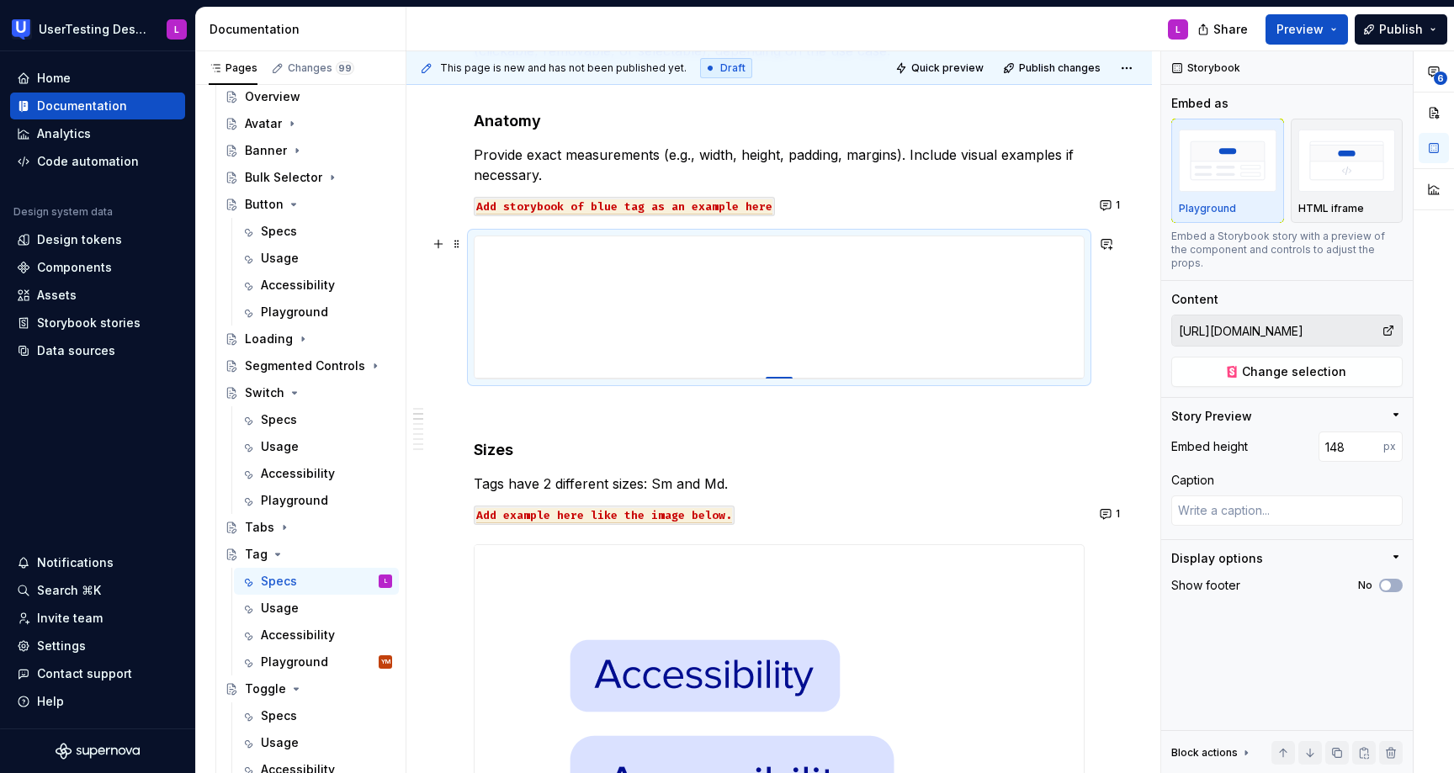
type input "145"
type textarea "*"
type input "143"
type textarea "*"
type input "140"
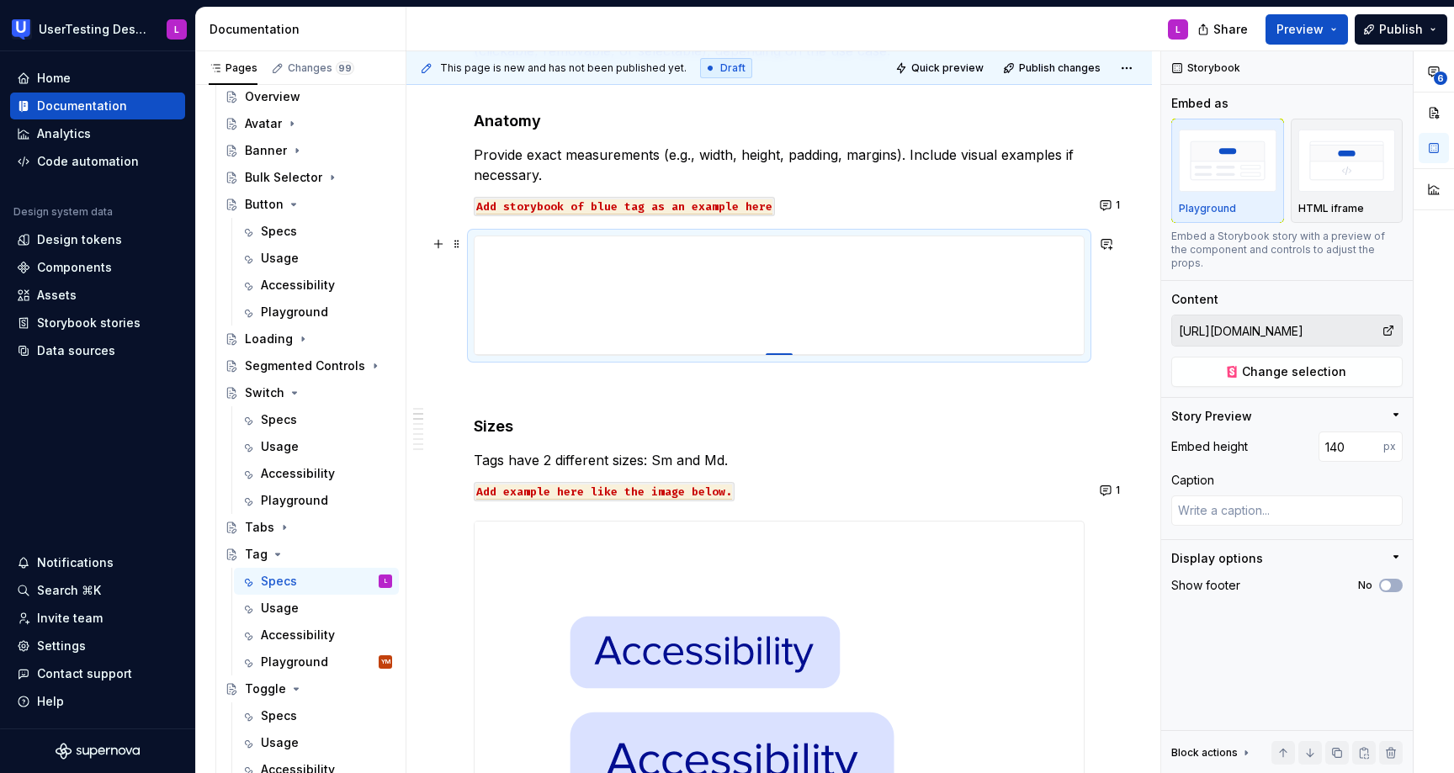
type textarea "*"
type input "137"
type textarea "*"
type input "135"
type textarea "*"
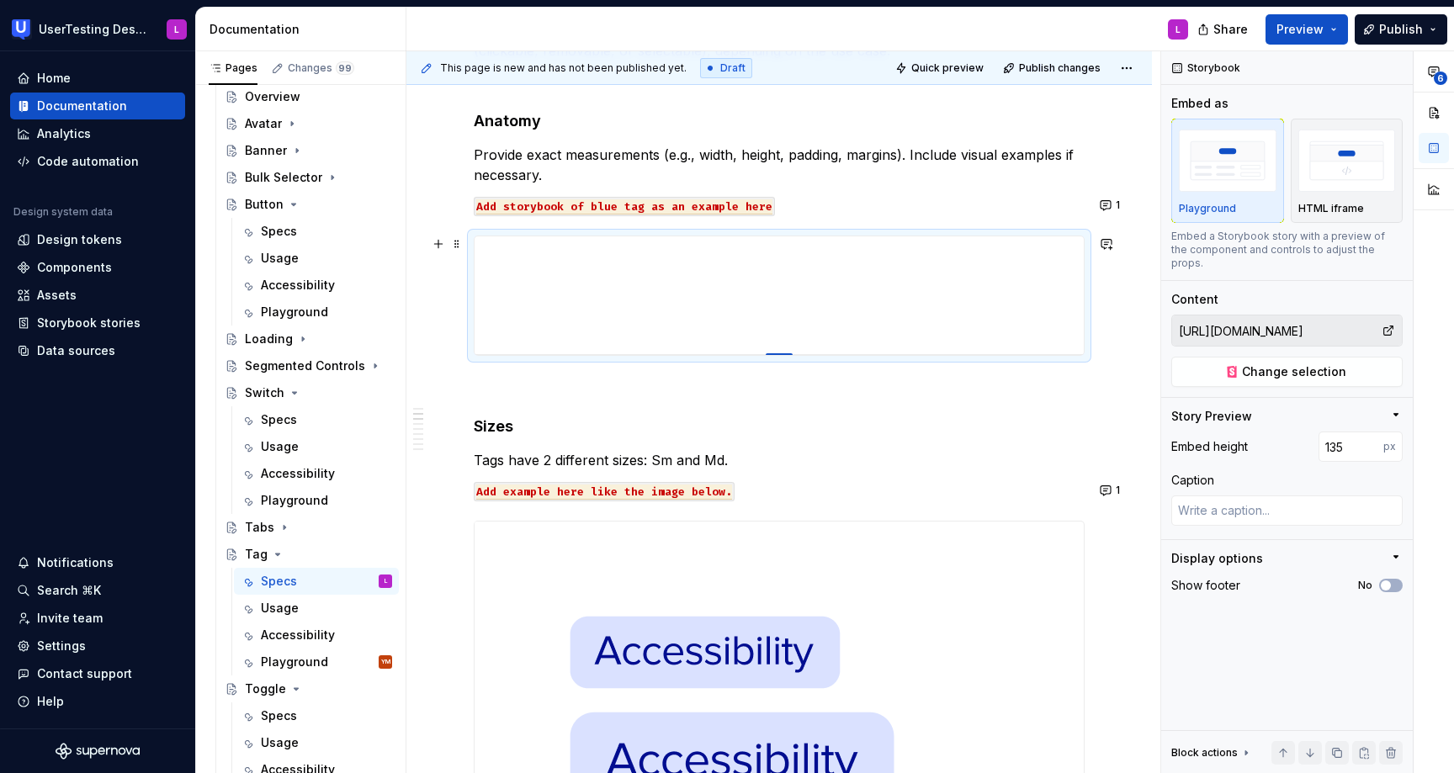
type input "134"
type textarea "*"
type input "133"
type textarea "*"
type input "132"
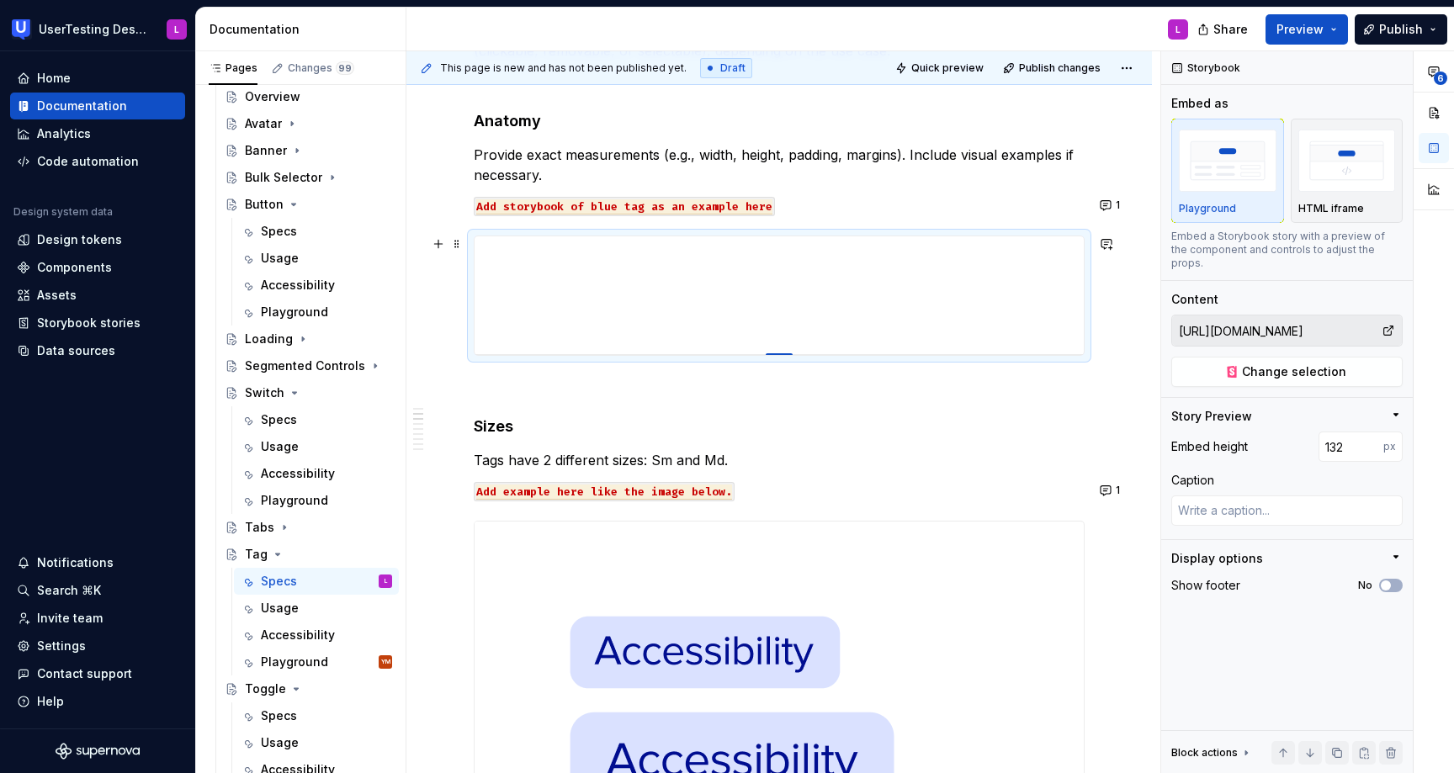
type textarea "*"
type input "130"
type textarea "*"
type input "128"
type textarea "*"
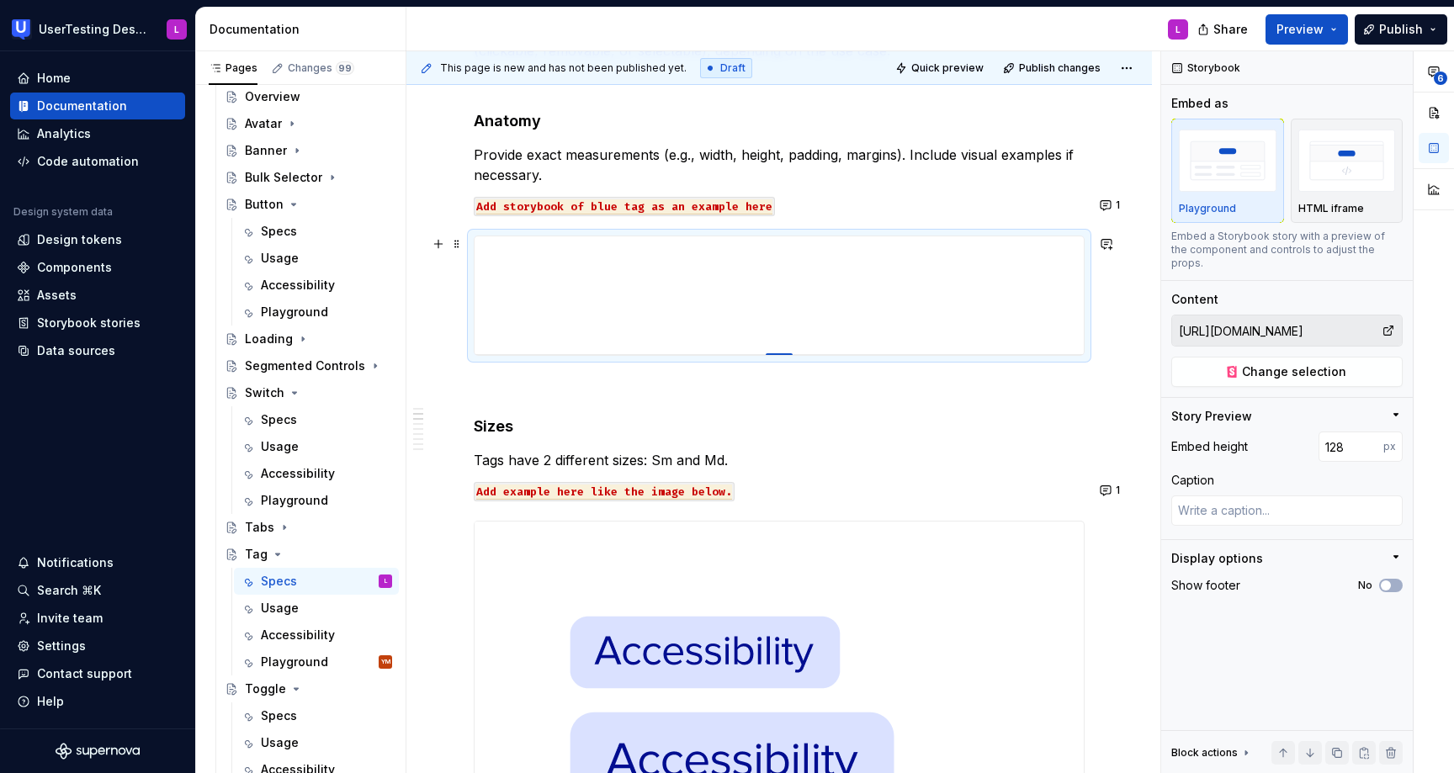
type input "127"
type textarea "*"
type input "126"
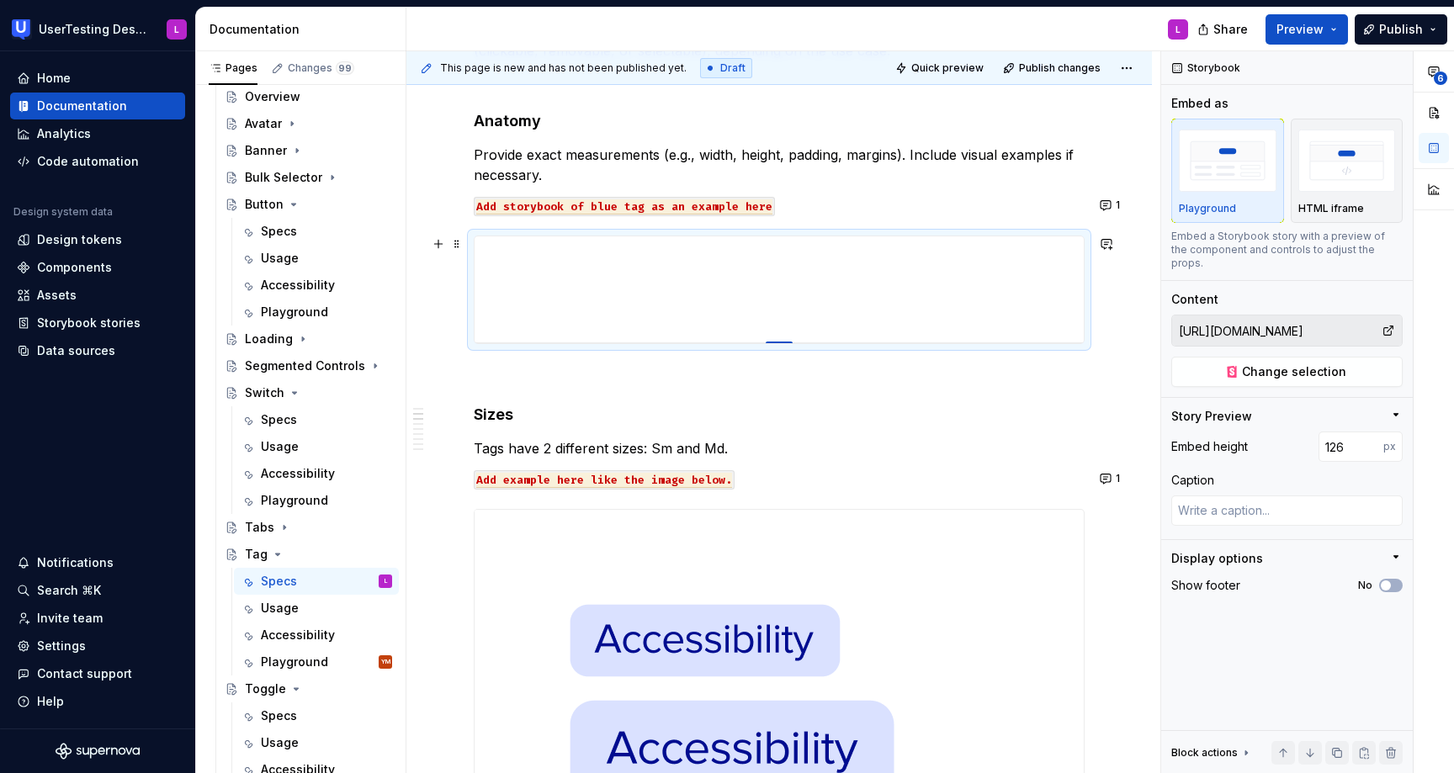
type textarea "*"
type input "125"
type textarea "*"
type input "124"
type textarea "*"
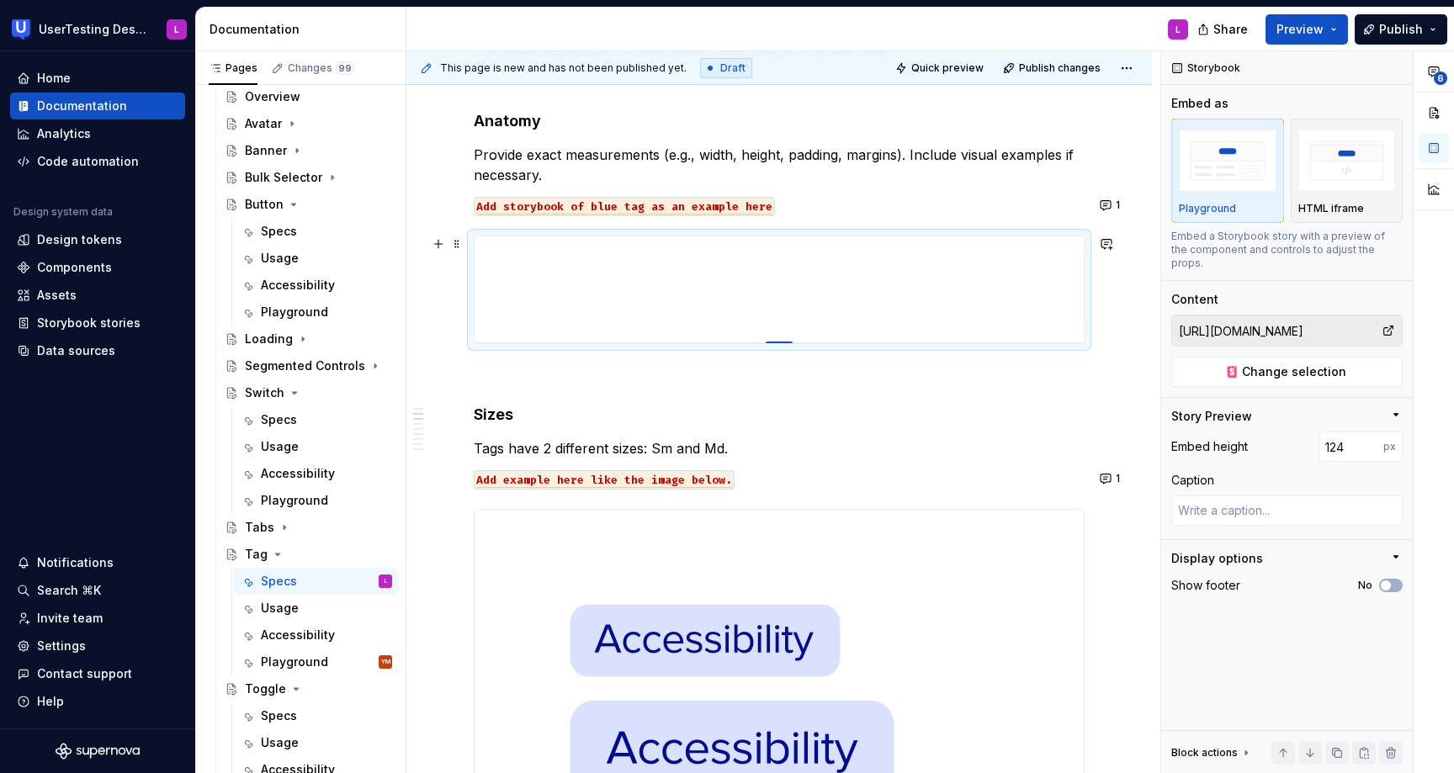
type input "123"
type textarea "*"
type input "122"
type textarea "*"
type input "121"
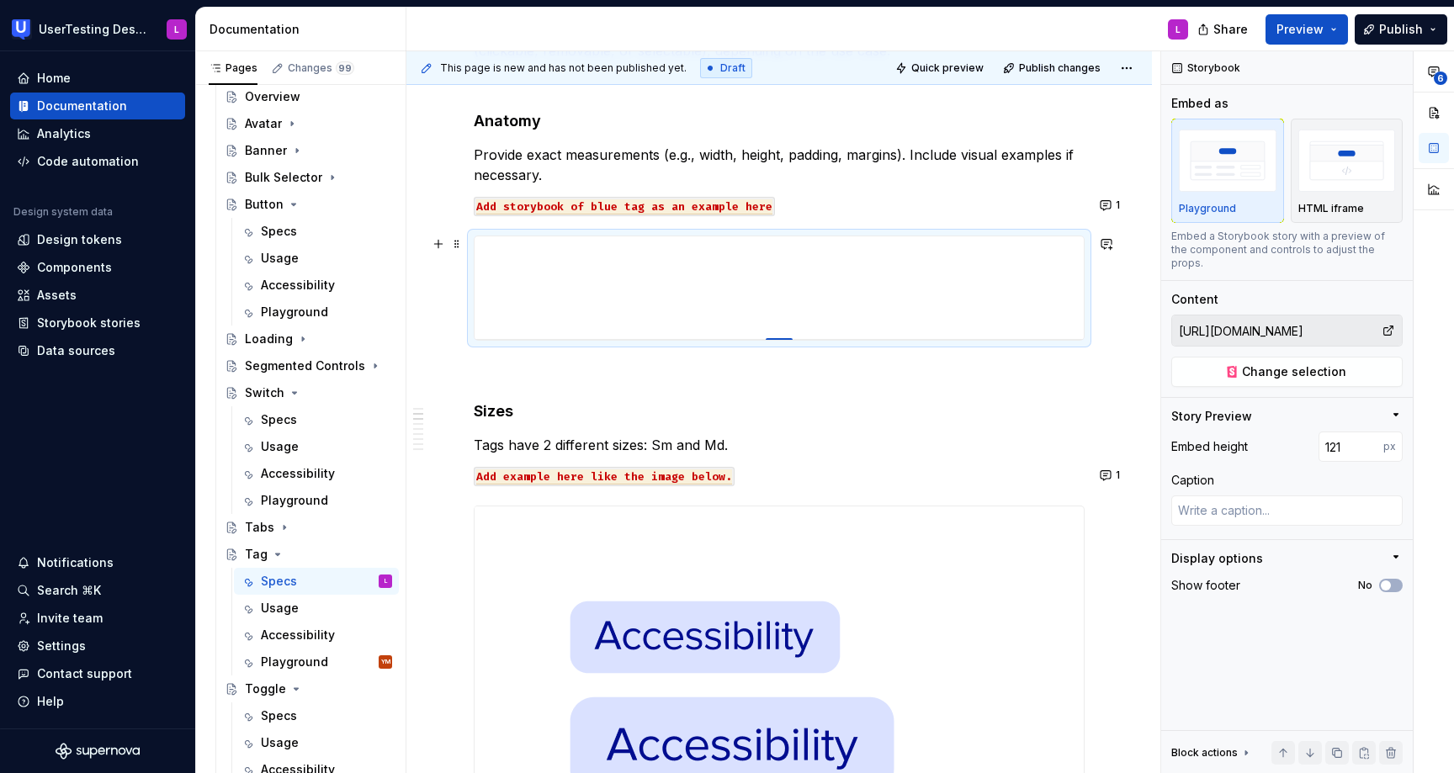
type textarea "*"
type input "120"
type textarea "*"
type input "119"
type textarea "*"
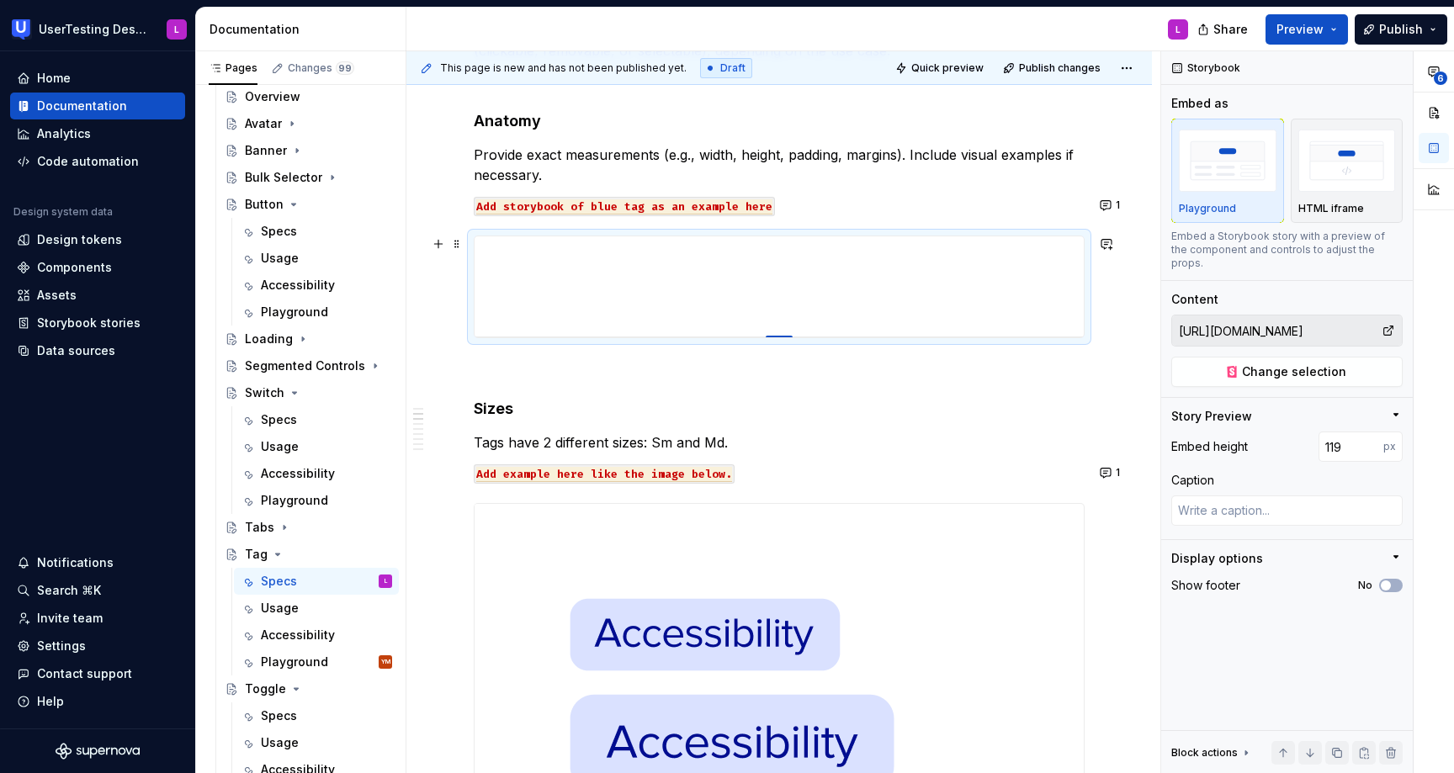
type input "118"
type textarea "*"
type input "117"
type textarea "*"
type input "116"
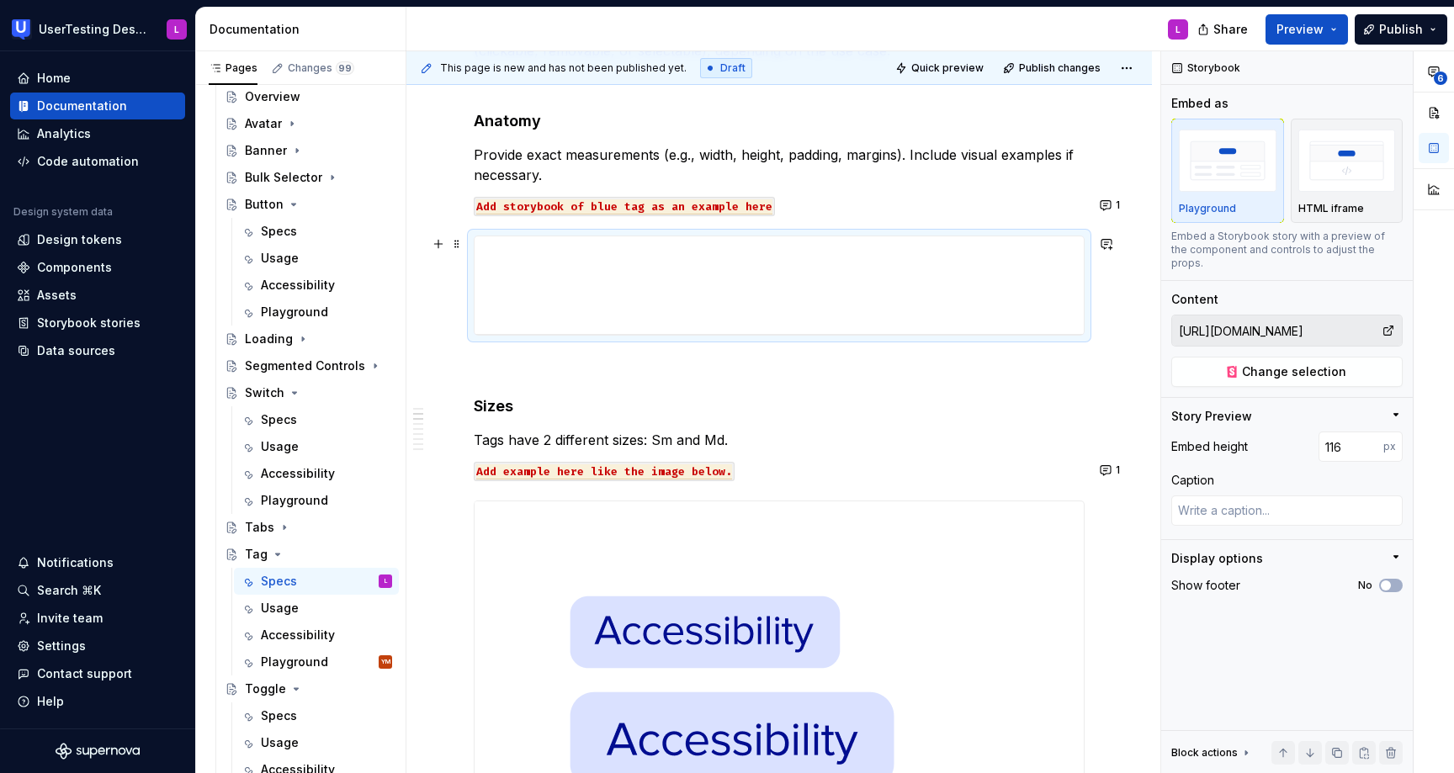
drag, startPoint x: 783, startPoint y: 573, endPoint x: 792, endPoint y: 337, distance: 236.7
click at [792, 335] on div at bounding box center [779, 334] width 27 height 3
type textarea "*"
type input "117"
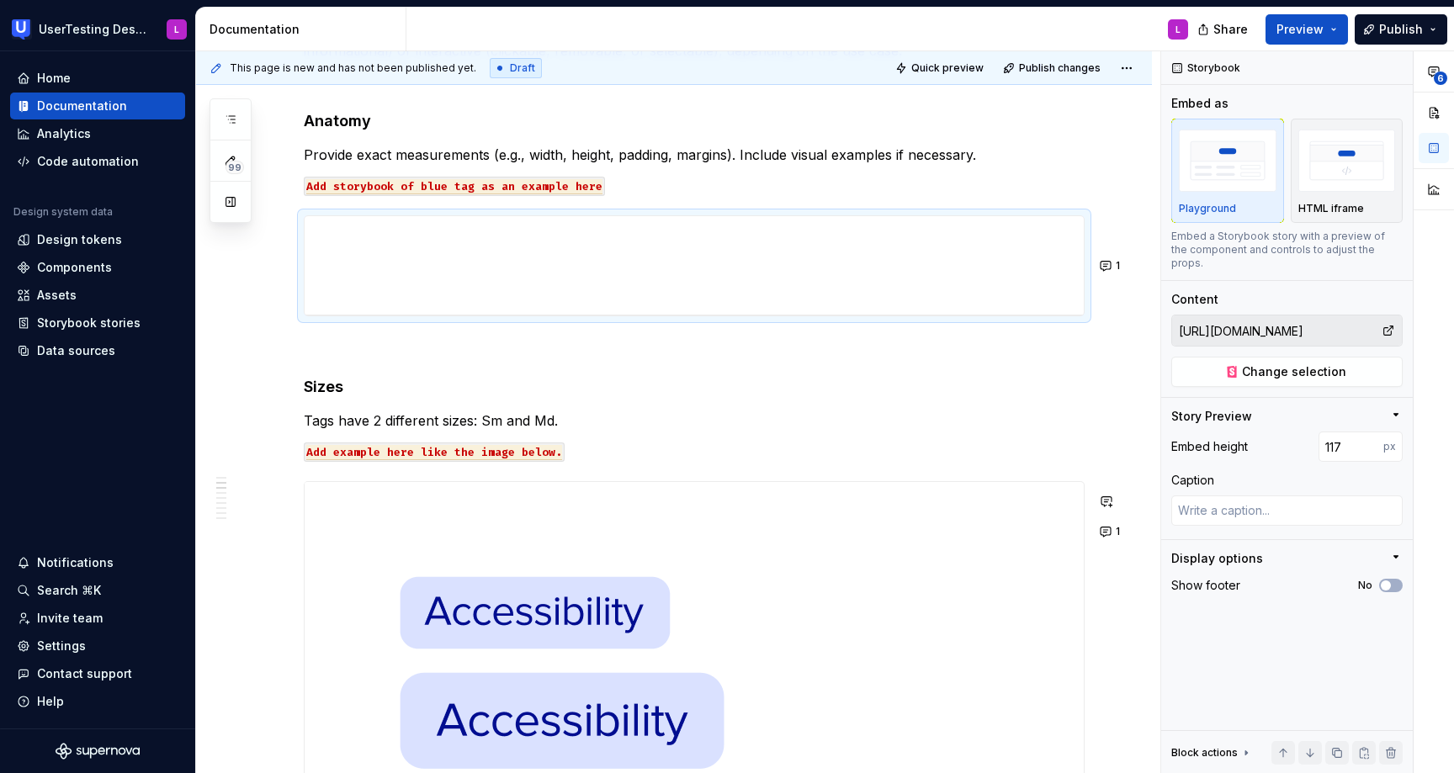
scroll to position [406, 0]
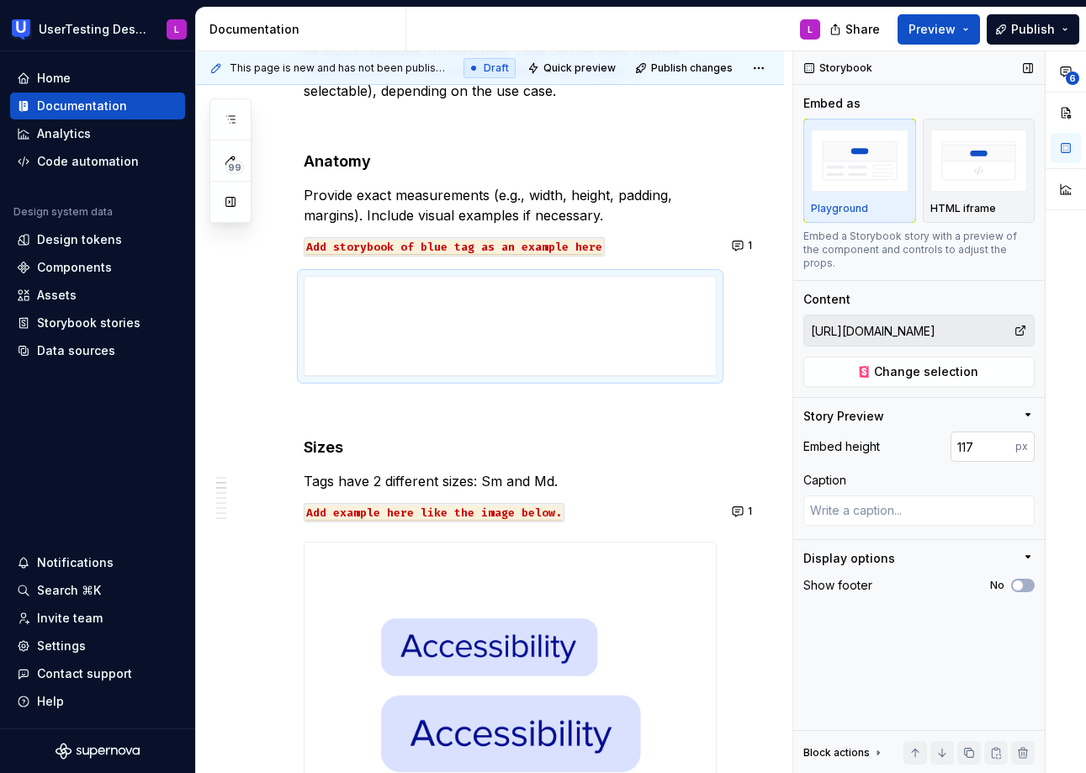
type textarea "*"
click at [975, 435] on input "117" at bounding box center [983, 447] width 65 height 30
drag, startPoint x: 975, startPoint y: 435, endPoint x: 864, endPoint y: 400, distance: 116.6
click at [864, 408] on div "Story Preview Embed height 117 px Caption" at bounding box center [919, 473] width 231 height 131
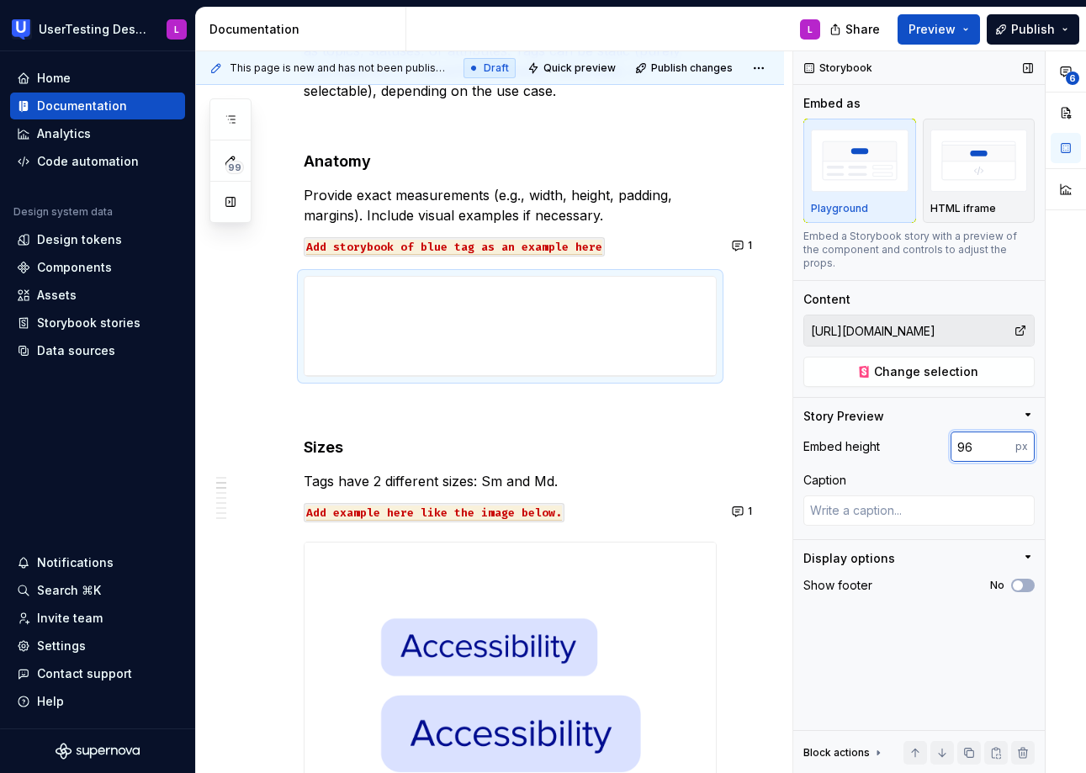
type input "96"
type textarea "*"
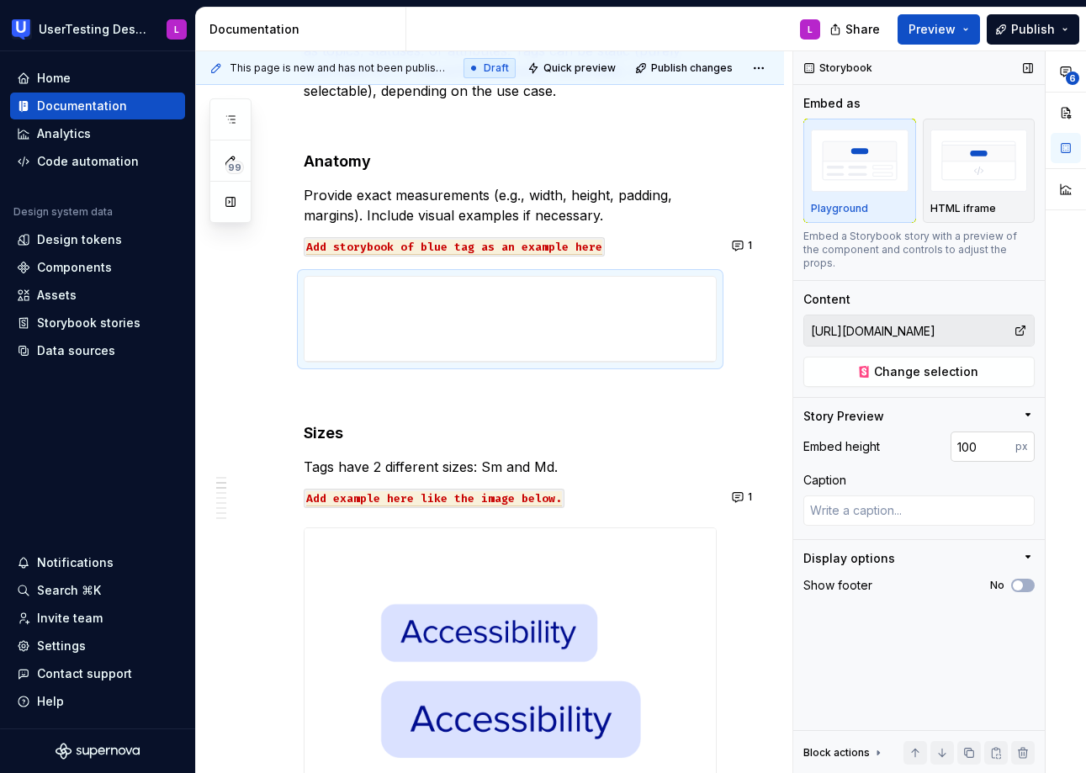
click at [975, 434] on input "100" at bounding box center [983, 447] width 65 height 30
click at [990, 444] on input "100" at bounding box center [983, 447] width 65 height 30
type input "126"
type textarea "*"
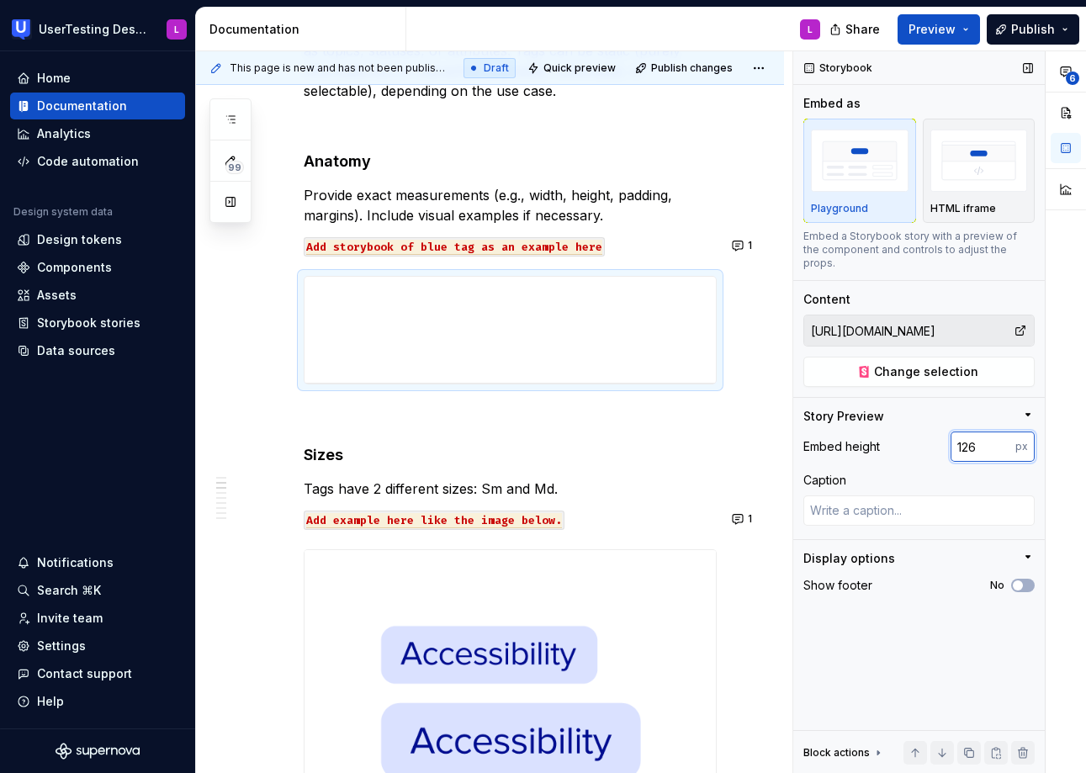
click at [966, 432] on input "126" at bounding box center [983, 447] width 65 height 30
type input "116"
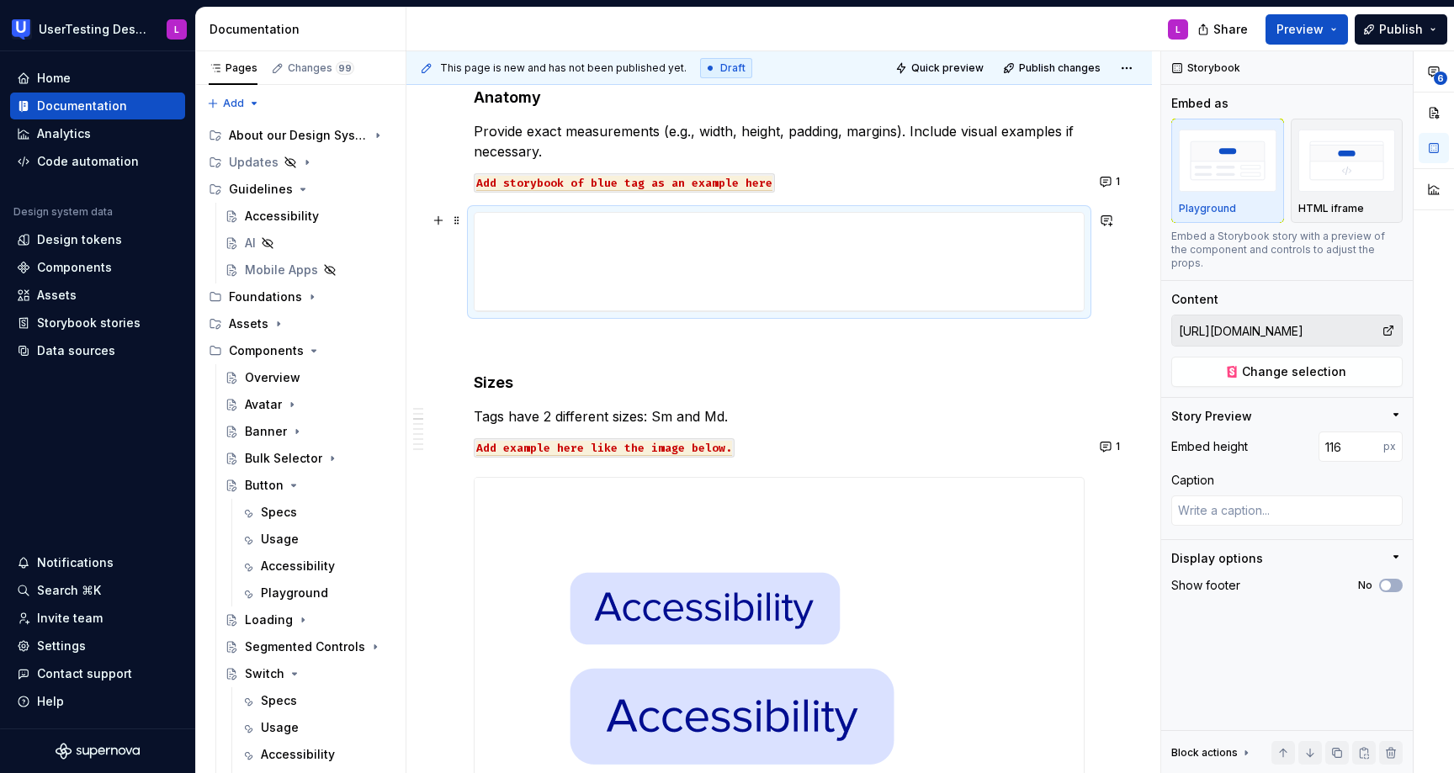
scroll to position [173, 0]
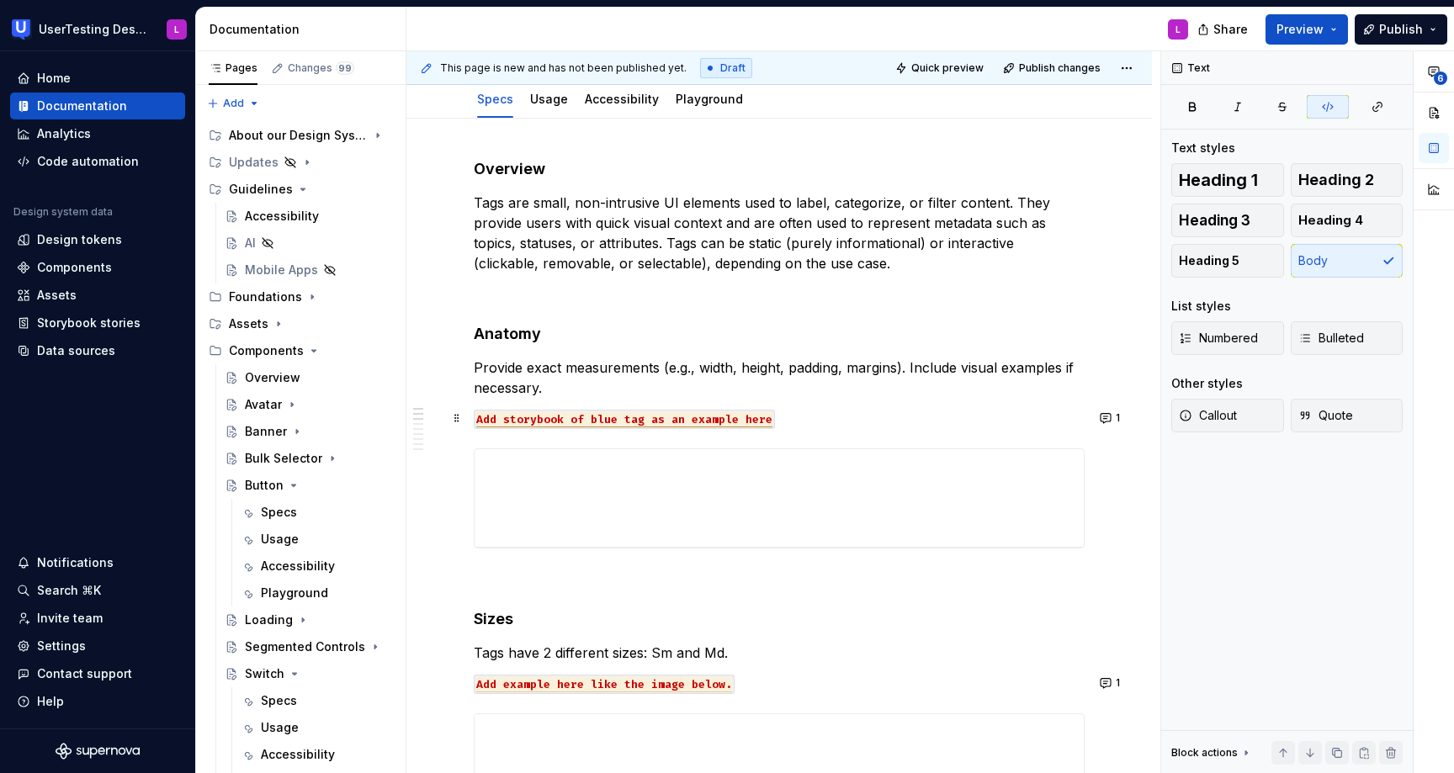
click at [756, 415] on span "Add storybook of blue tag as an example here" at bounding box center [624, 419] width 296 height 15
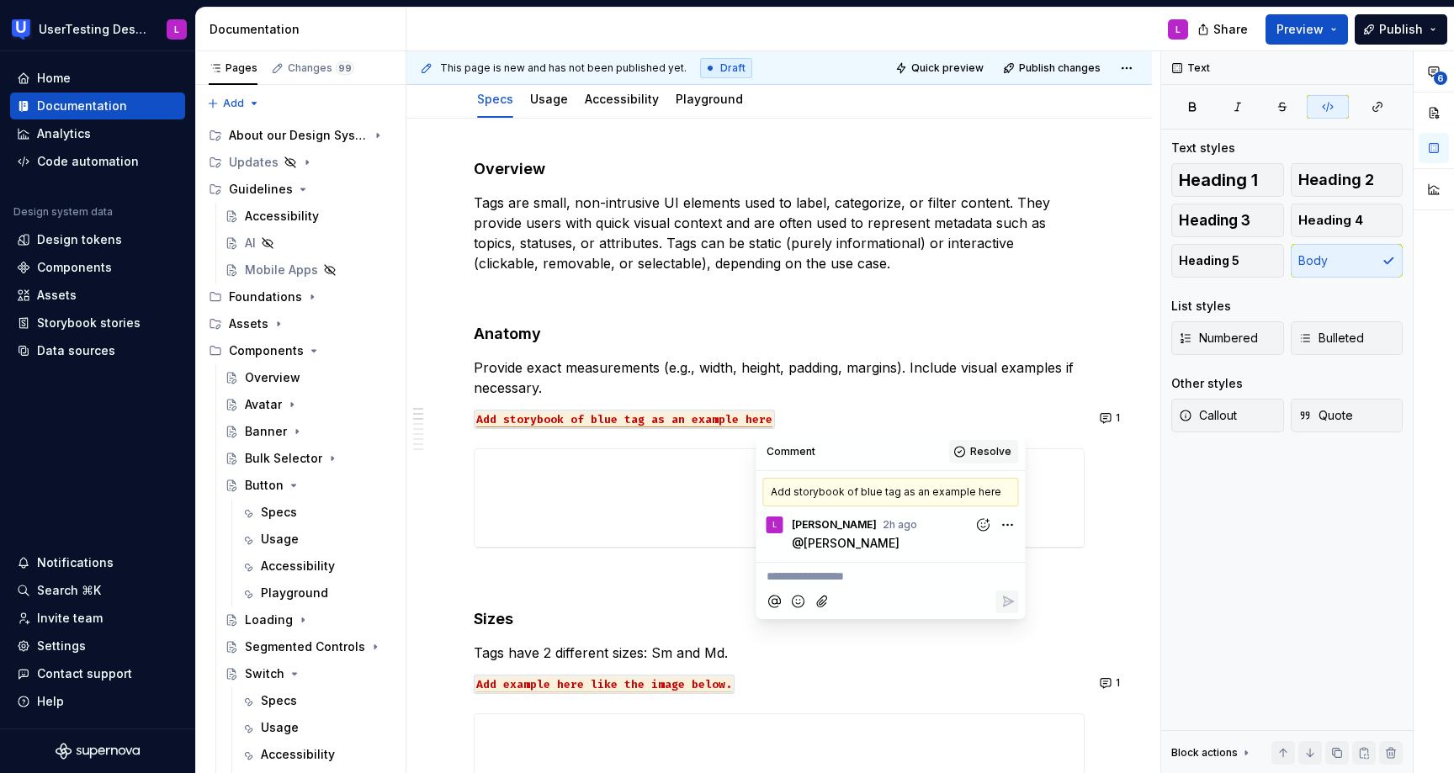
click at [985, 445] on span "Resolve" at bounding box center [990, 451] width 41 height 13
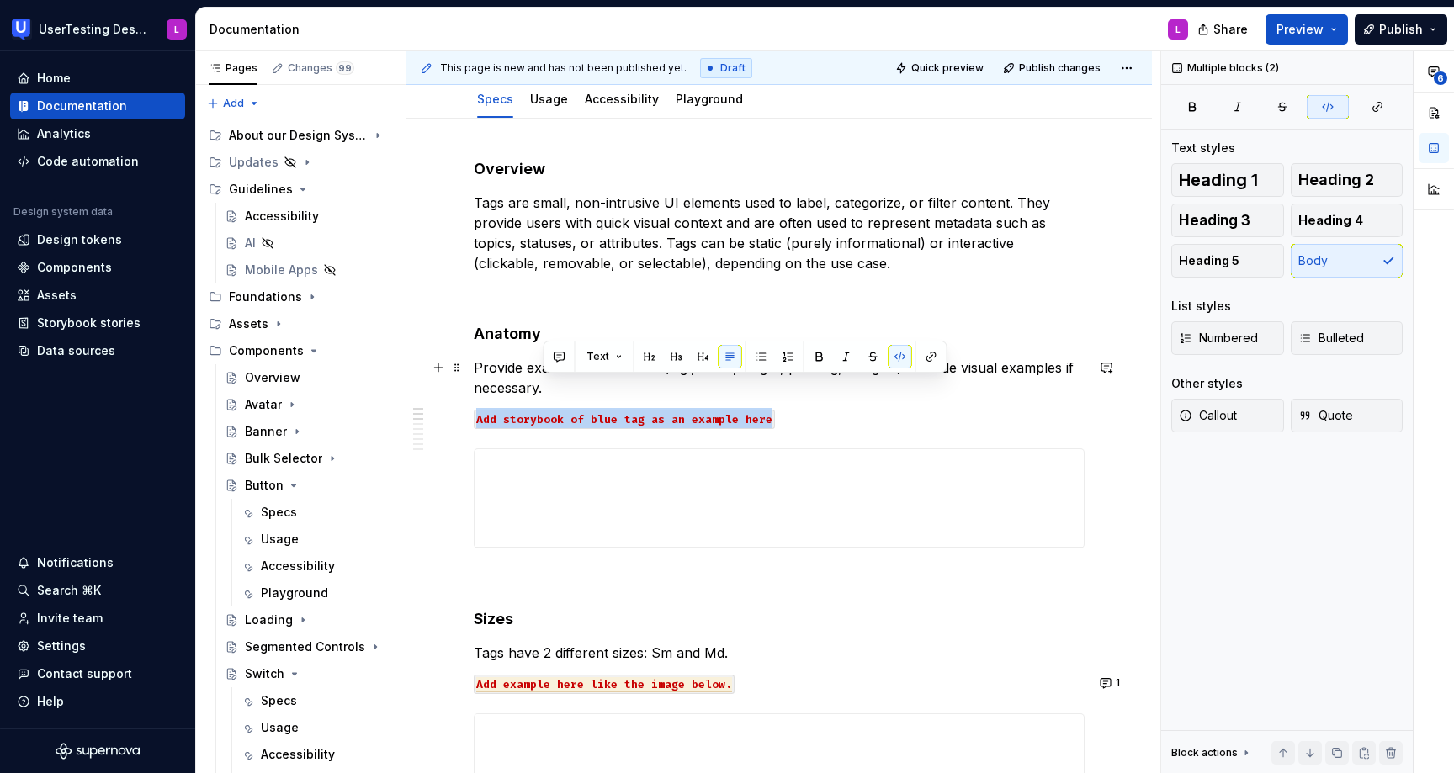
drag, startPoint x: 799, startPoint y: 417, endPoint x: 799, endPoint y: 388, distance: 28.6
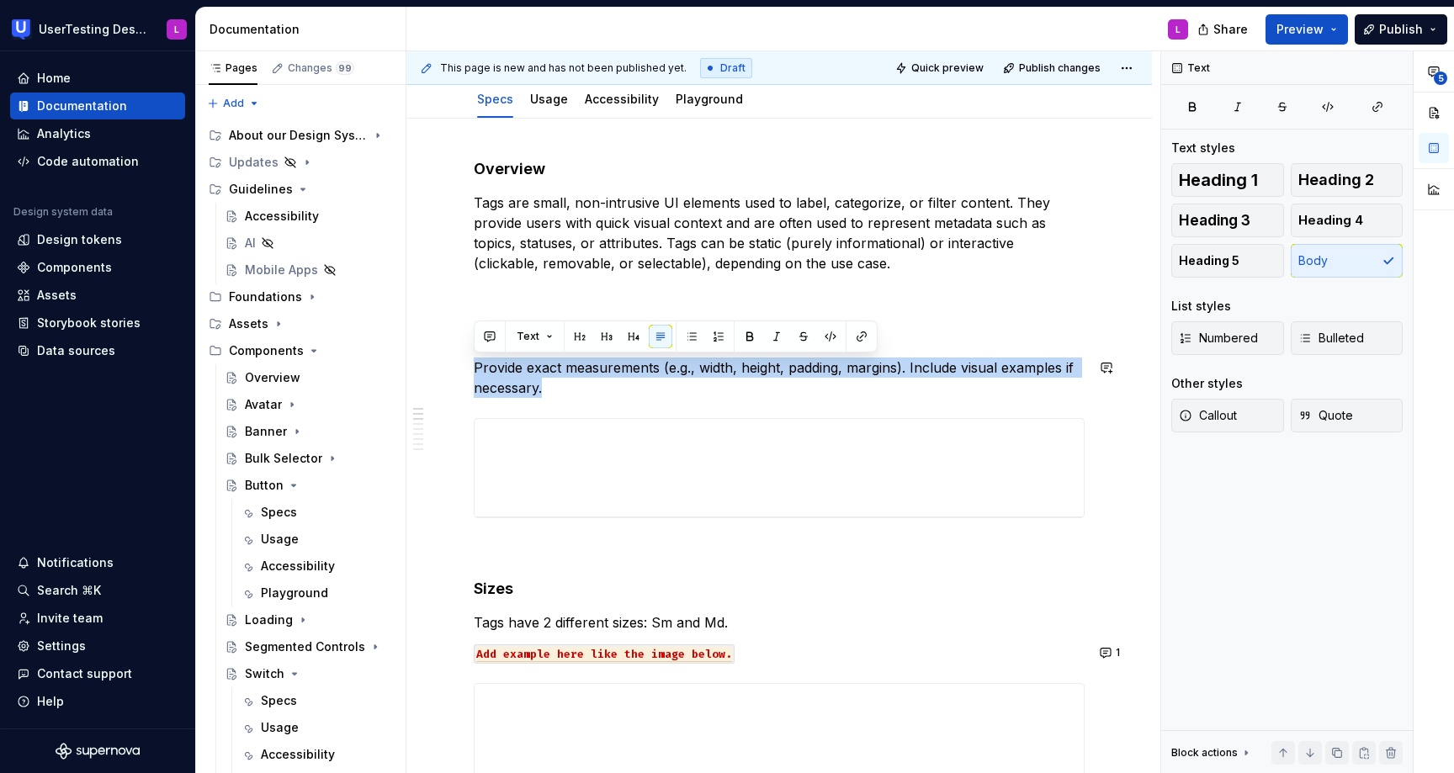
drag, startPoint x: 633, startPoint y: 385, endPoint x: 630, endPoint y: 348, distance: 38.0
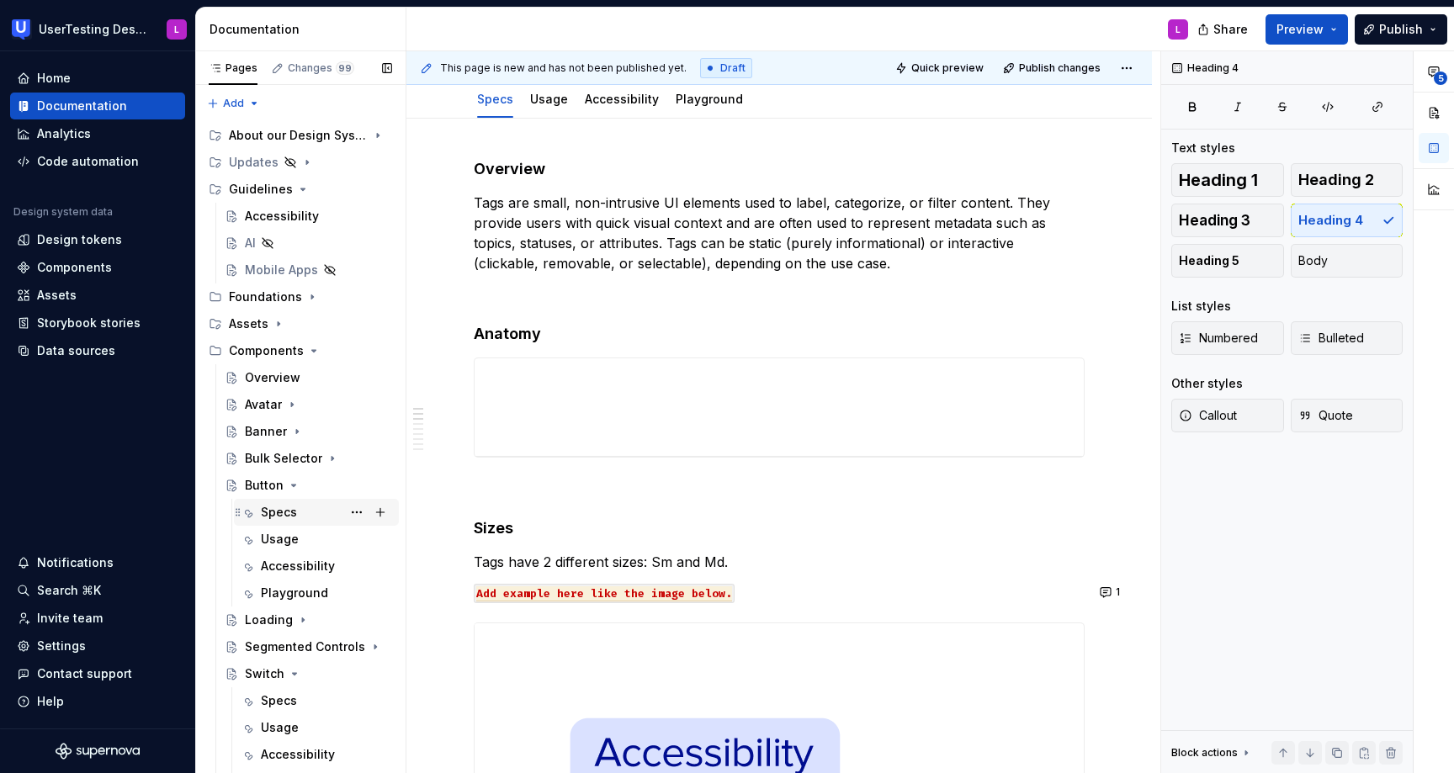
click at [288, 512] on div "Specs" at bounding box center [279, 512] width 36 height 17
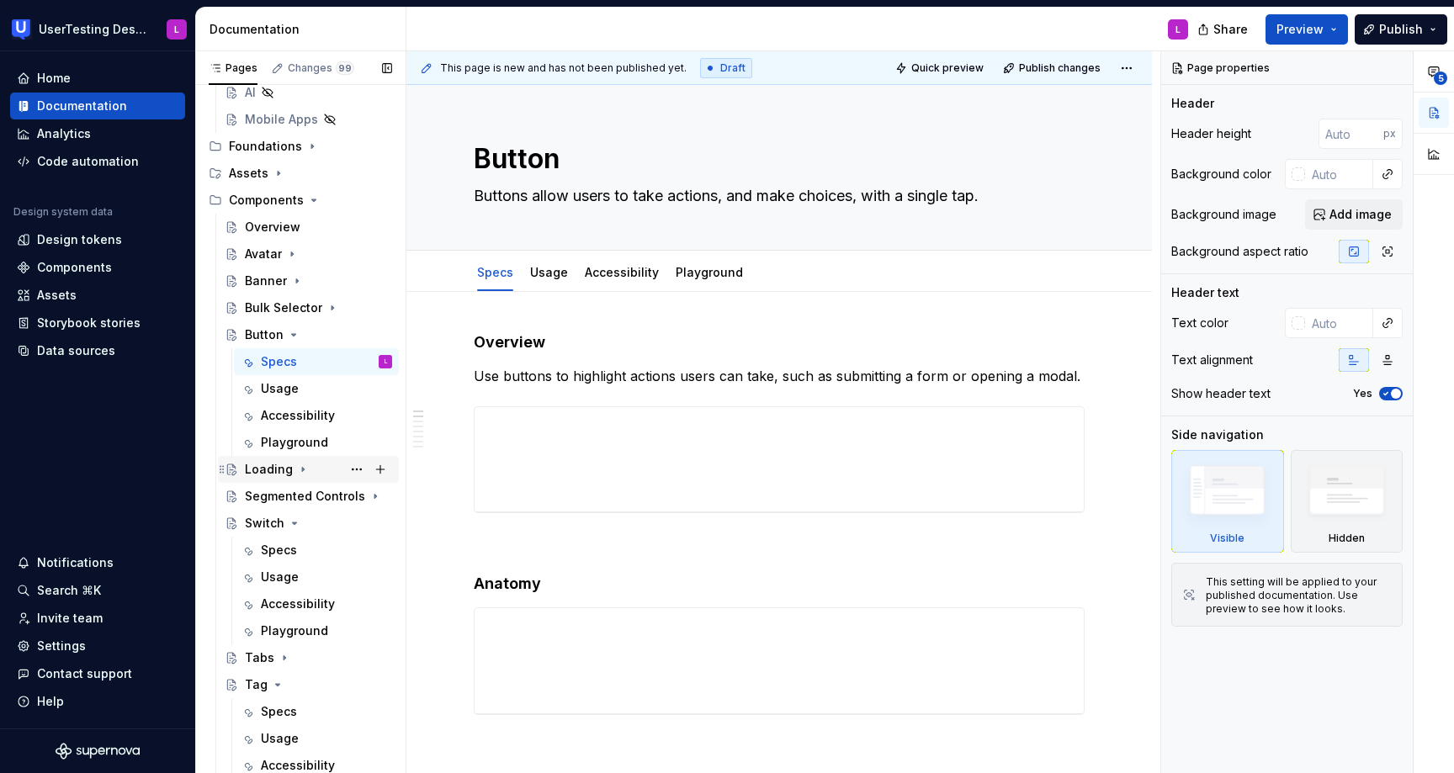
scroll to position [152, 0]
click at [286, 719] on div "Specs" at bounding box center [326, 711] width 131 height 24
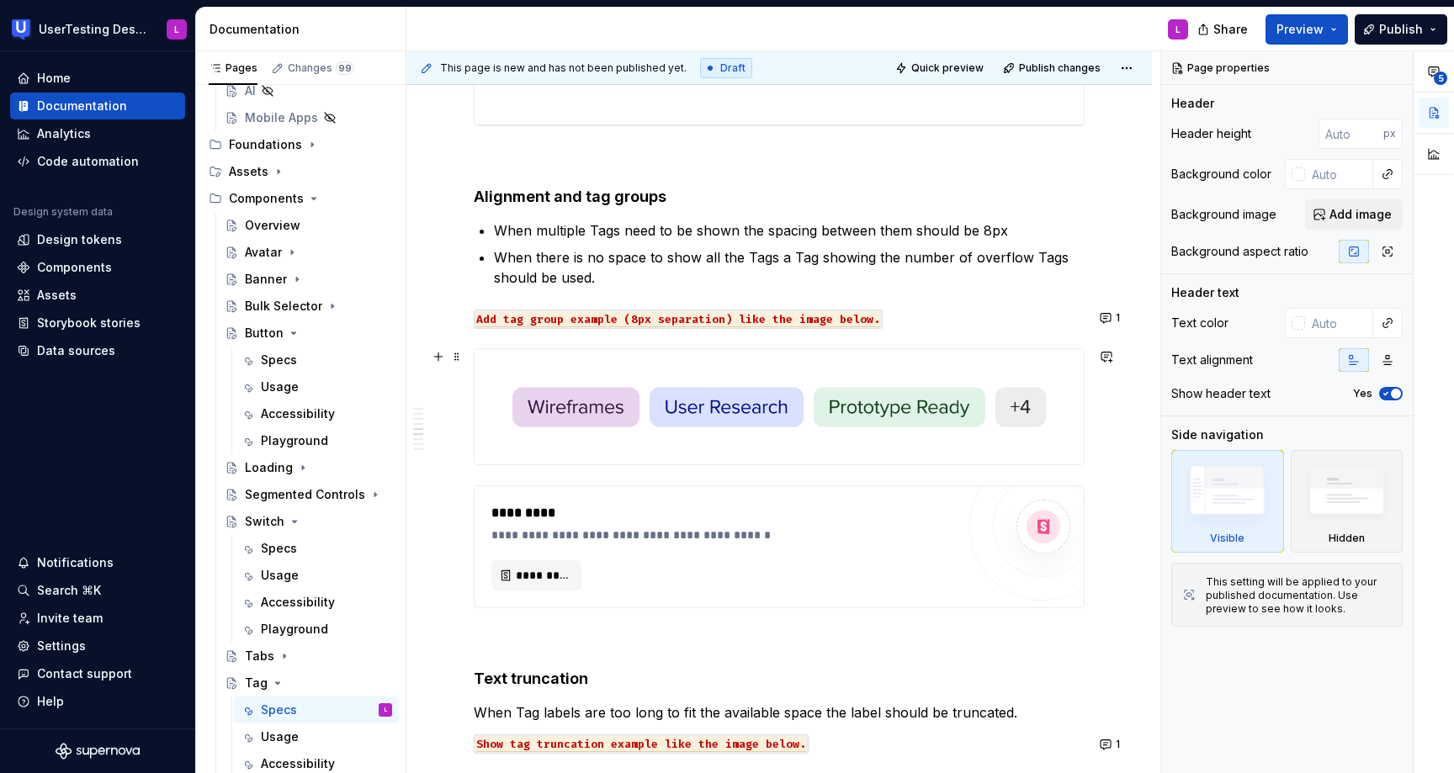
scroll to position [1790, 0]
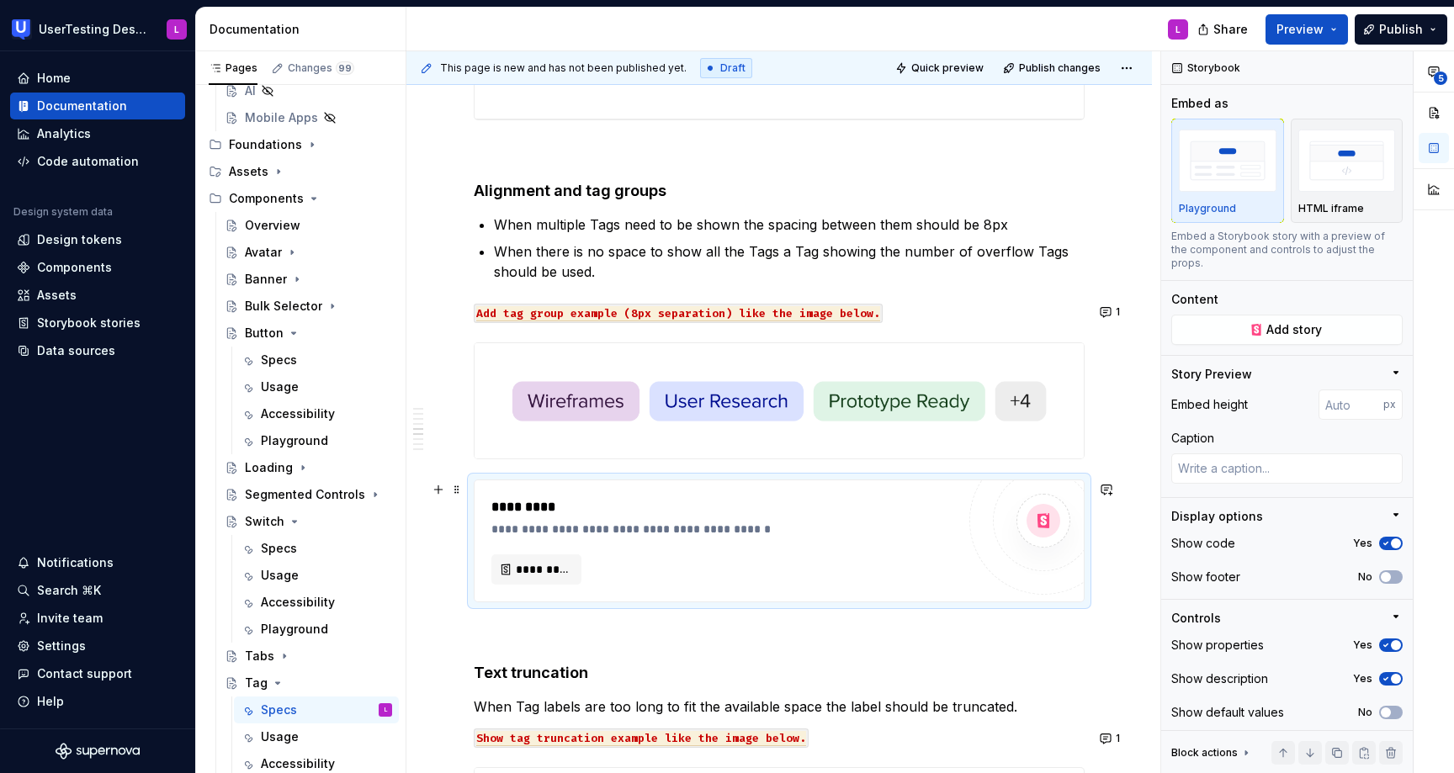
click at [714, 561] on div "*********" at bounding box center [723, 570] width 465 height 30
click at [561, 571] on span "*********" at bounding box center [543, 569] width 55 height 17
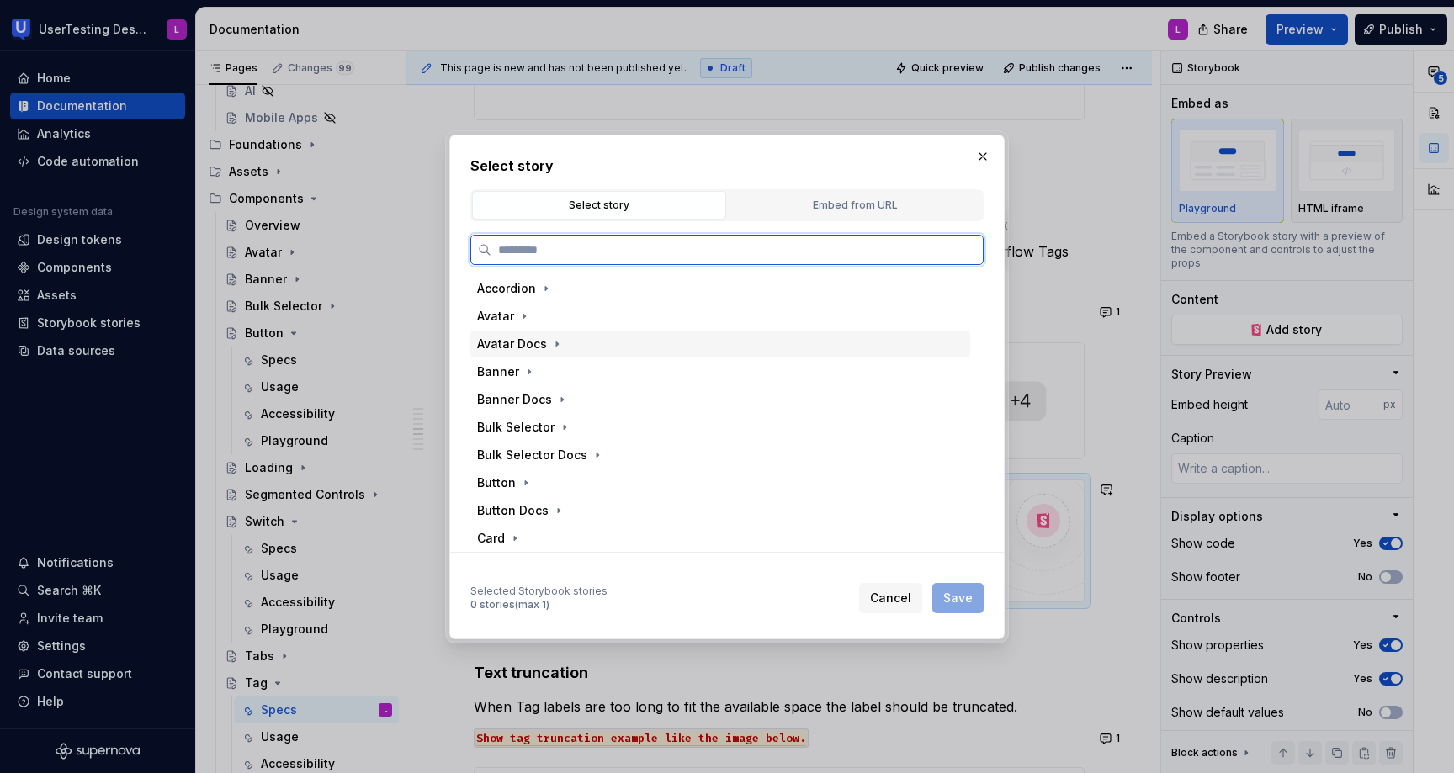
type textarea "*"
click at [813, 204] on div "Embed from URL" at bounding box center [855, 205] width 242 height 17
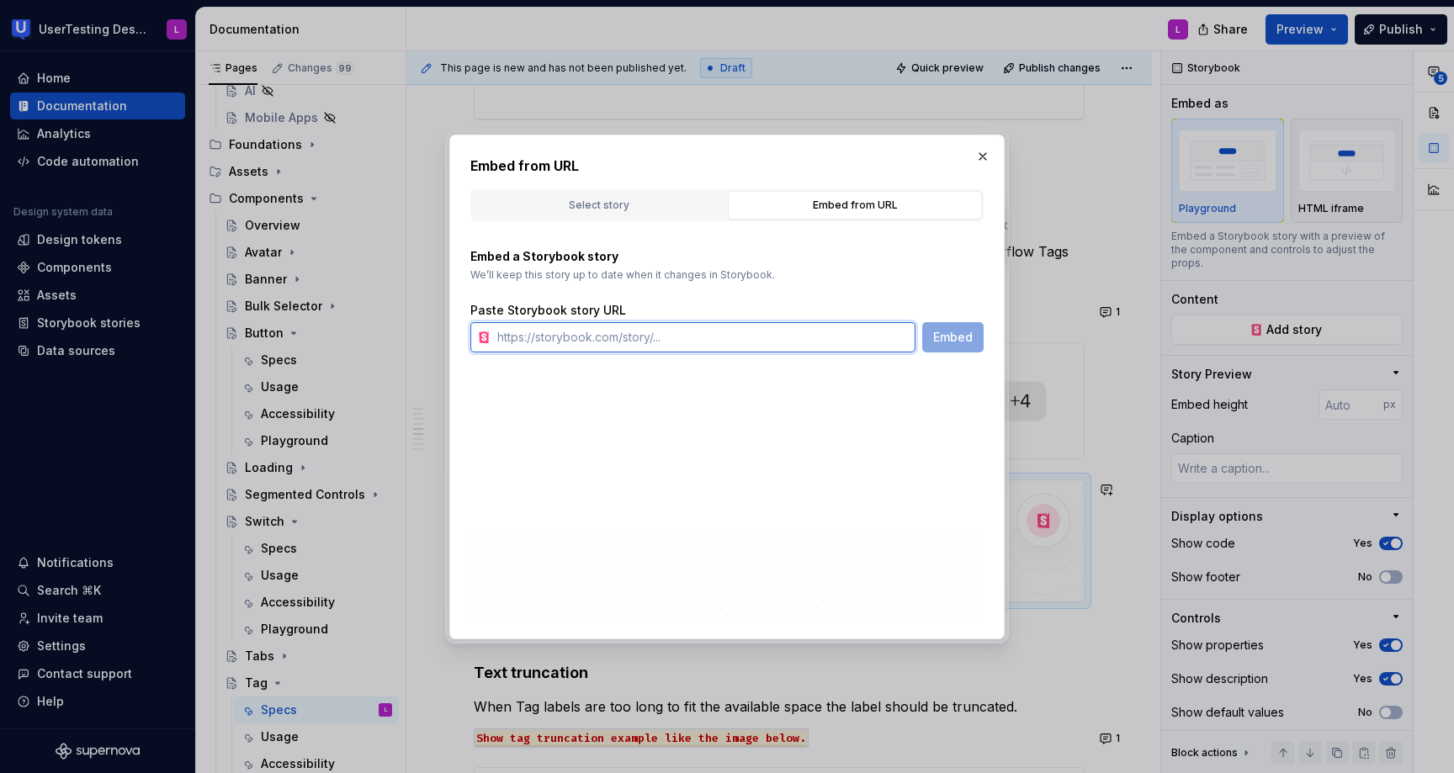
click at [677, 336] on input "text" at bounding box center [703, 337] width 425 height 30
paste input "[URL][DOMAIN_NAME]"
type input "[URL][DOMAIN_NAME]"
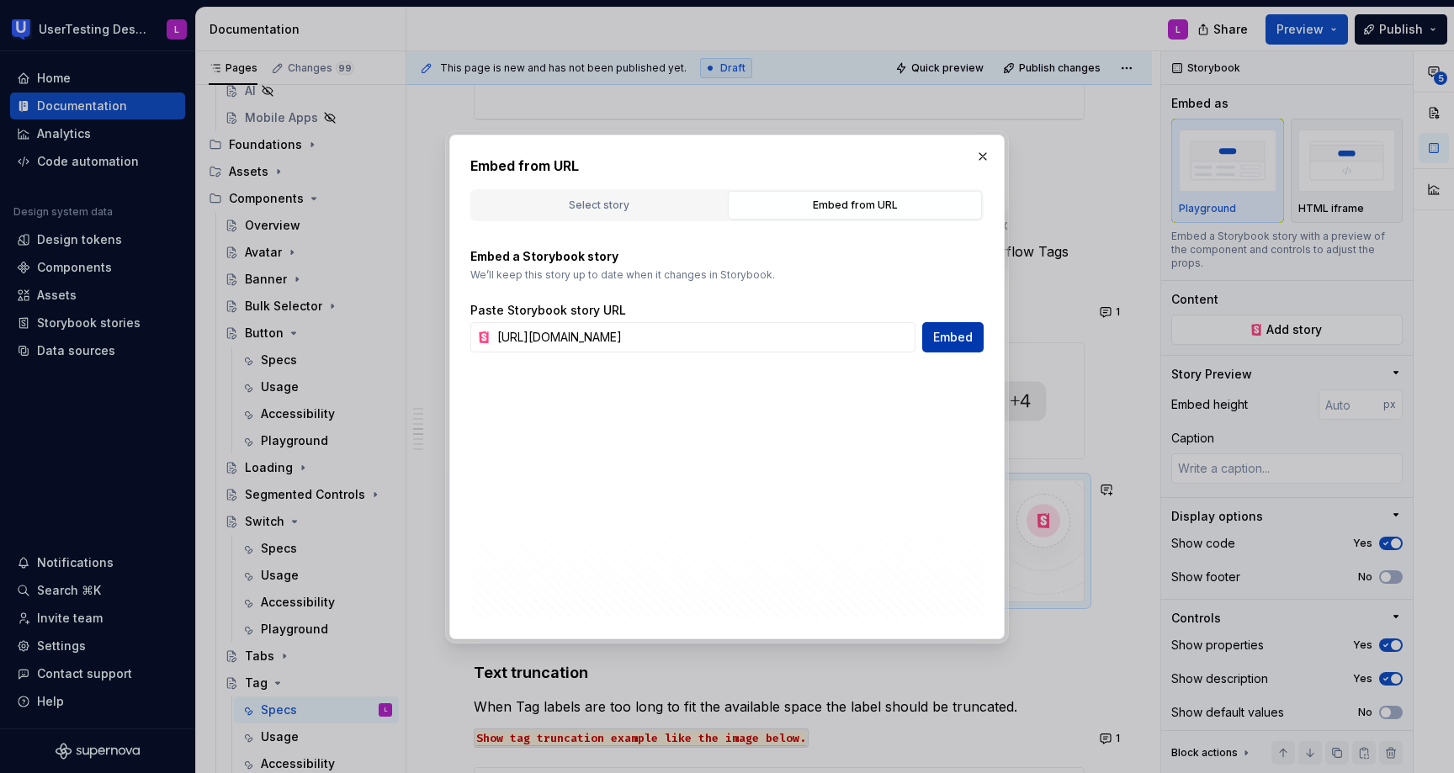
scroll to position [0, 0]
click at [959, 337] on span "Embed" at bounding box center [953, 337] width 40 height 17
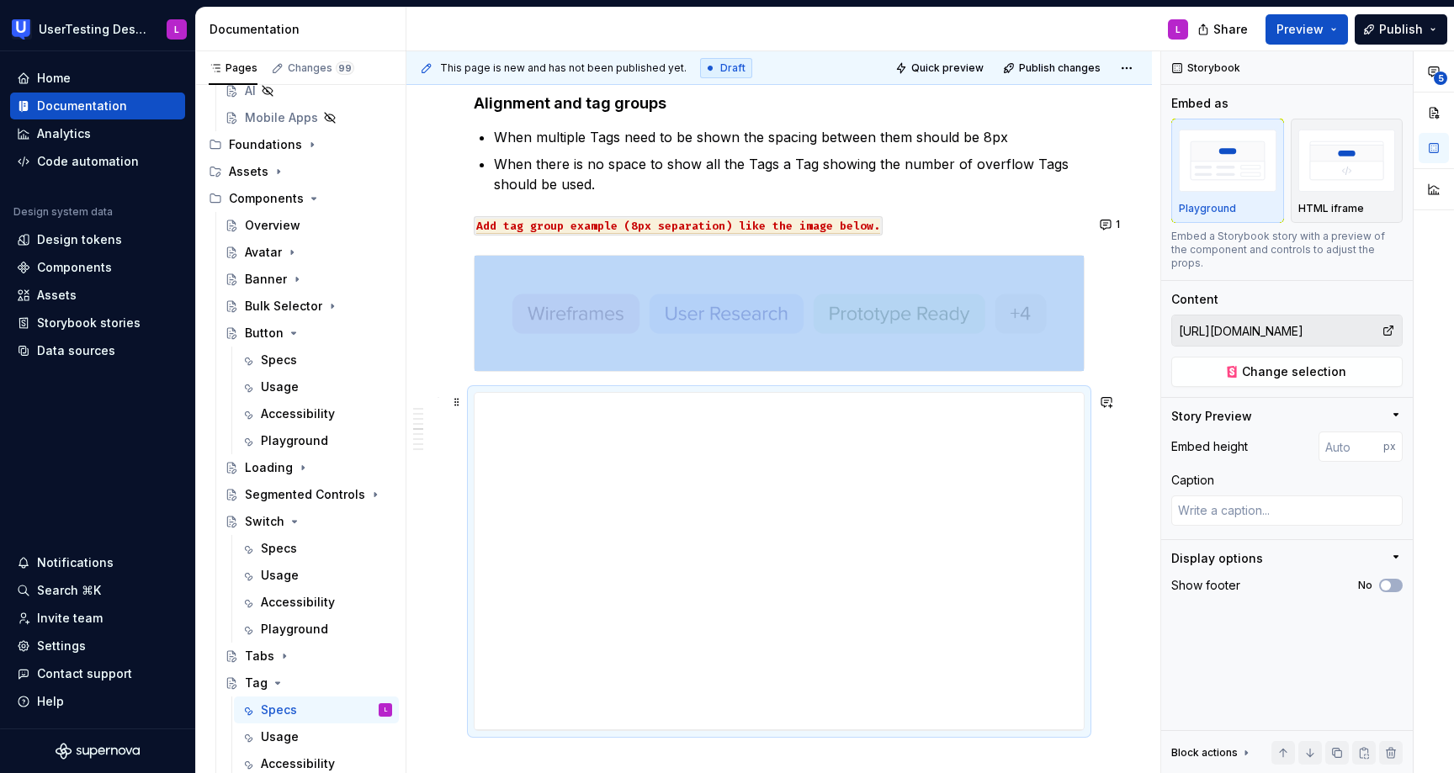
scroll to position [1881, 0]
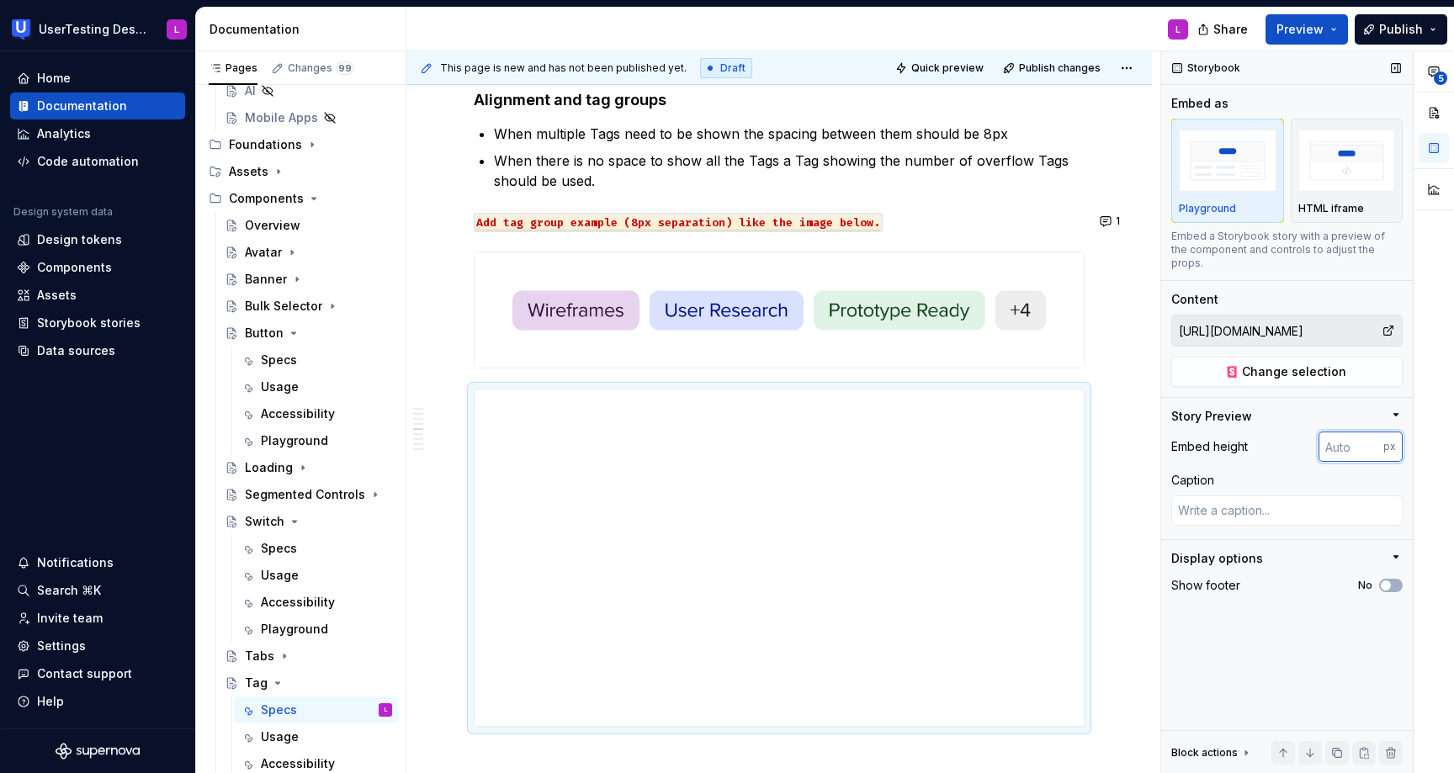
click at [1362, 434] on input "number" at bounding box center [1351, 447] width 65 height 30
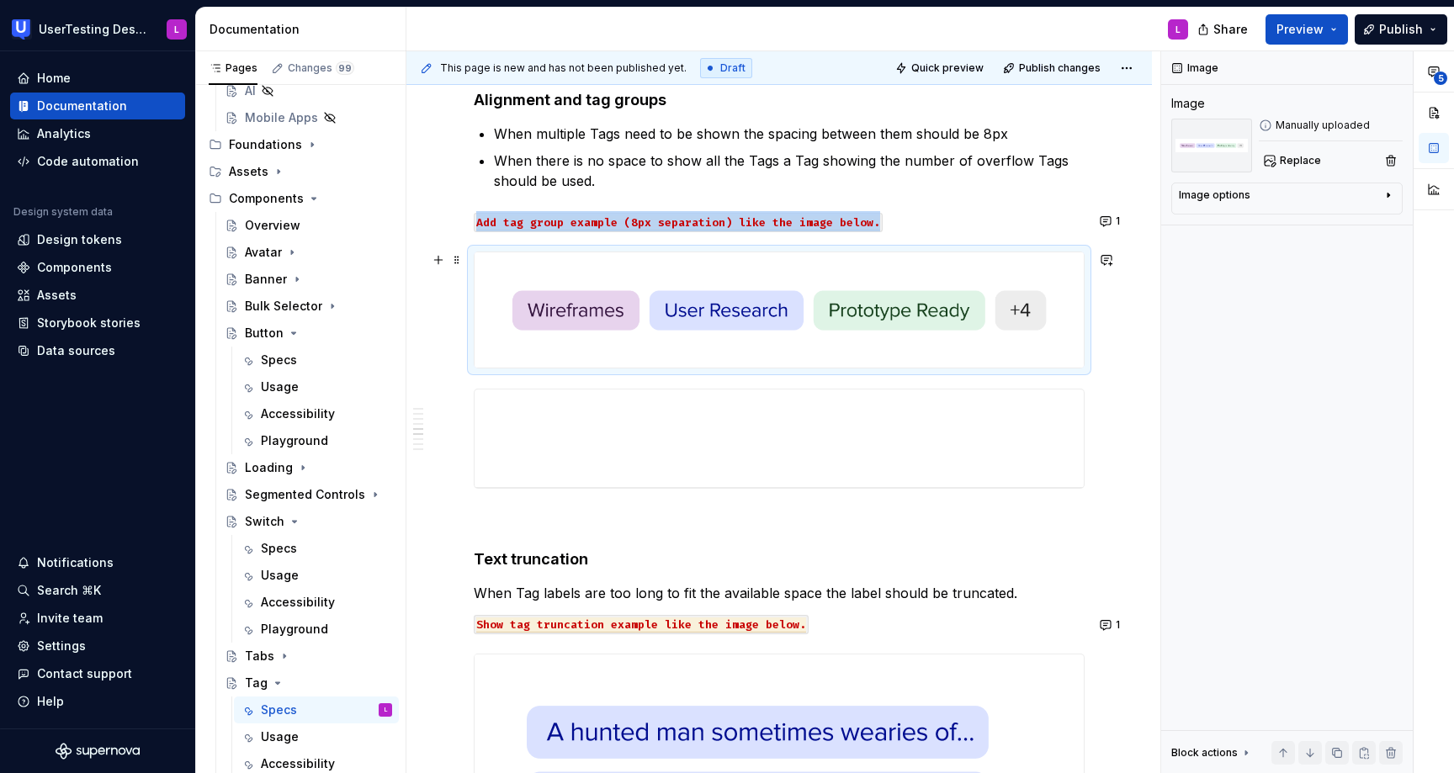
click at [893, 276] on img at bounding box center [779, 309] width 609 height 115
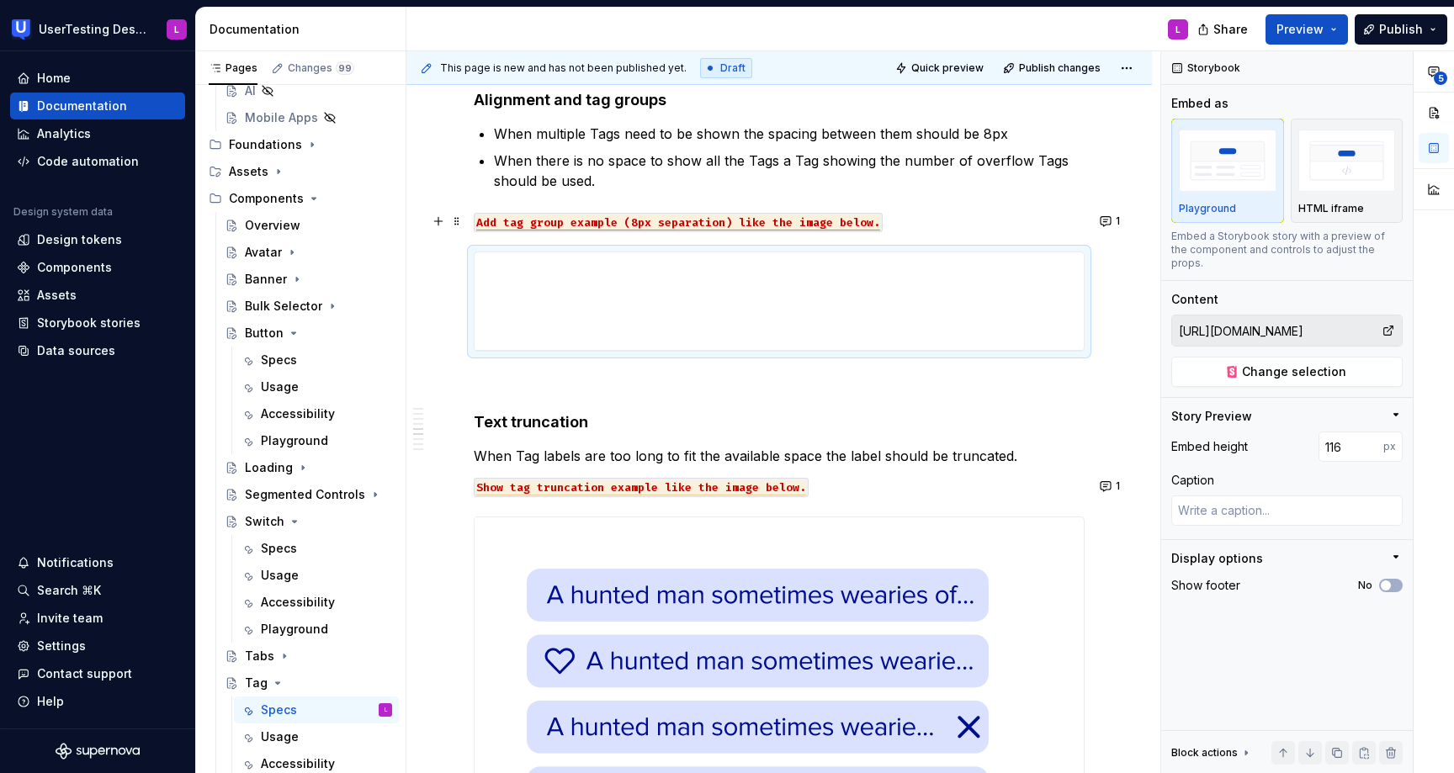
click at [858, 218] on span "Add tag group example (8px separation) like the image below." at bounding box center [678, 222] width 404 height 15
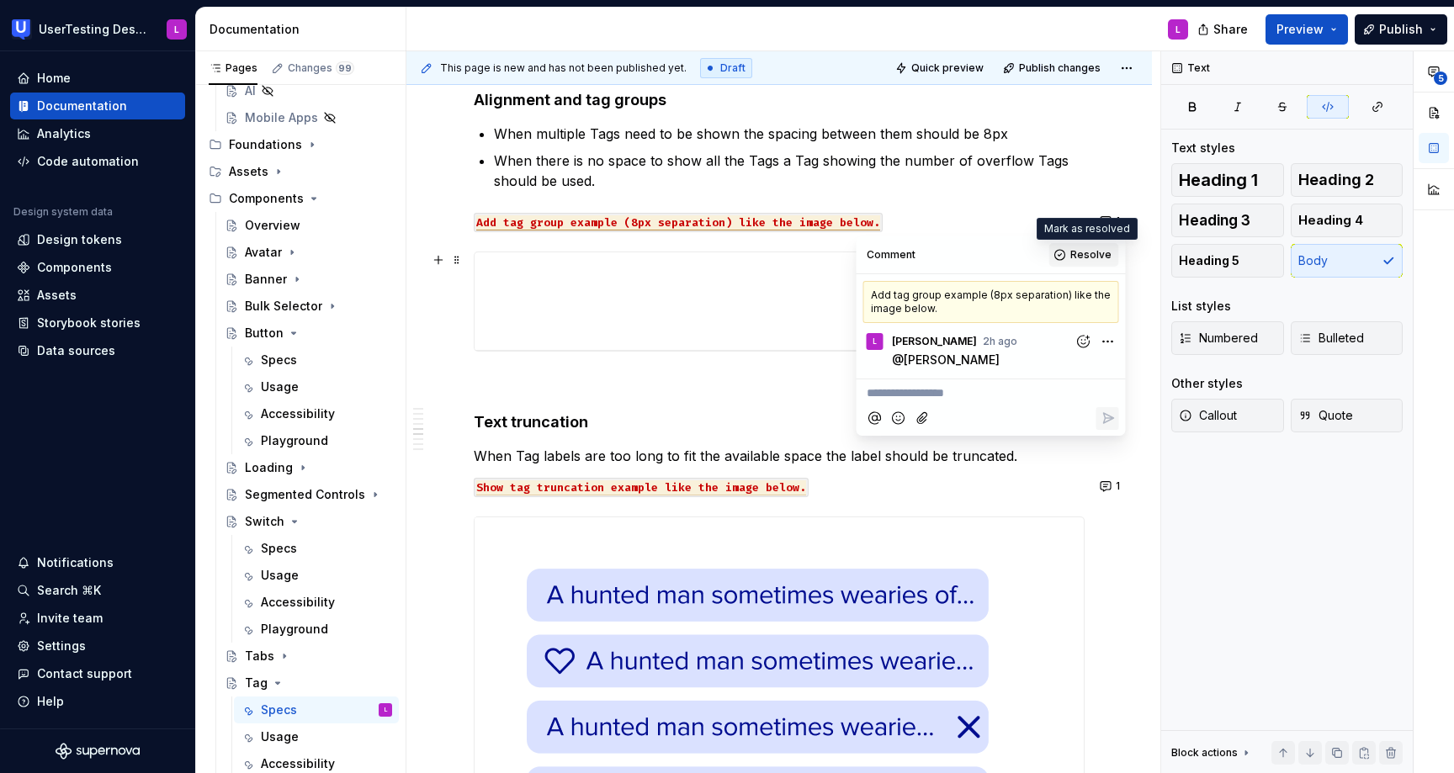
click at [1092, 256] on span "Resolve" at bounding box center [1090, 254] width 41 height 13
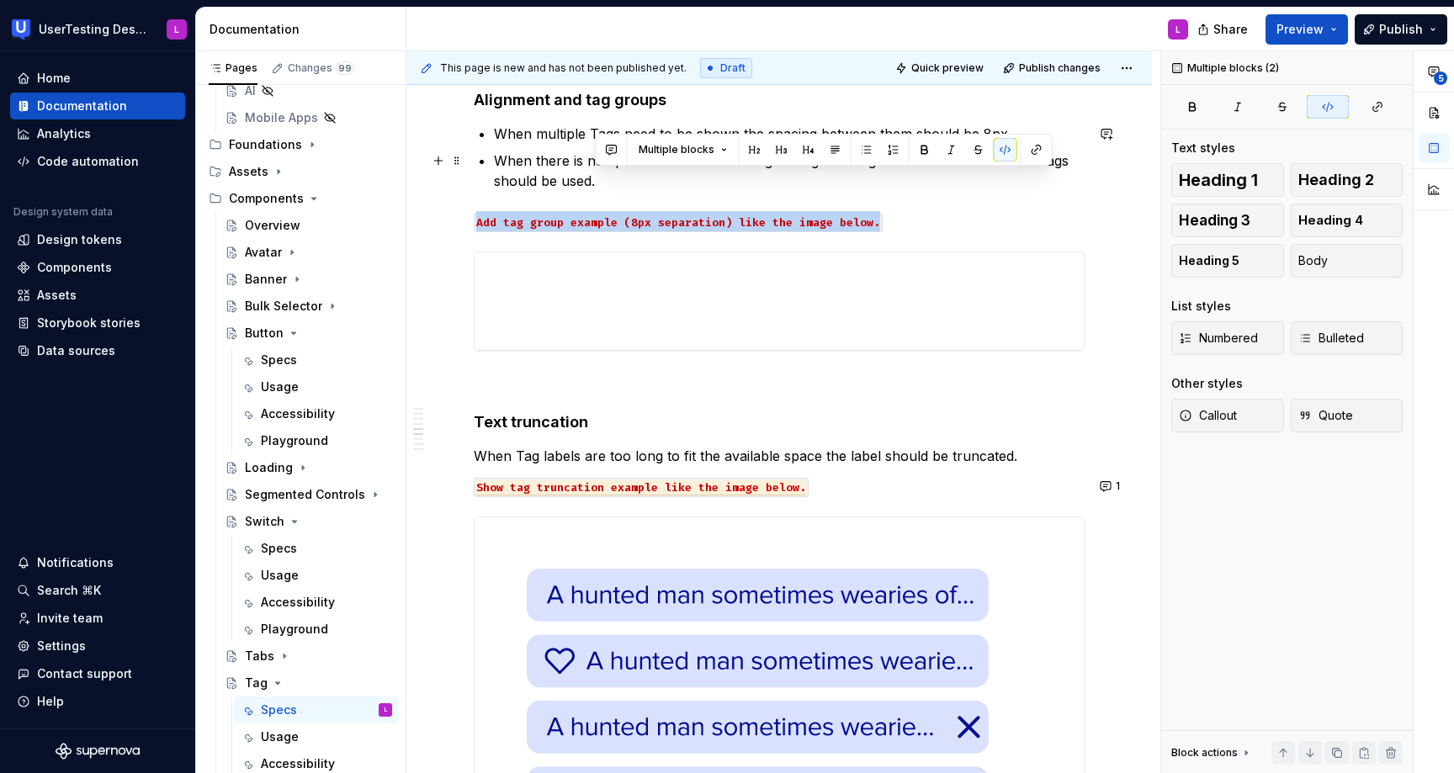
drag, startPoint x: 896, startPoint y: 223, endPoint x: 897, endPoint y: 190, distance: 32.8
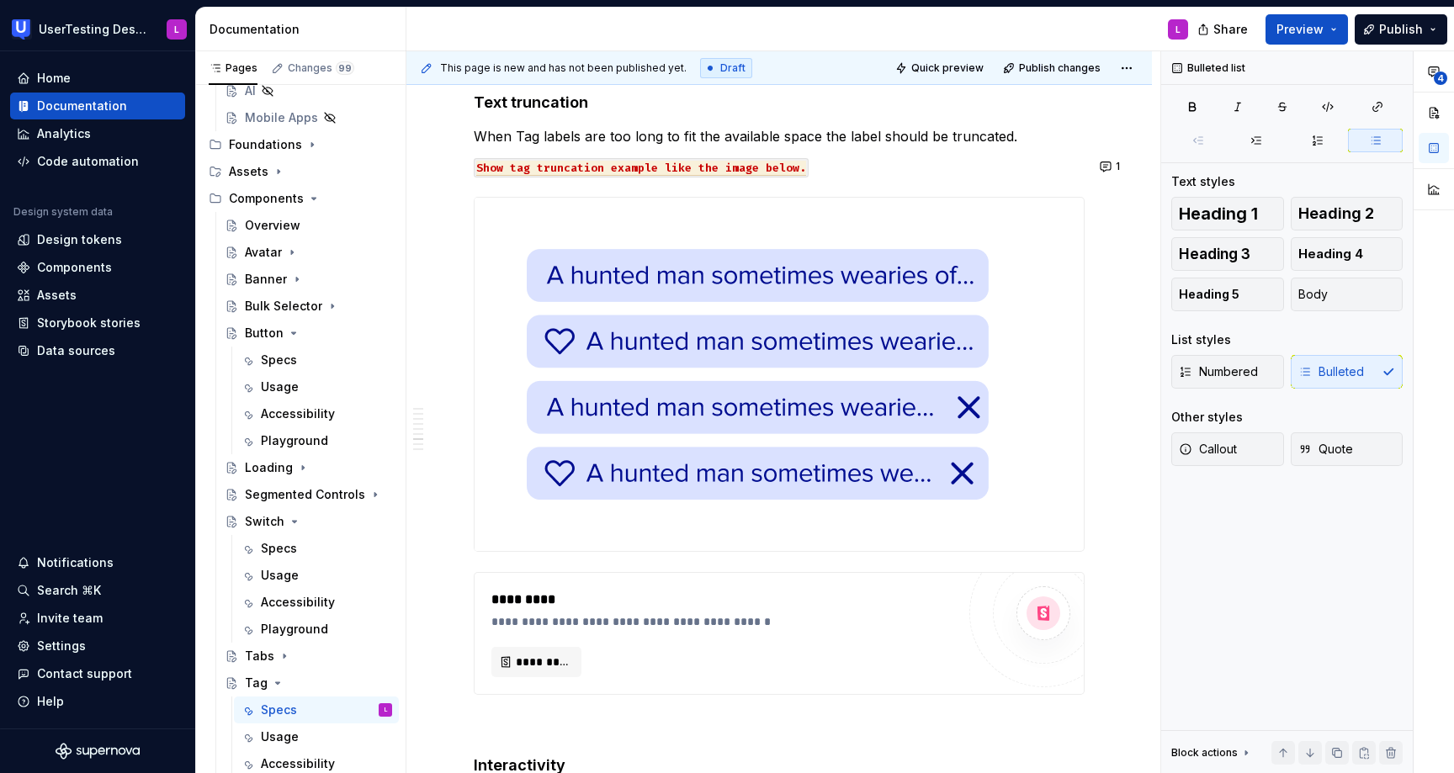
scroll to position [2122, 0]
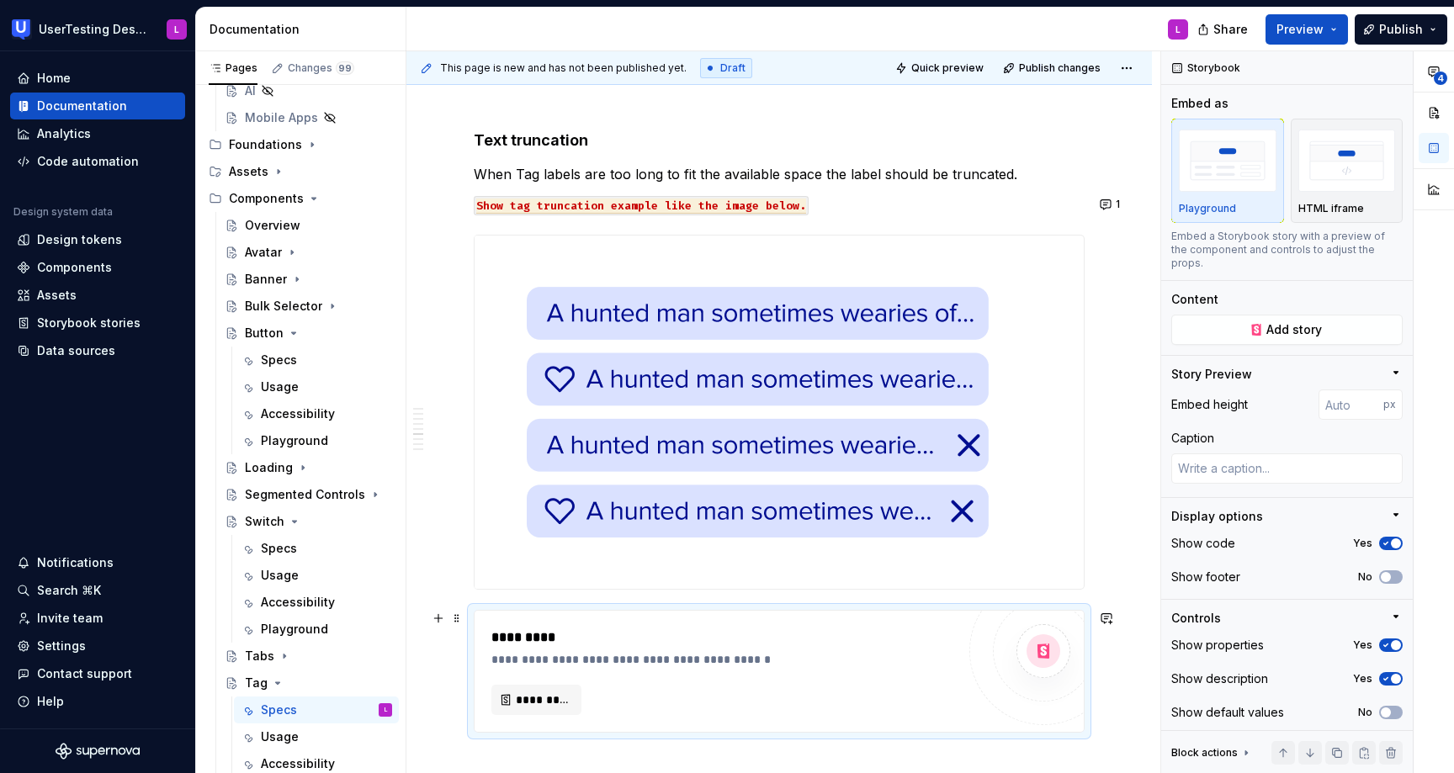
click at [794, 661] on div "**********" at bounding box center [727, 659] width 473 height 17
click at [528, 706] on span "*********" at bounding box center [543, 700] width 55 height 17
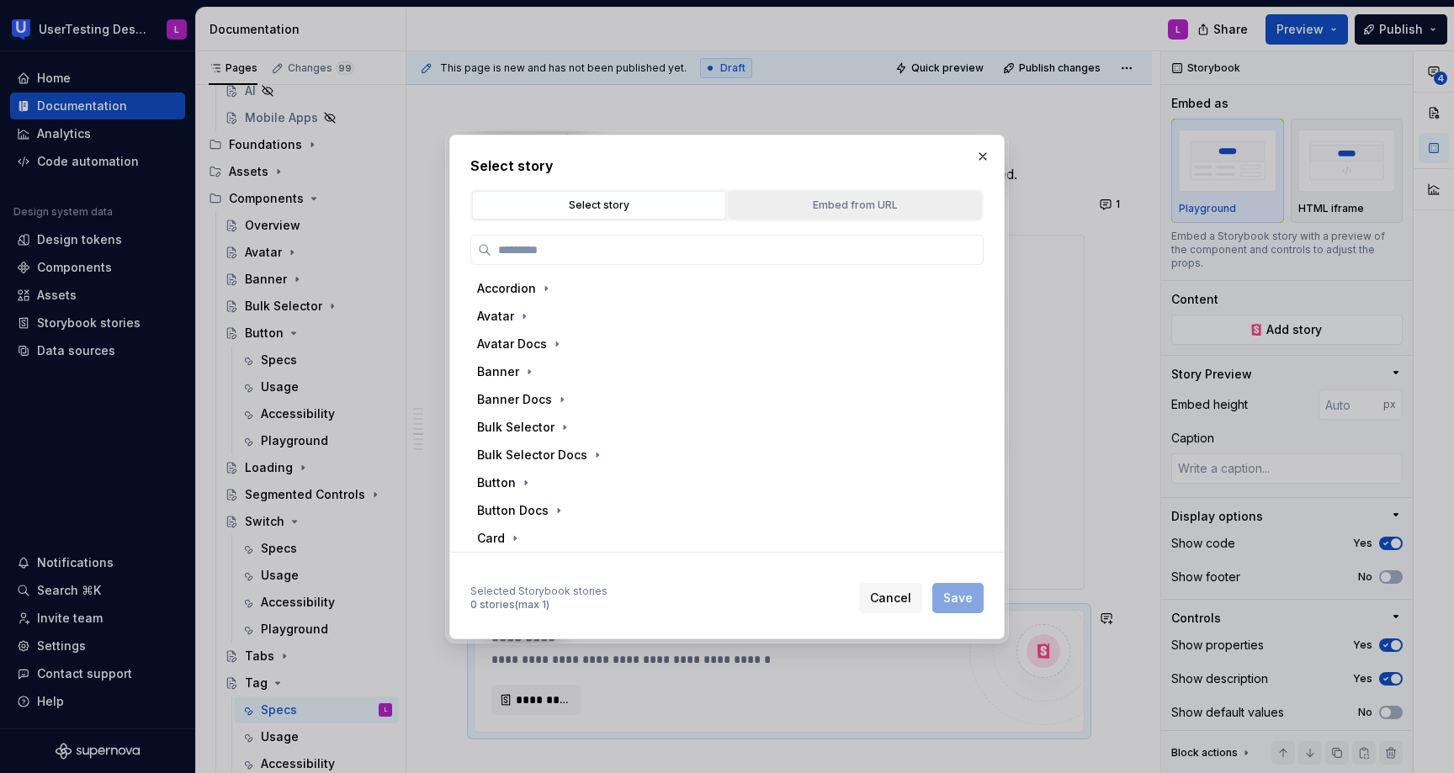
click at [848, 202] on div "Embed from URL" at bounding box center [855, 205] width 242 height 17
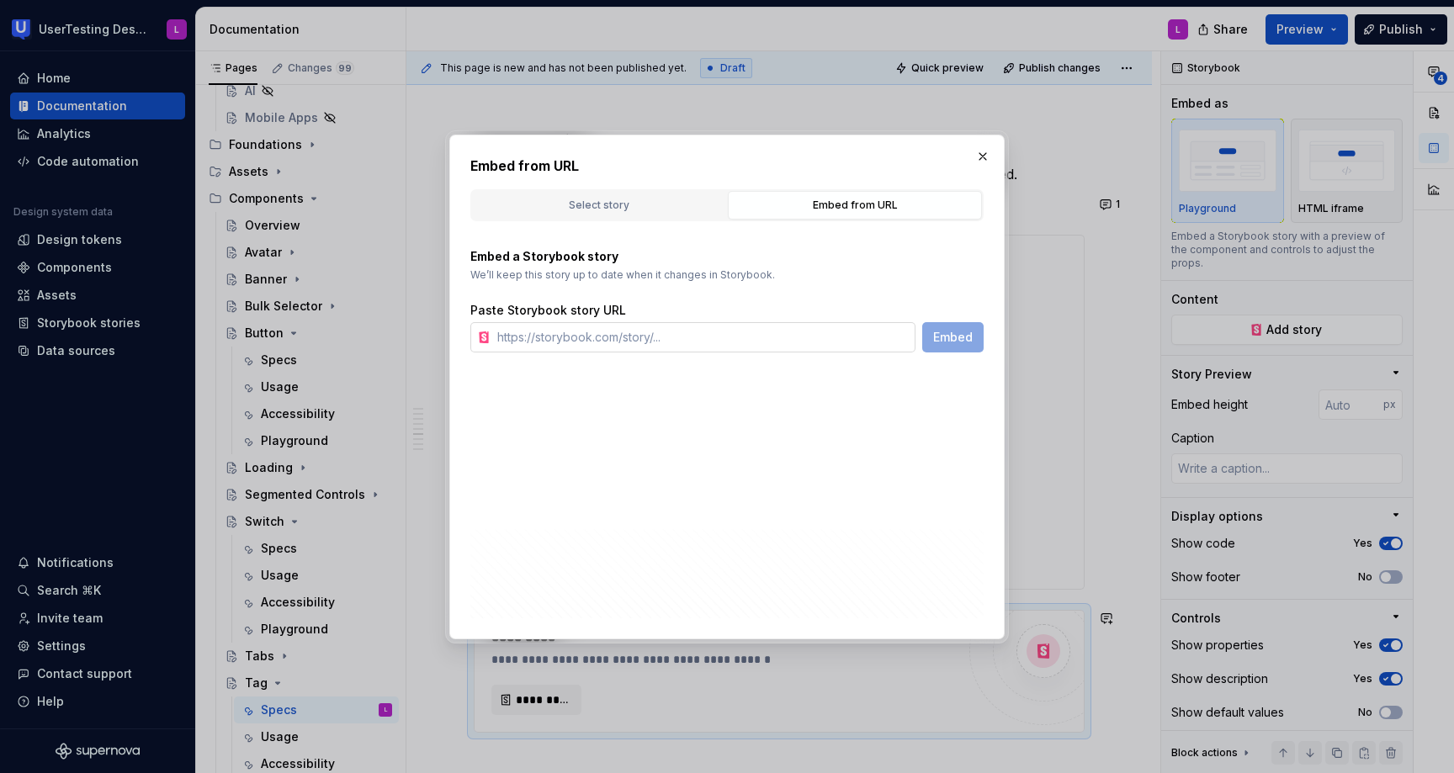
click at [739, 327] on input "text" at bounding box center [703, 337] width 425 height 30
paste input "[URL][DOMAIN_NAME]"
click at [949, 334] on span "Embed" at bounding box center [953, 337] width 40 height 17
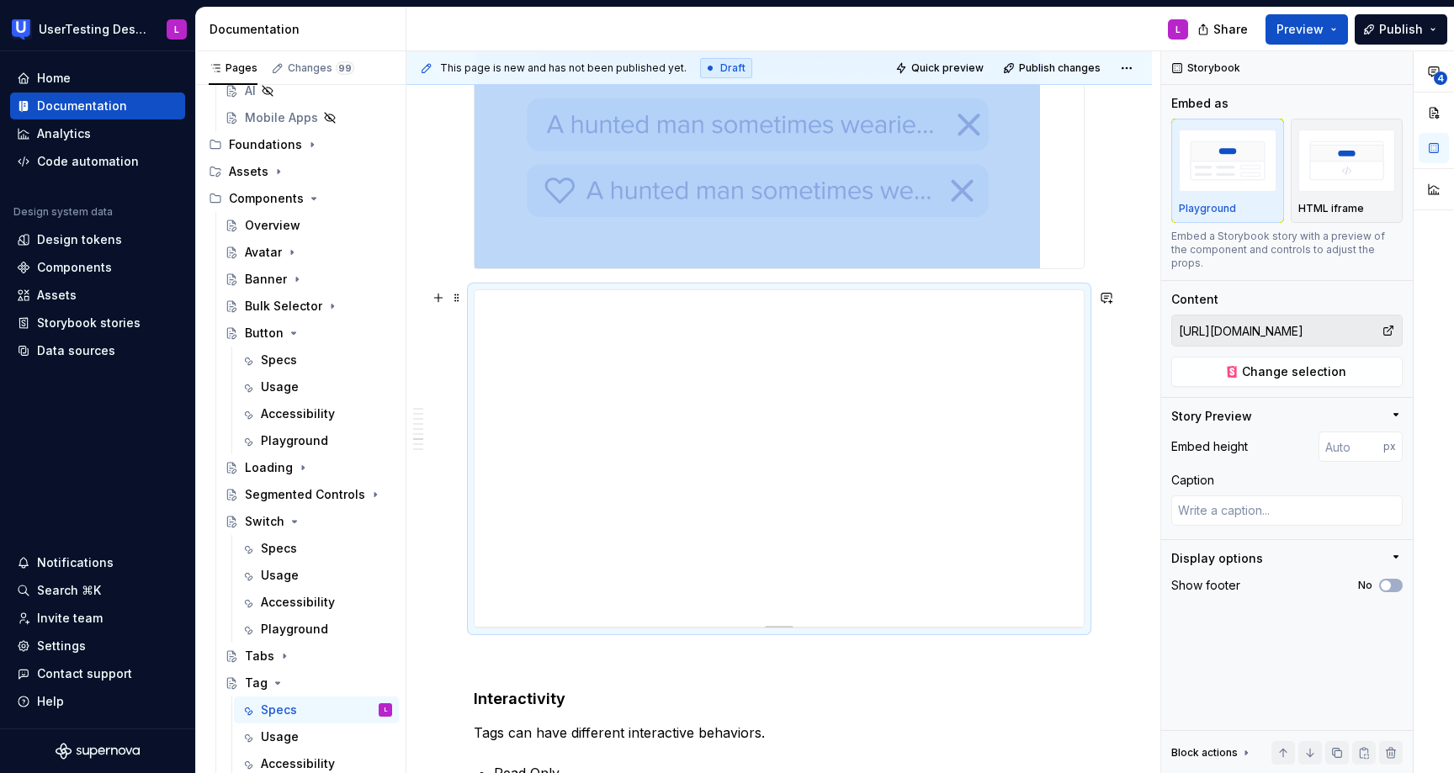
scroll to position [2448, 0]
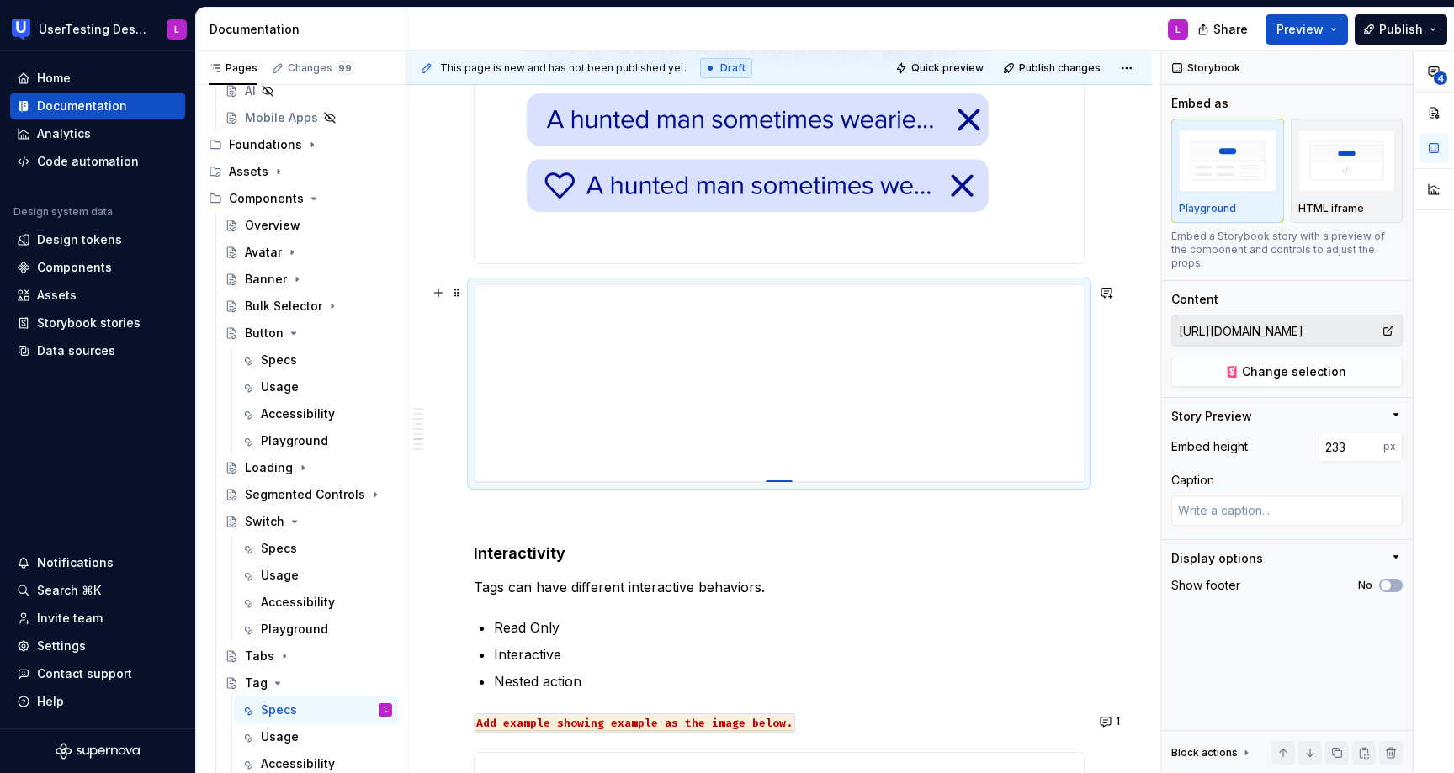
drag, startPoint x: 779, startPoint y: 622, endPoint x: 853, endPoint y: 481, distance: 158.5
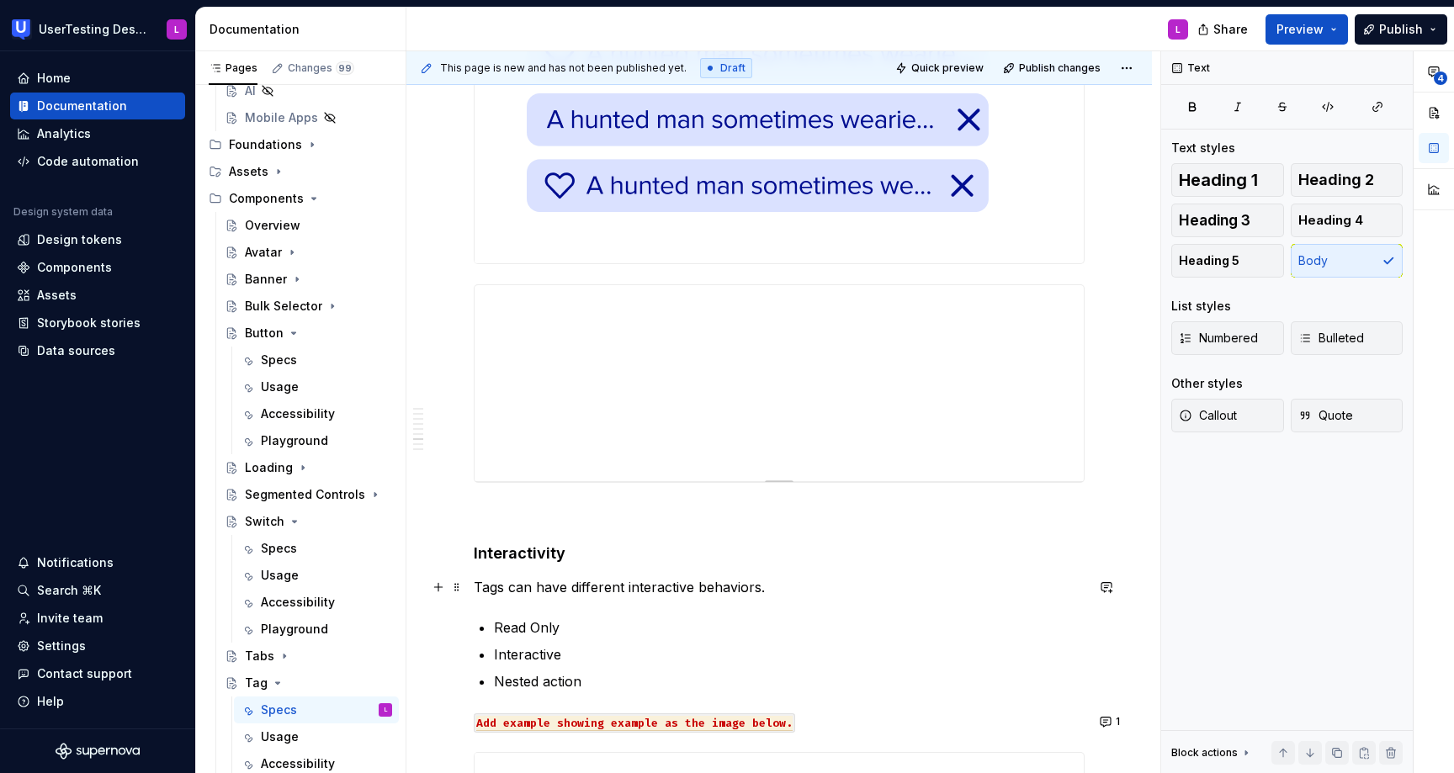
click at [920, 580] on p "Tags can have different interactive behaviors." at bounding box center [779, 587] width 611 height 20
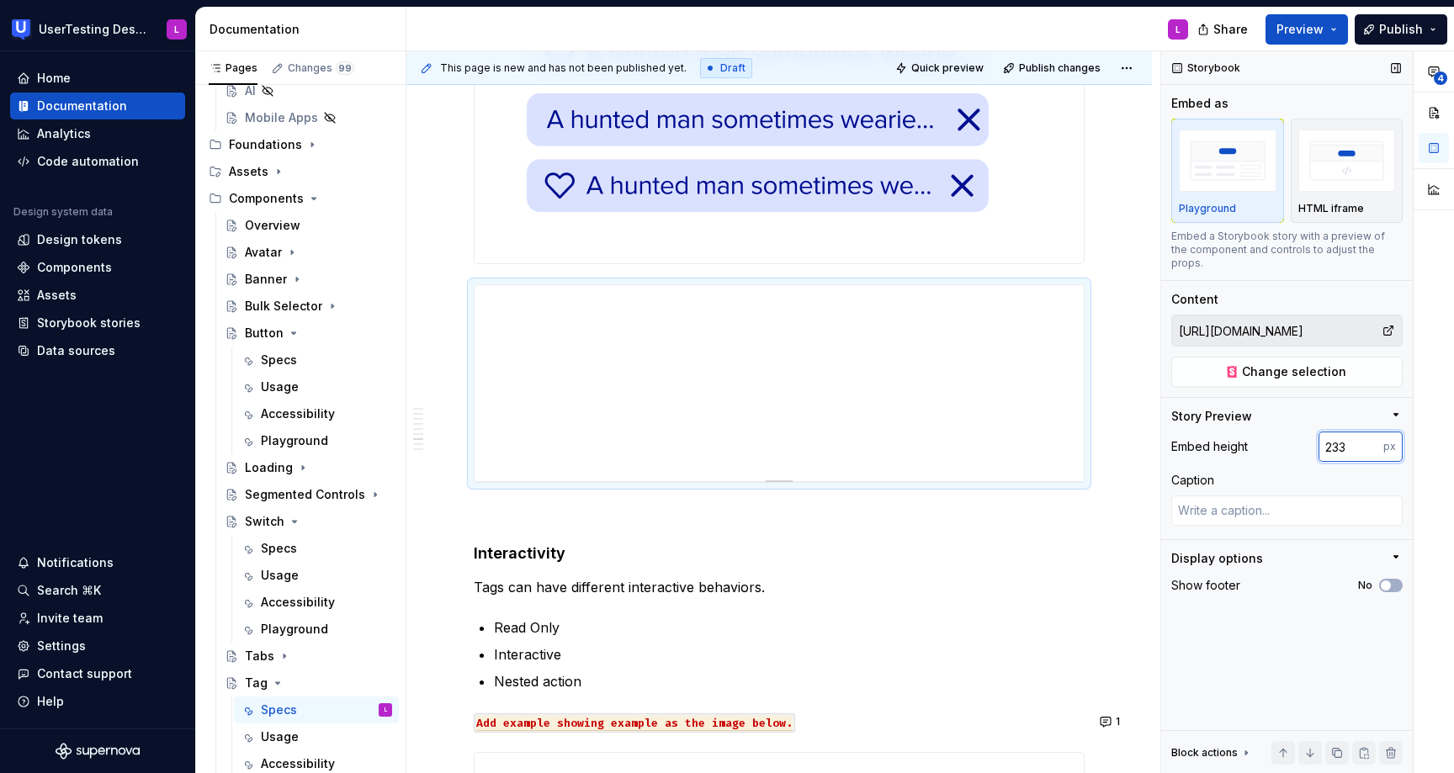
click at [1348, 432] on input "233" at bounding box center [1351, 447] width 65 height 30
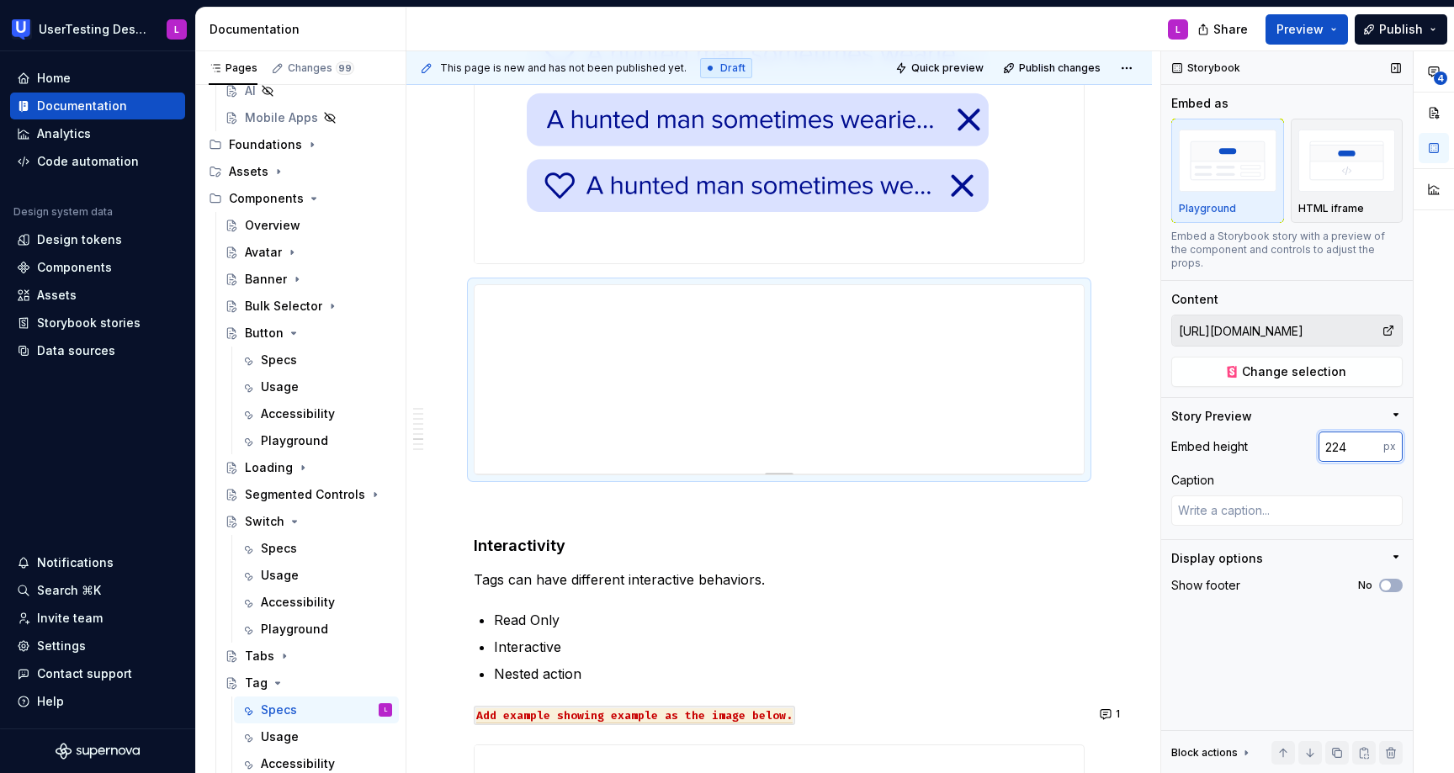
click at [1348, 434] on input "224" at bounding box center [1351, 447] width 65 height 30
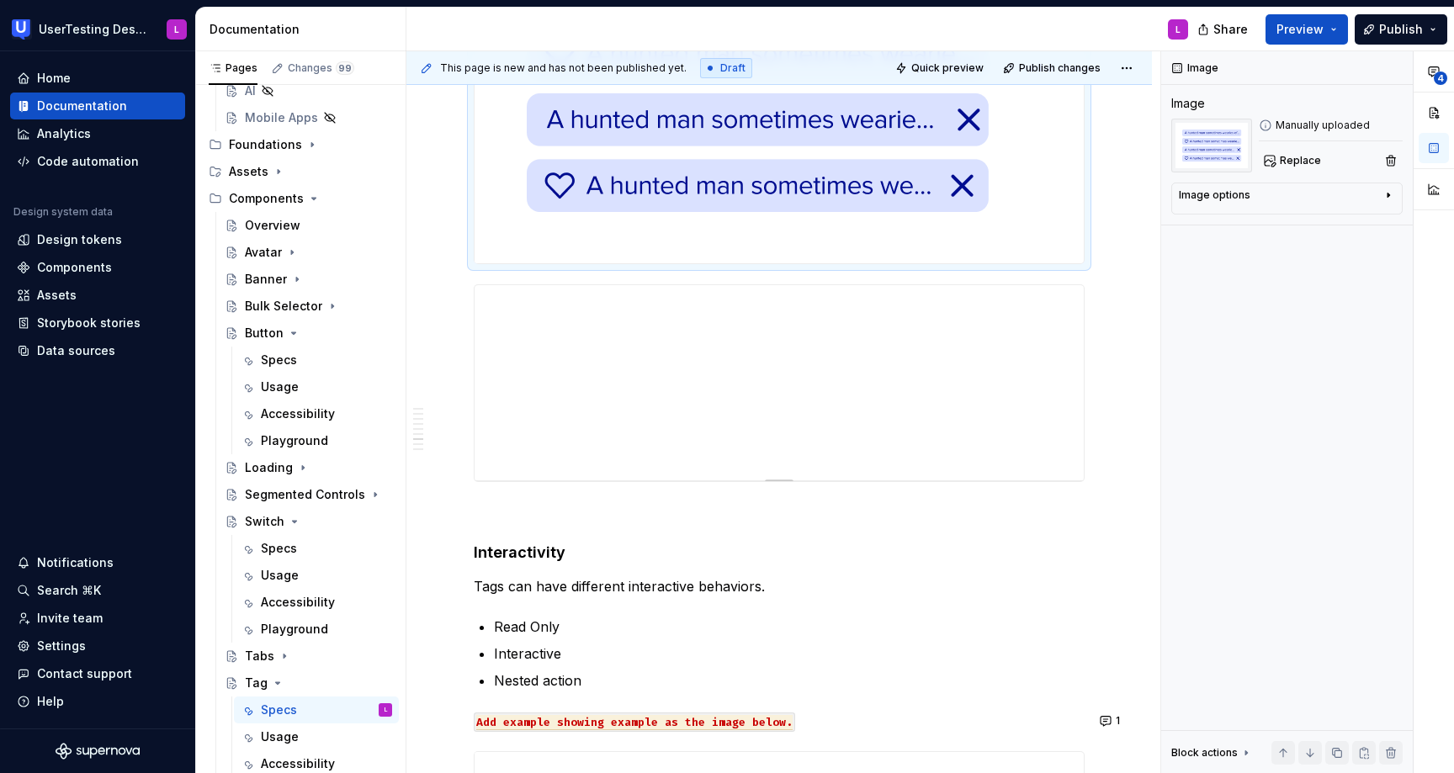
click at [948, 255] on img at bounding box center [758, 86] width 566 height 353
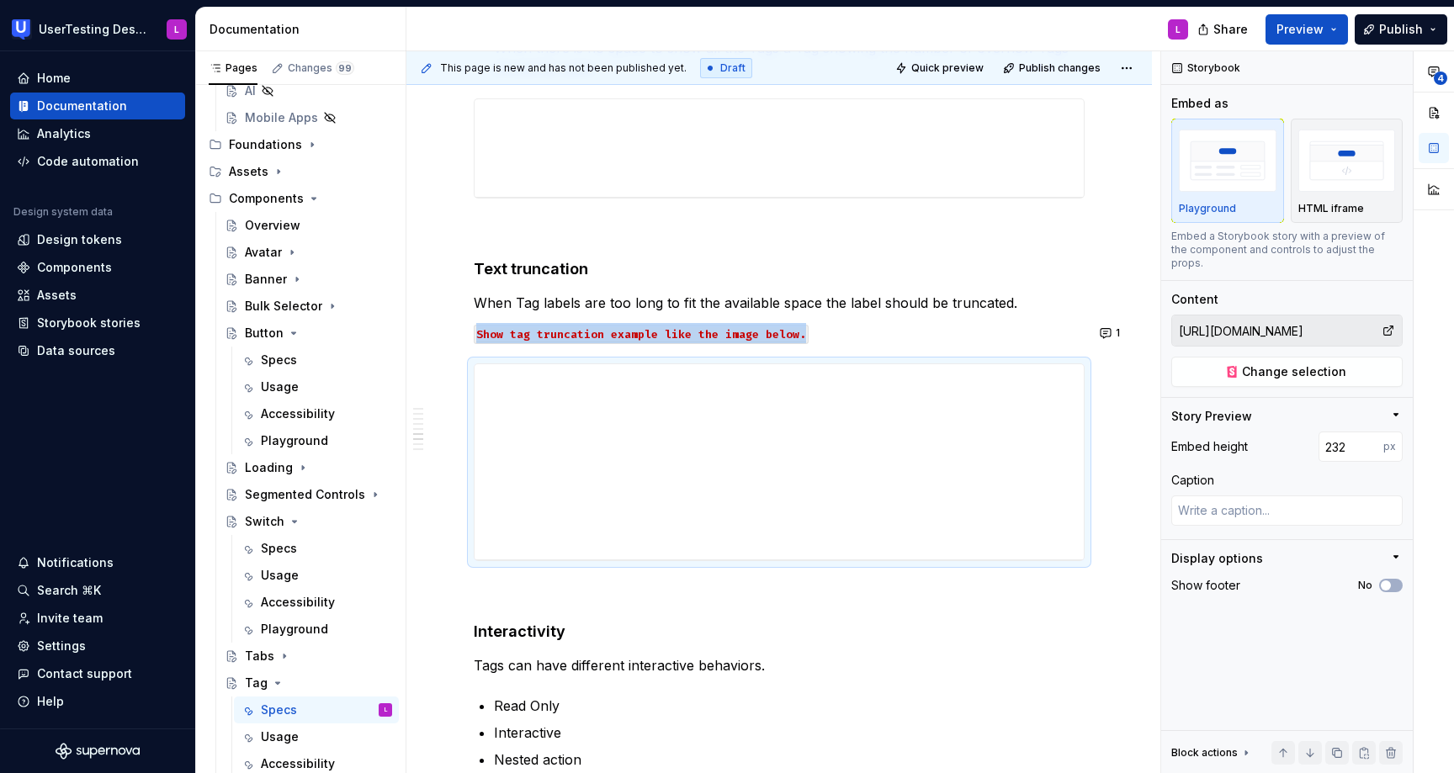
scroll to position [1989, 0]
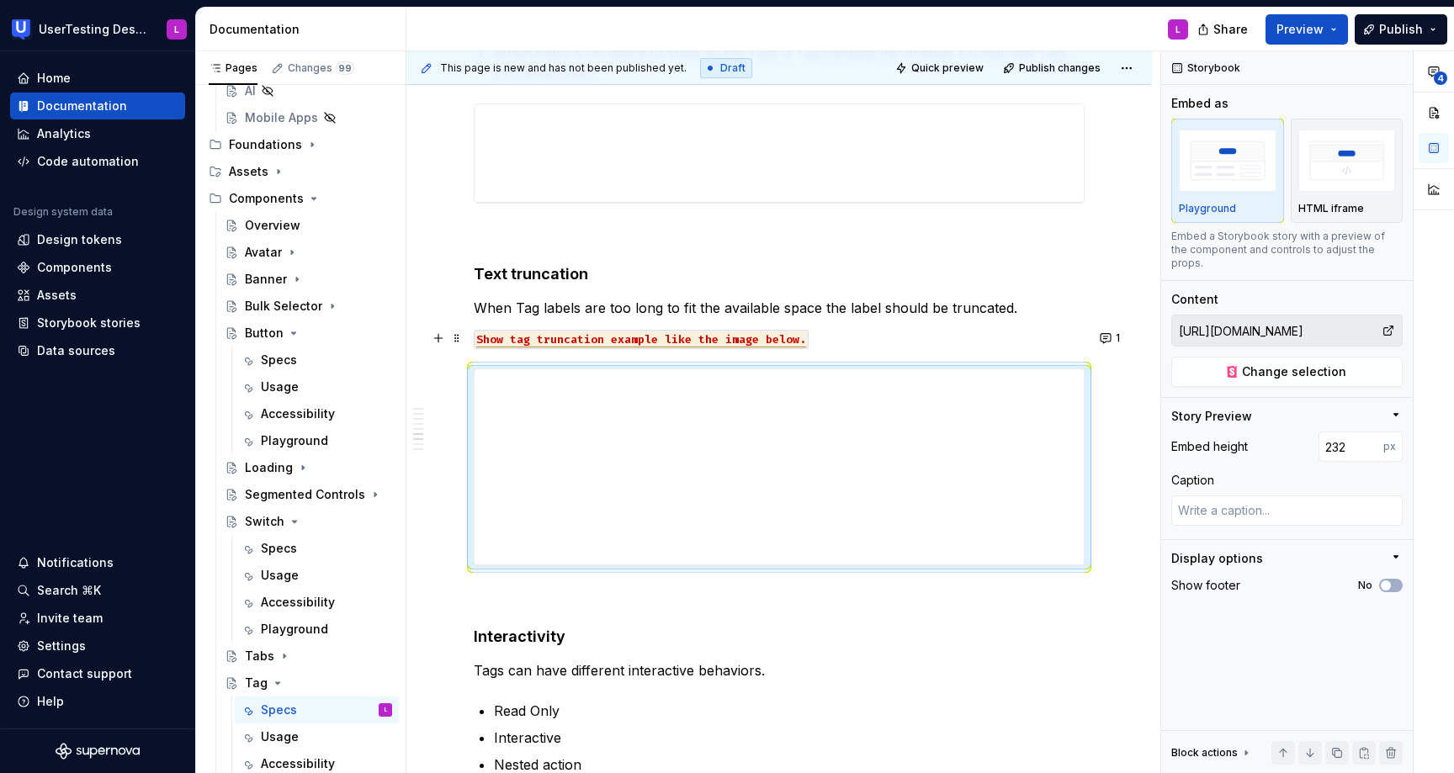
click at [785, 337] on span "Show tag truncation example like the image below." at bounding box center [641, 339] width 330 height 15
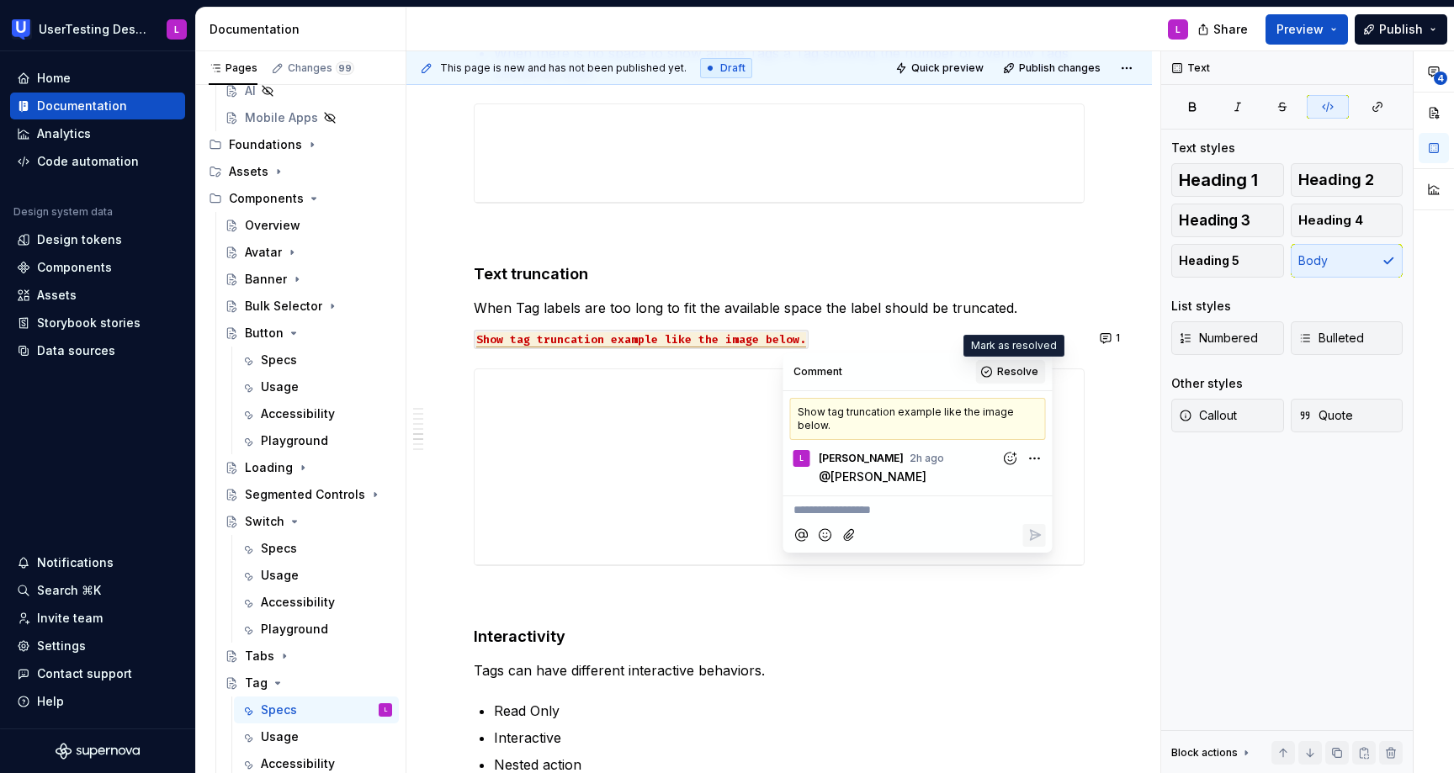
click at [1013, 372] on span "Resolve" at bounding box center [1017, 371] width 41 height 13
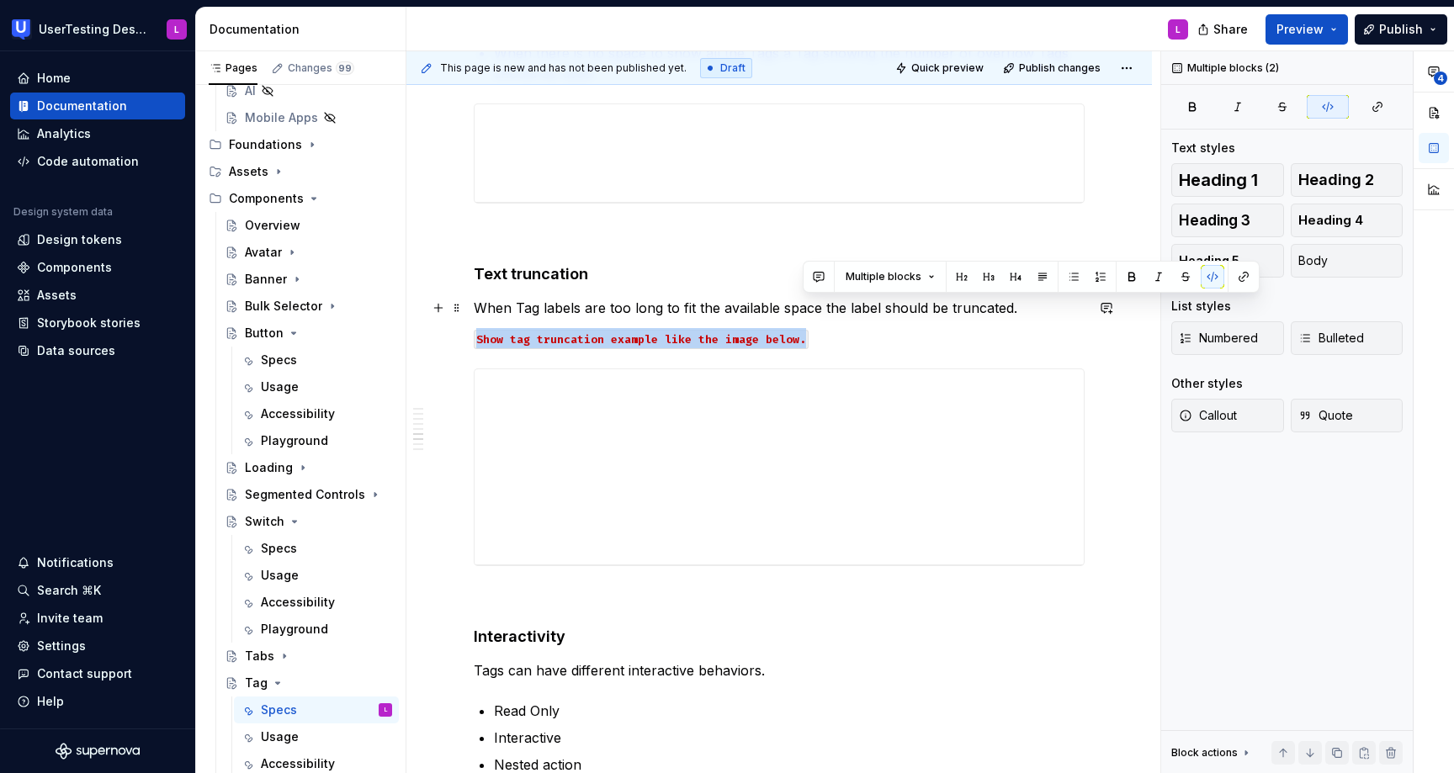
drag, startPoint x: 1025, startPoint y: 336, endPoint x: 1056, endPoint y: 311, distance: 39.6
click at [1056, 311] on div "**********" at bounding box center [779, 648] width 611 height 4608
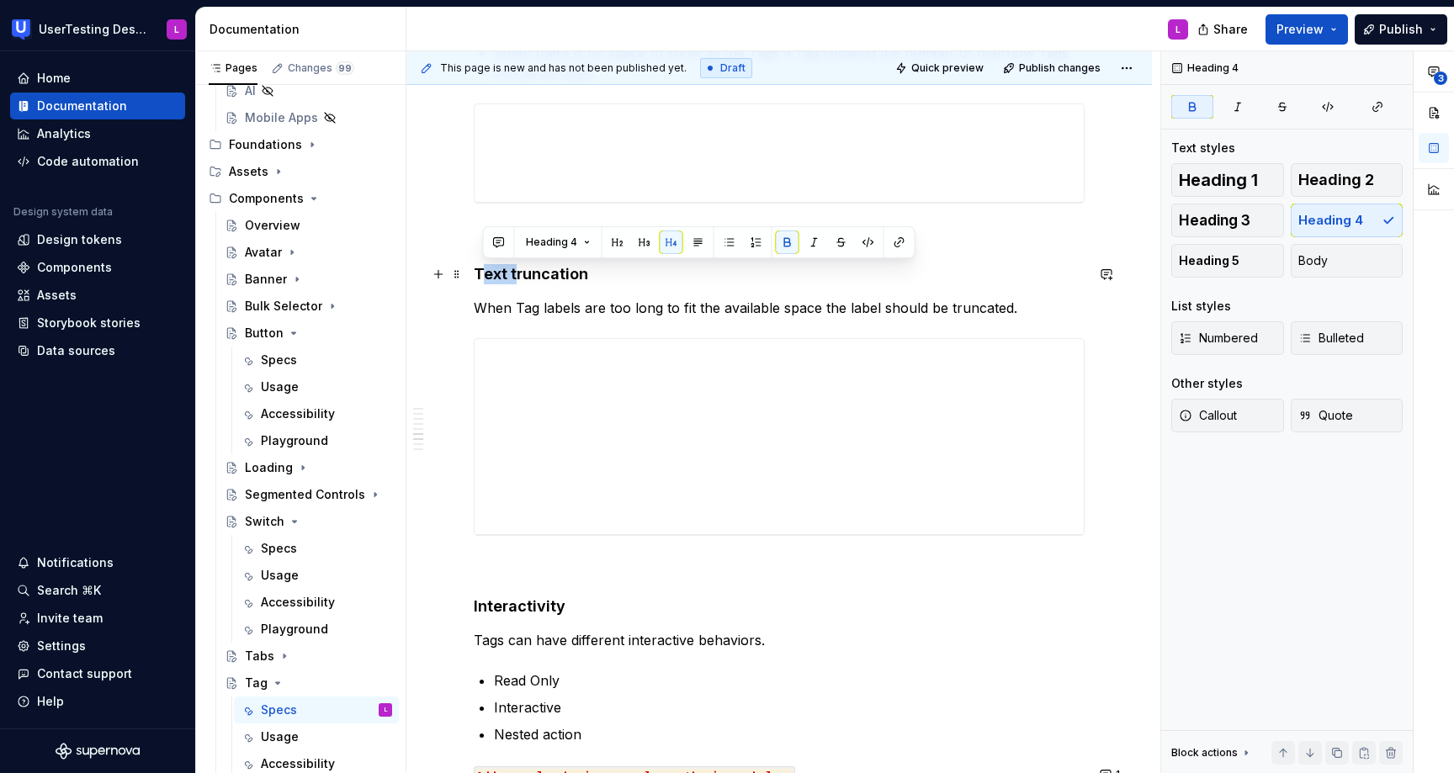
drag, startPoint x: 515, startPoint y: 273, endPoint x: 482, endPoint y: 274, distance: 32.9
click at [482, 274] on strong "Text truncation" at bounding box center [531, 274] width 114 height 18
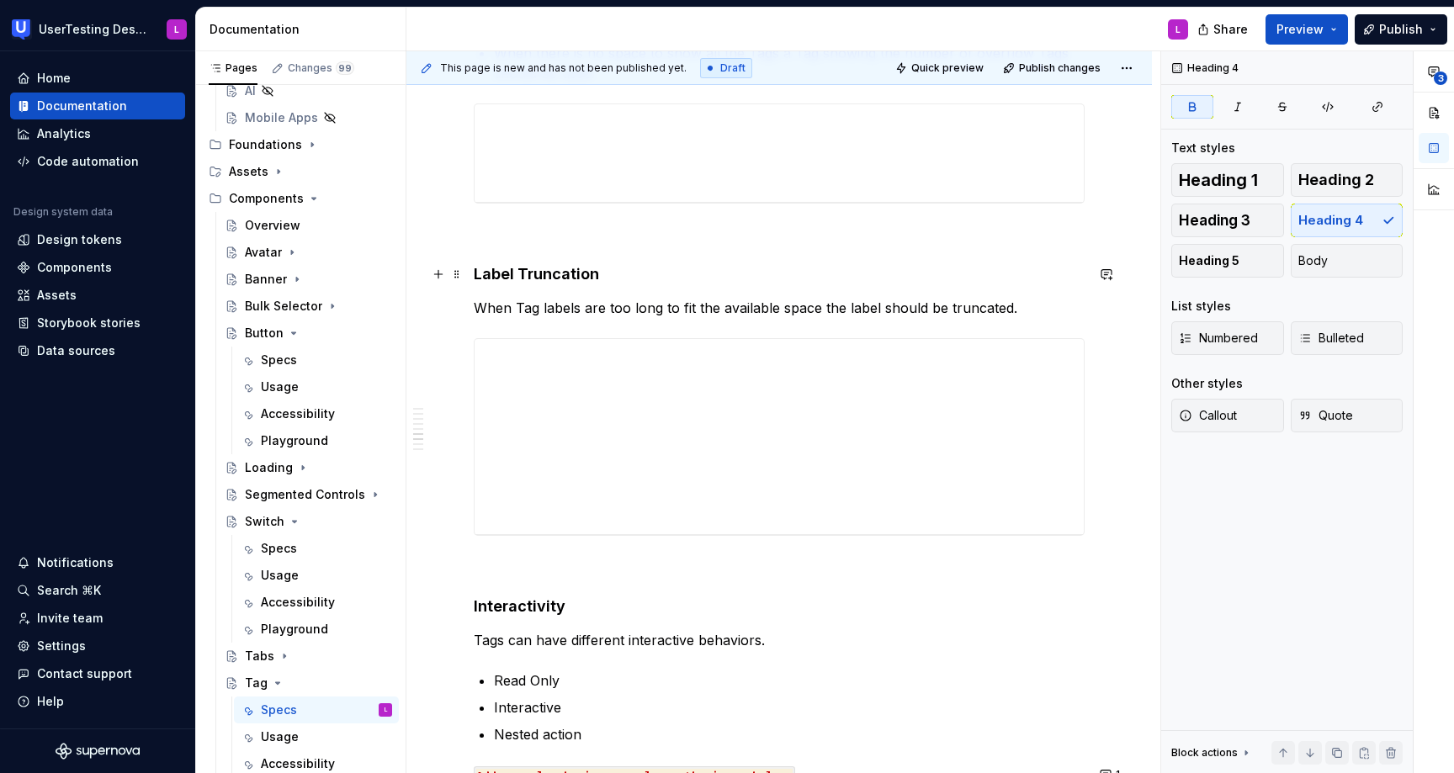
click at [650, 269] on h4 "Label Truncation" at bounding box center [779, 274] width 611 height 20
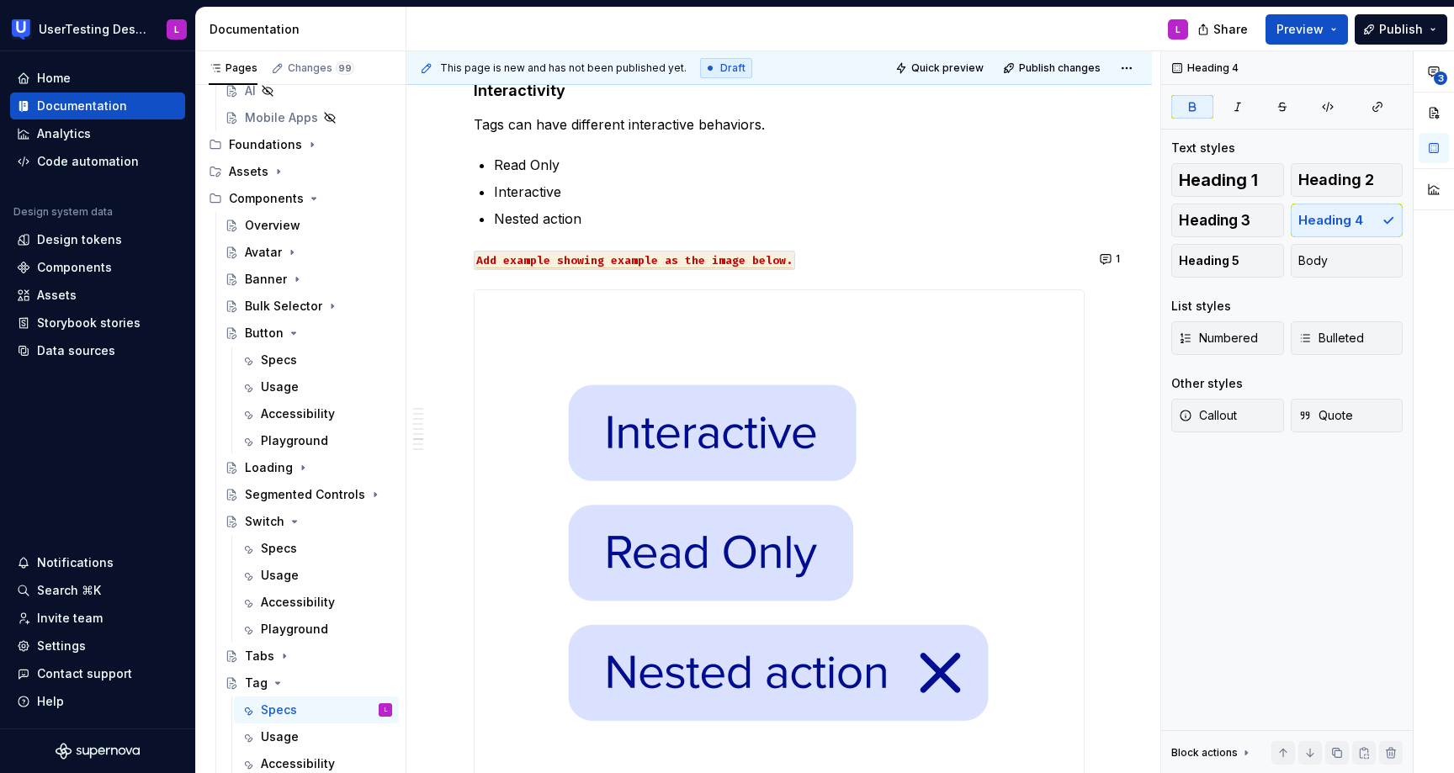
scroll to position [2515, 0]
